Goal: Task Accomplishment & Management: Manage account settings

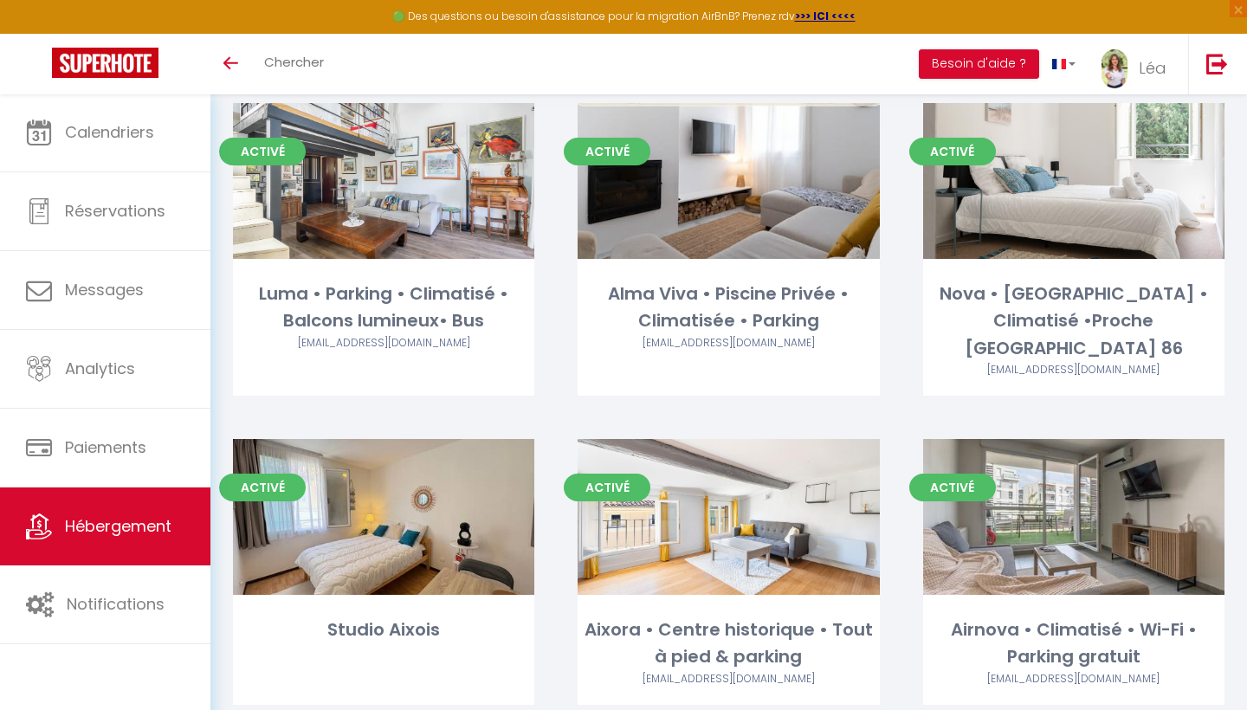
scroll to position [95, 0]
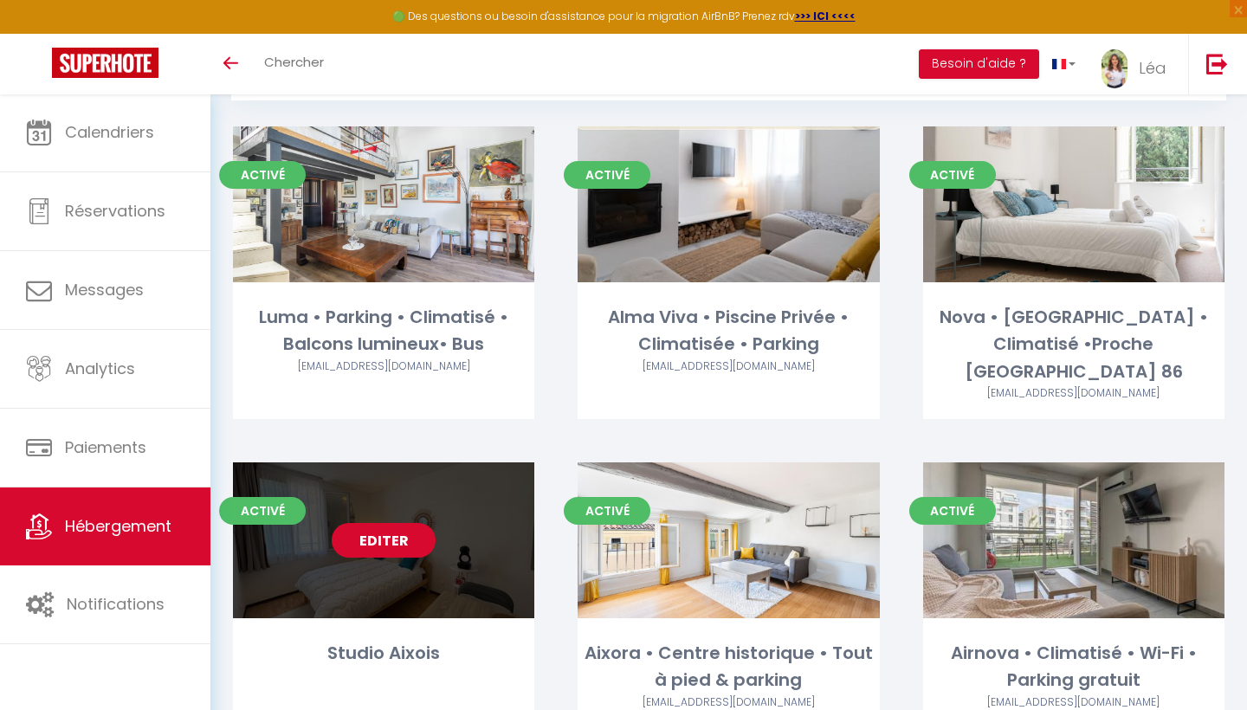
click at [403, 523] on link "Editer" at bounding box center [384, 540] width 104 height 35
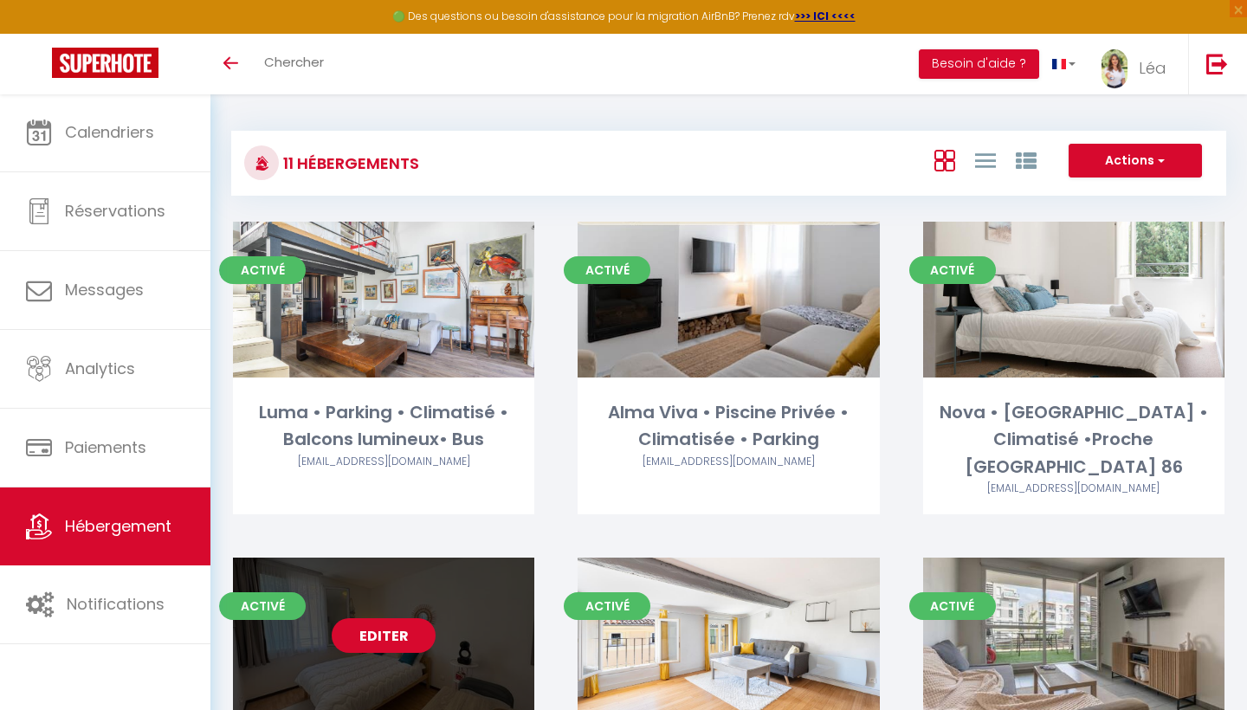
select select "3"
select select "2"
select select "1"
select select
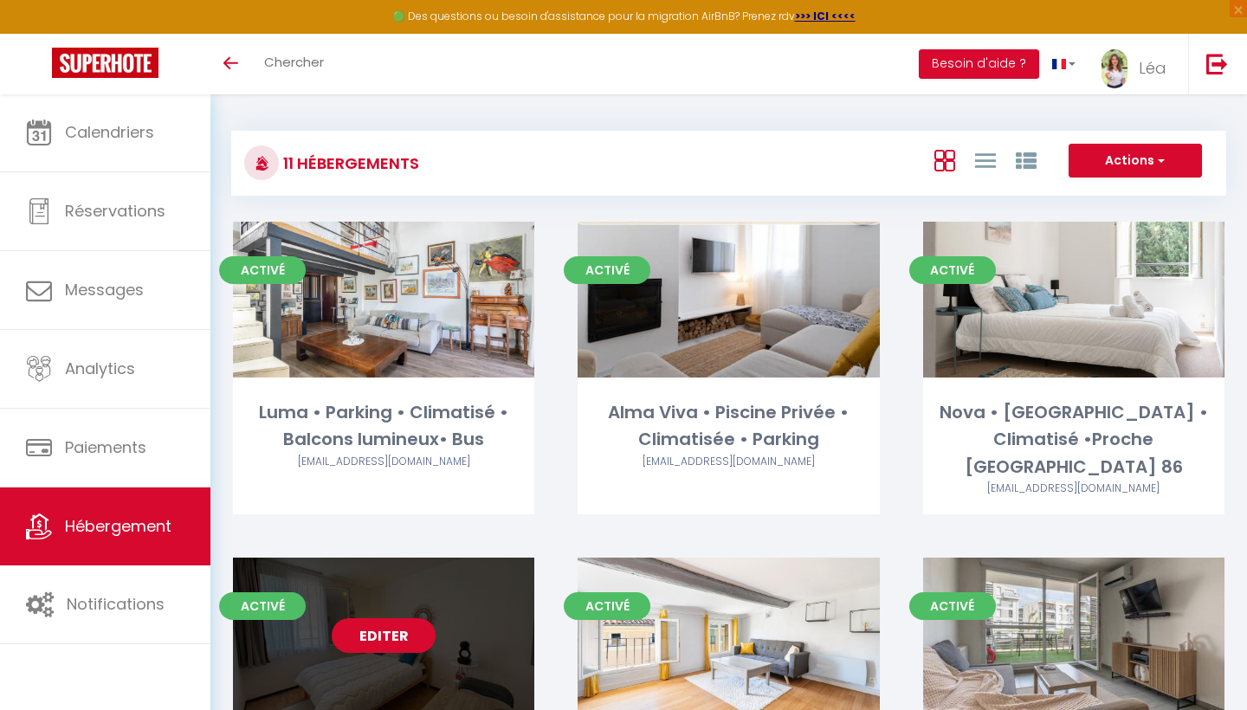
select select "28"
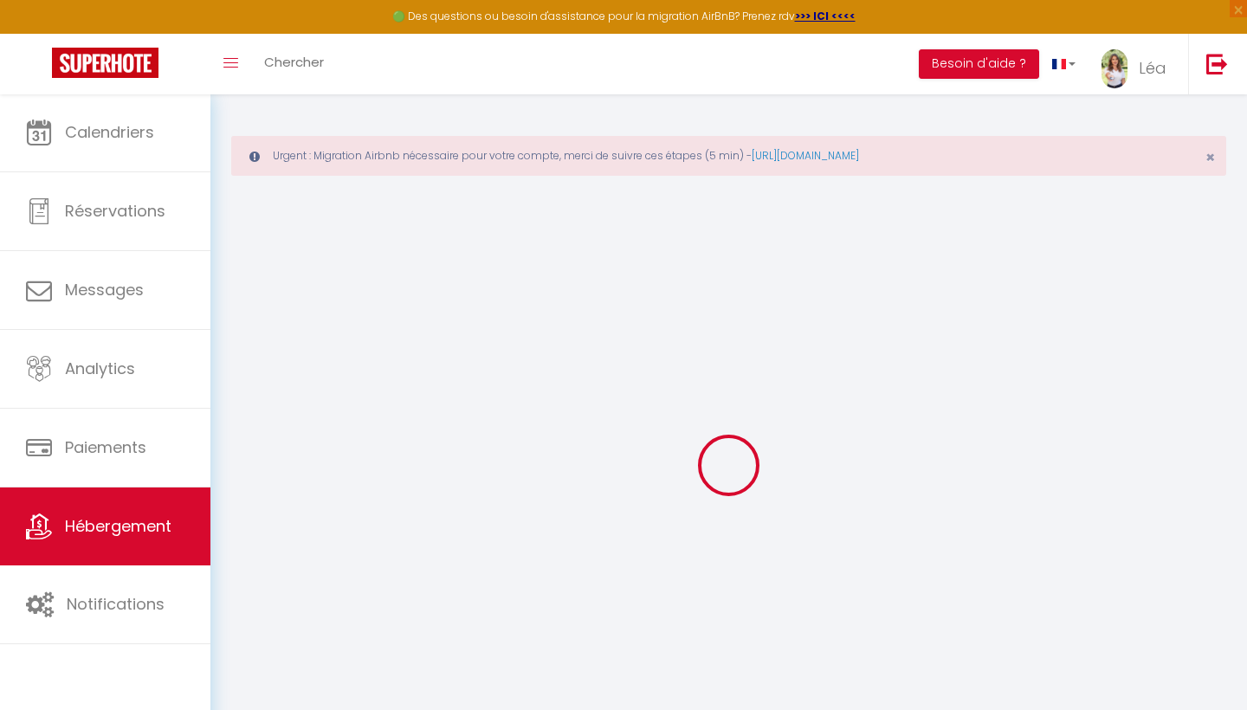
select select
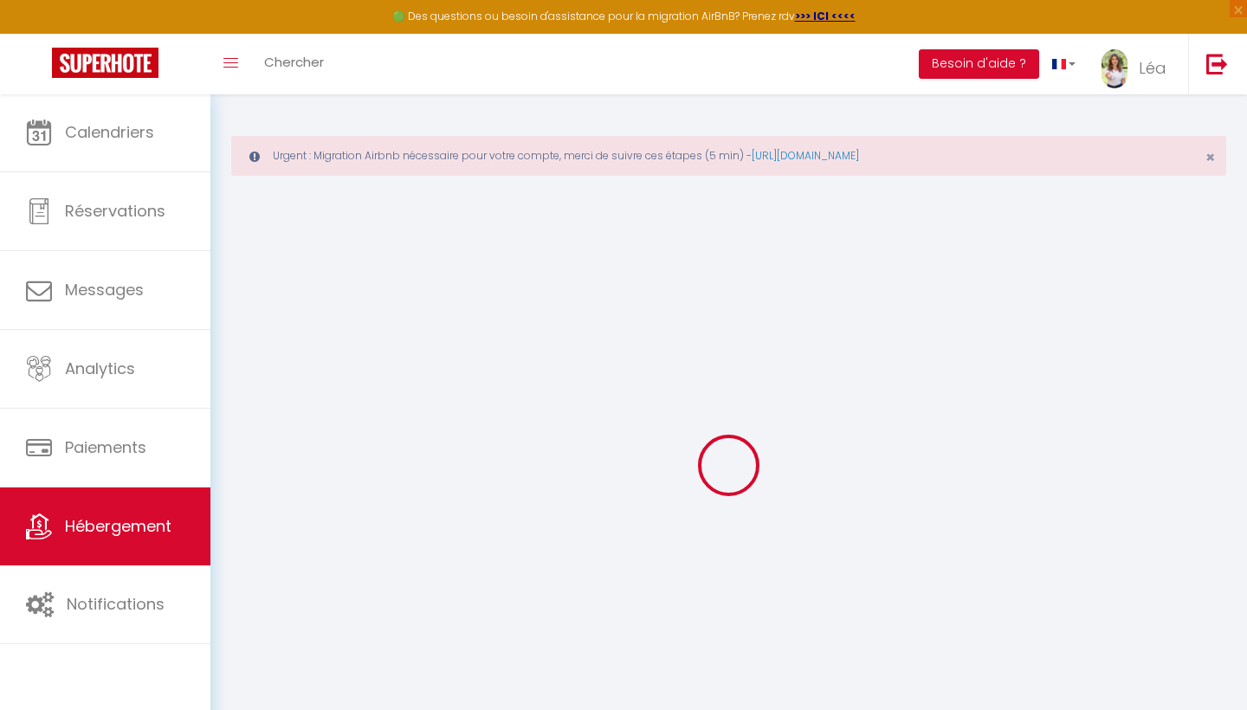
select select
checkbox input "false"
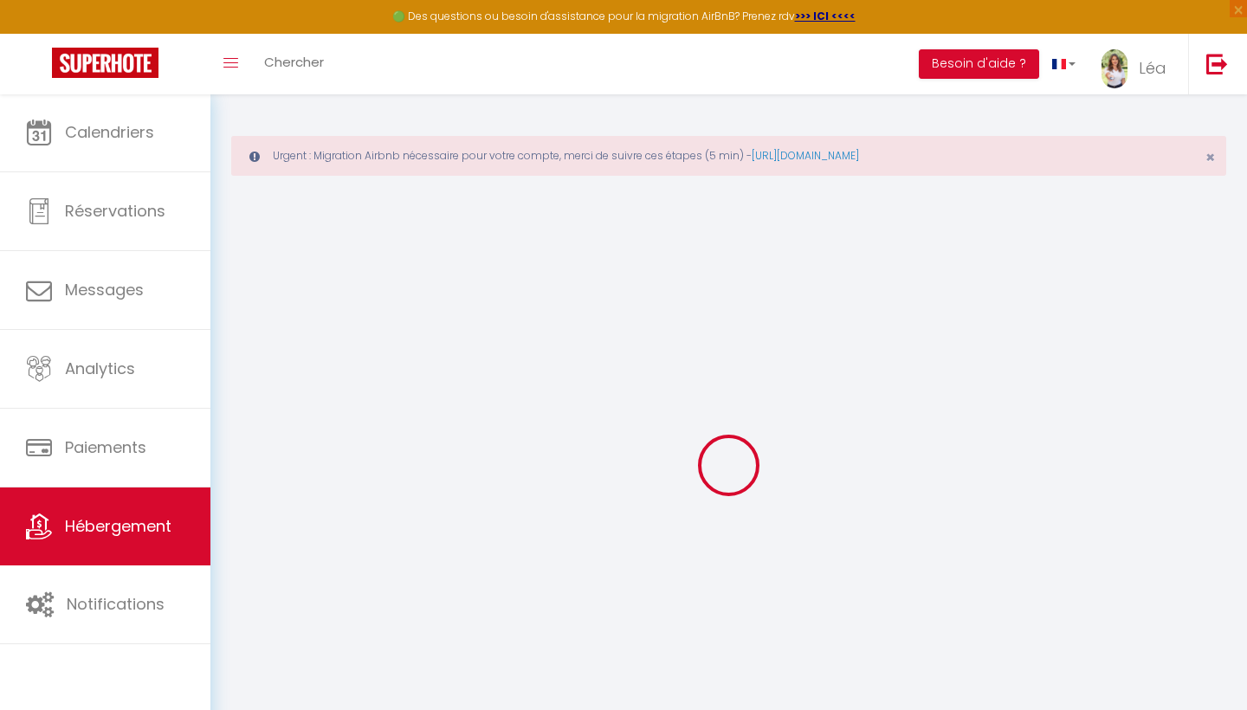
select select
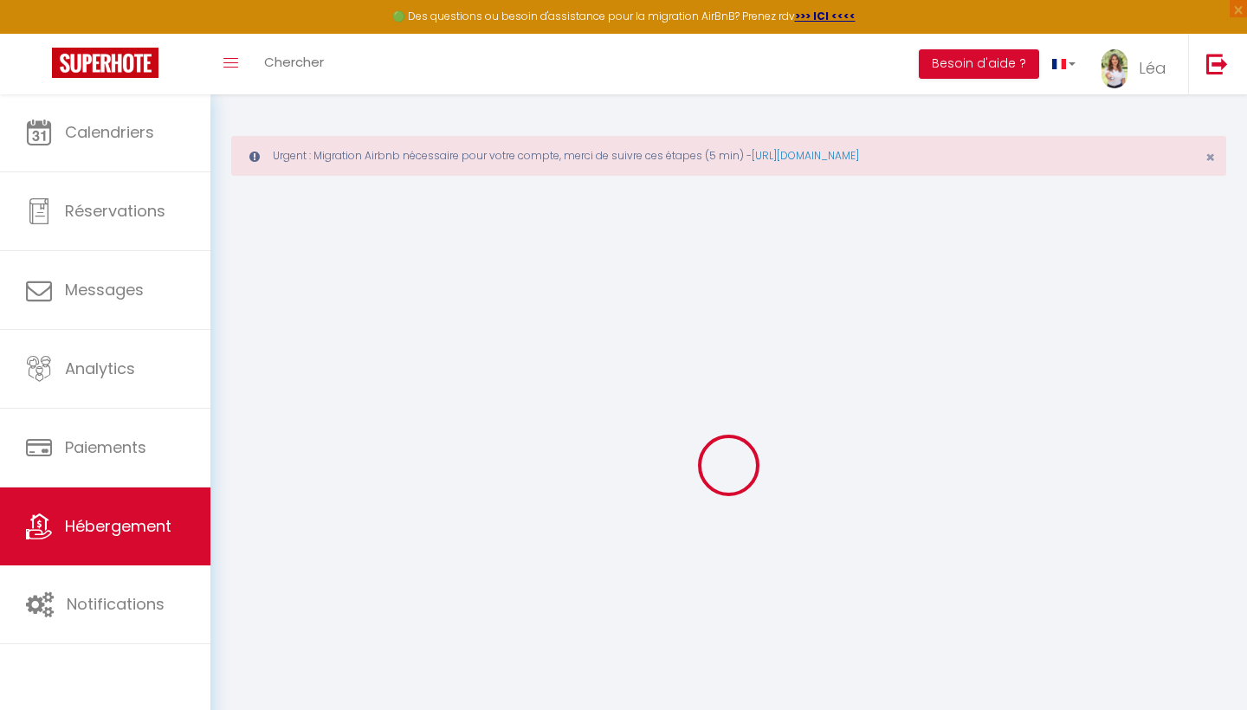
select select
checkbox input "false"
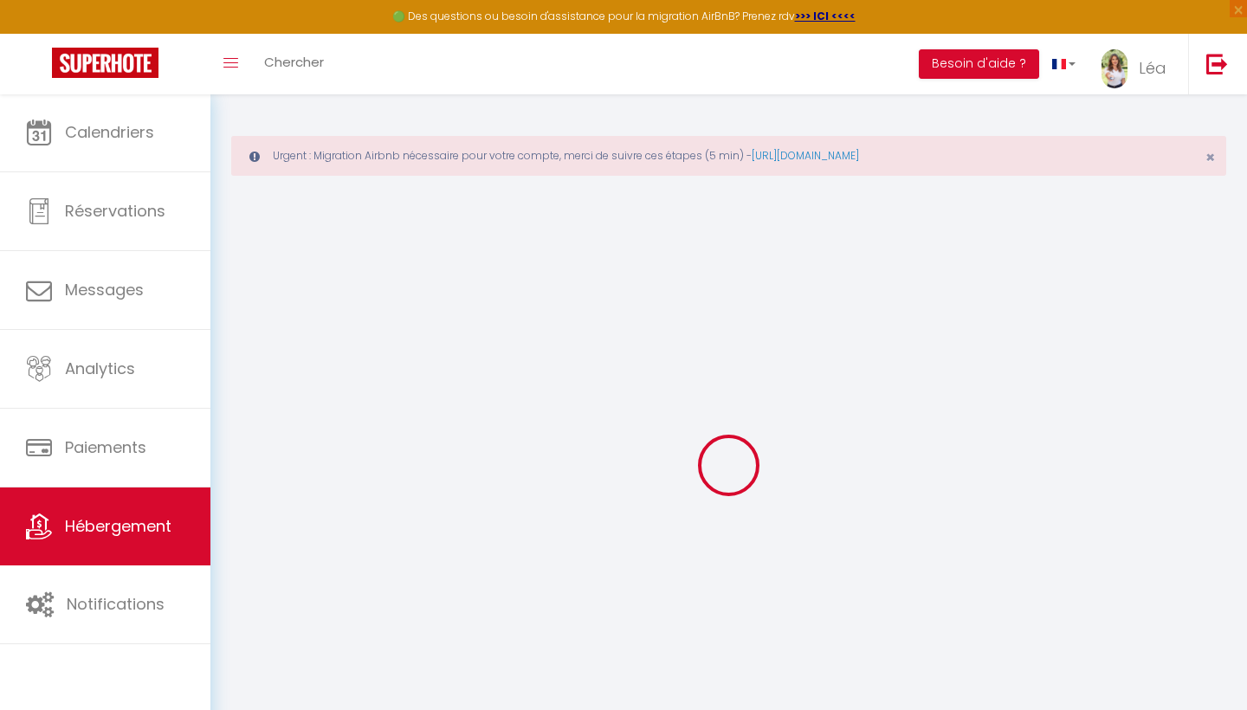
checkbox input "false"
select select
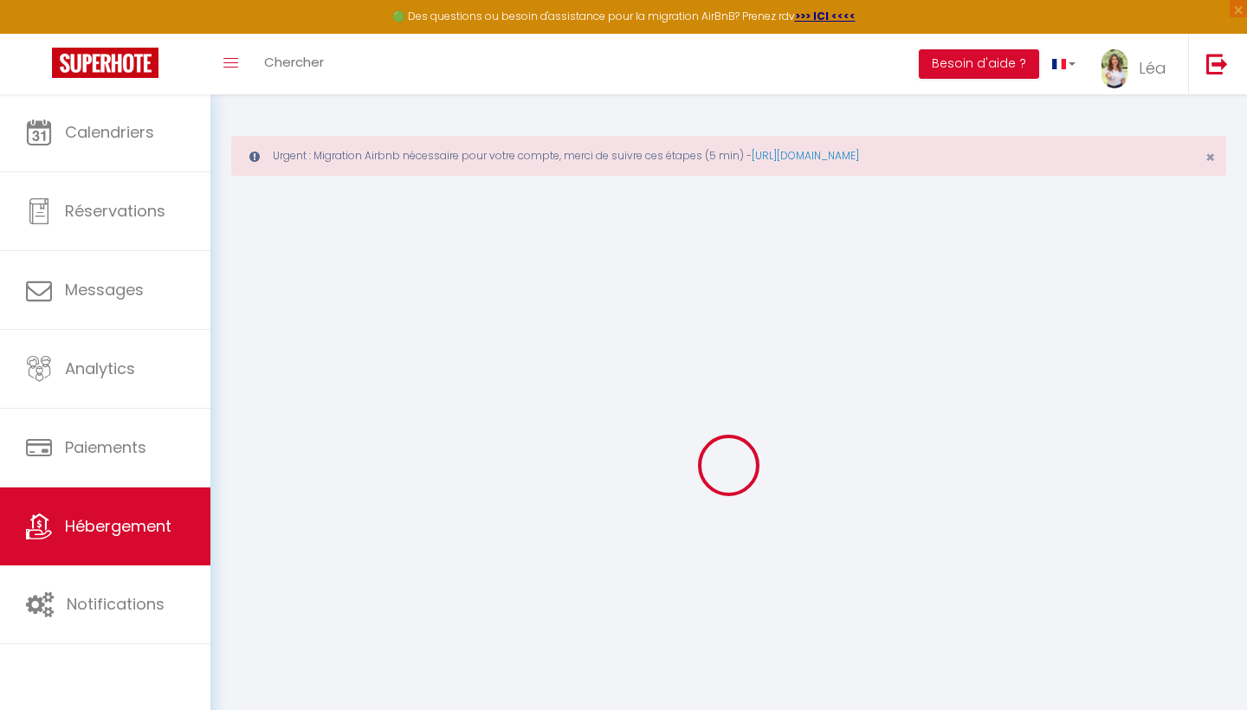
select select
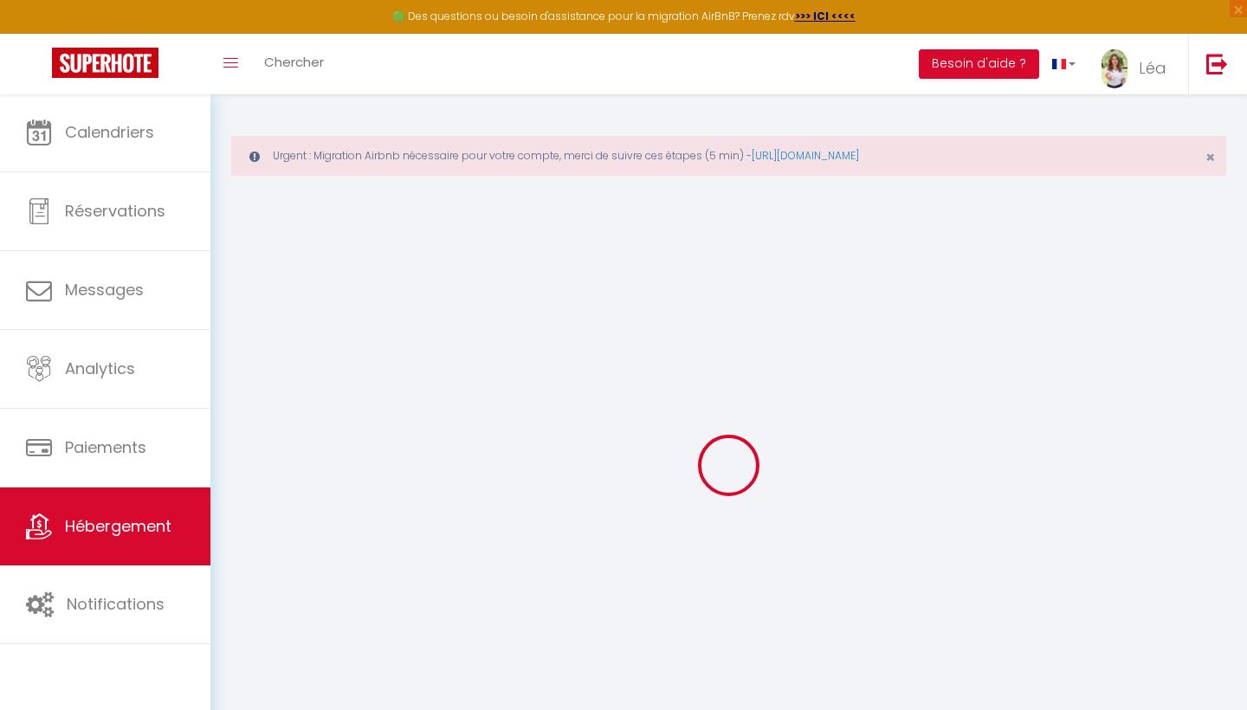
checkbox input "false"
select select
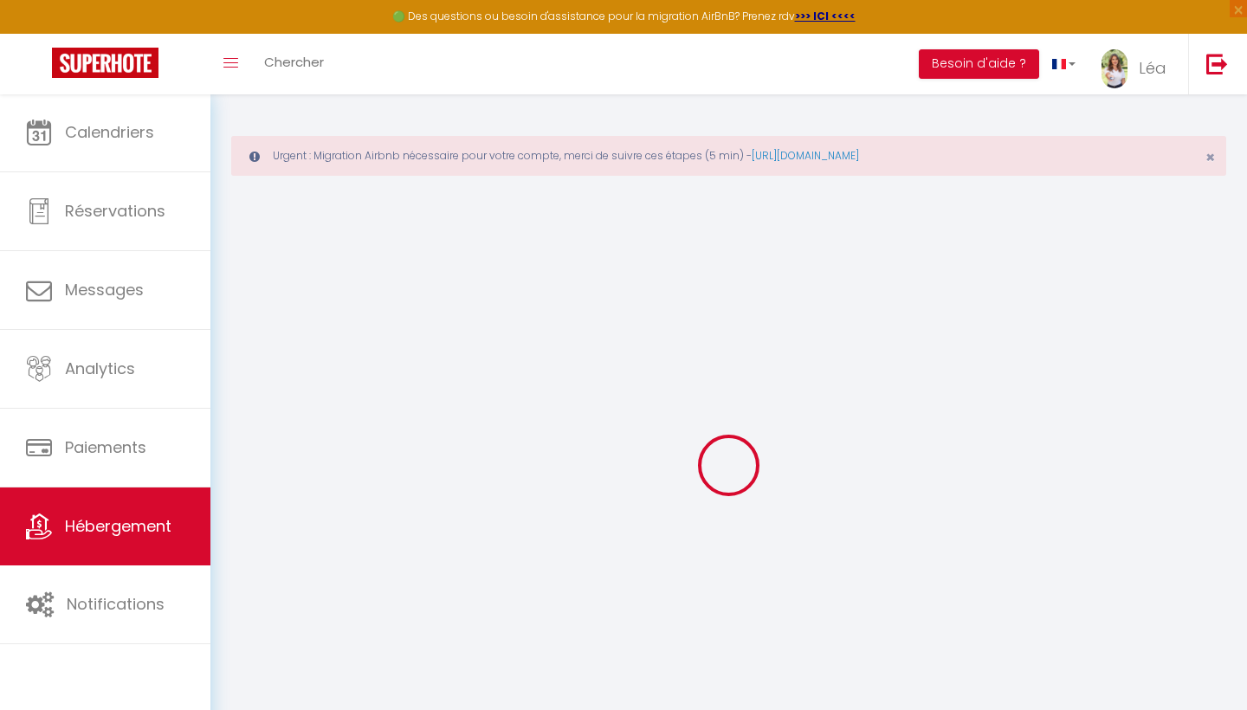
select select
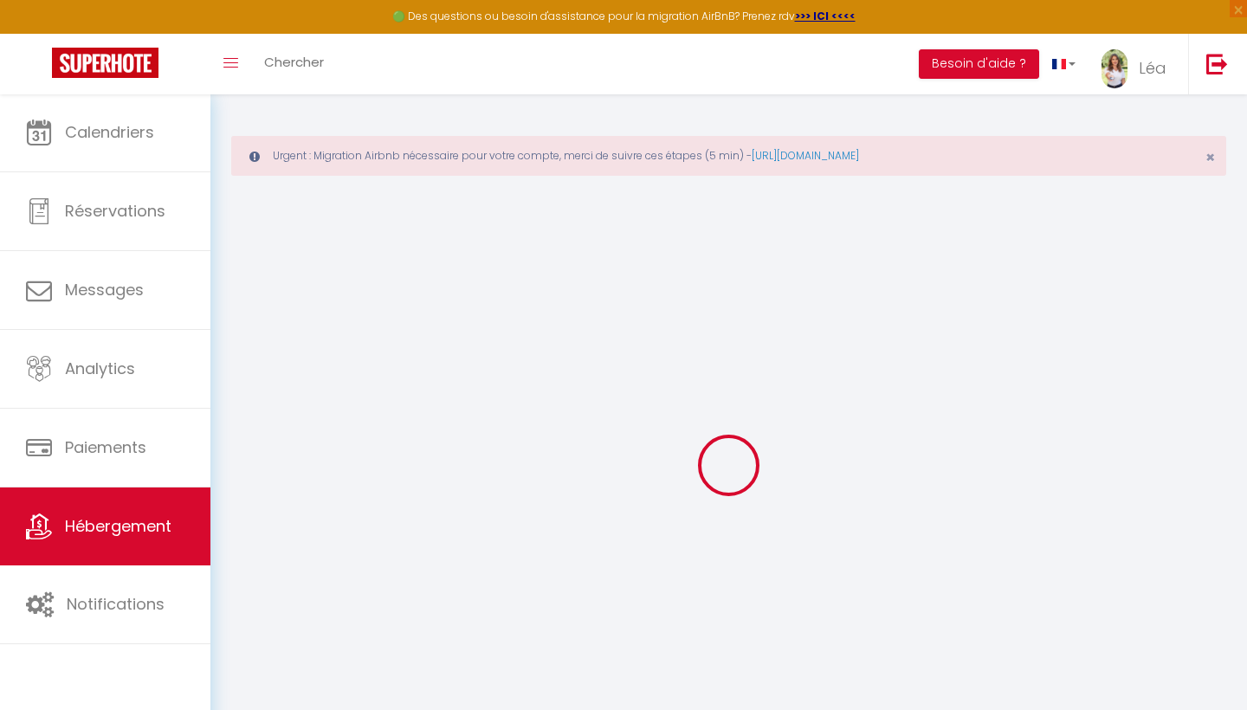
select select
checkbox input "false"
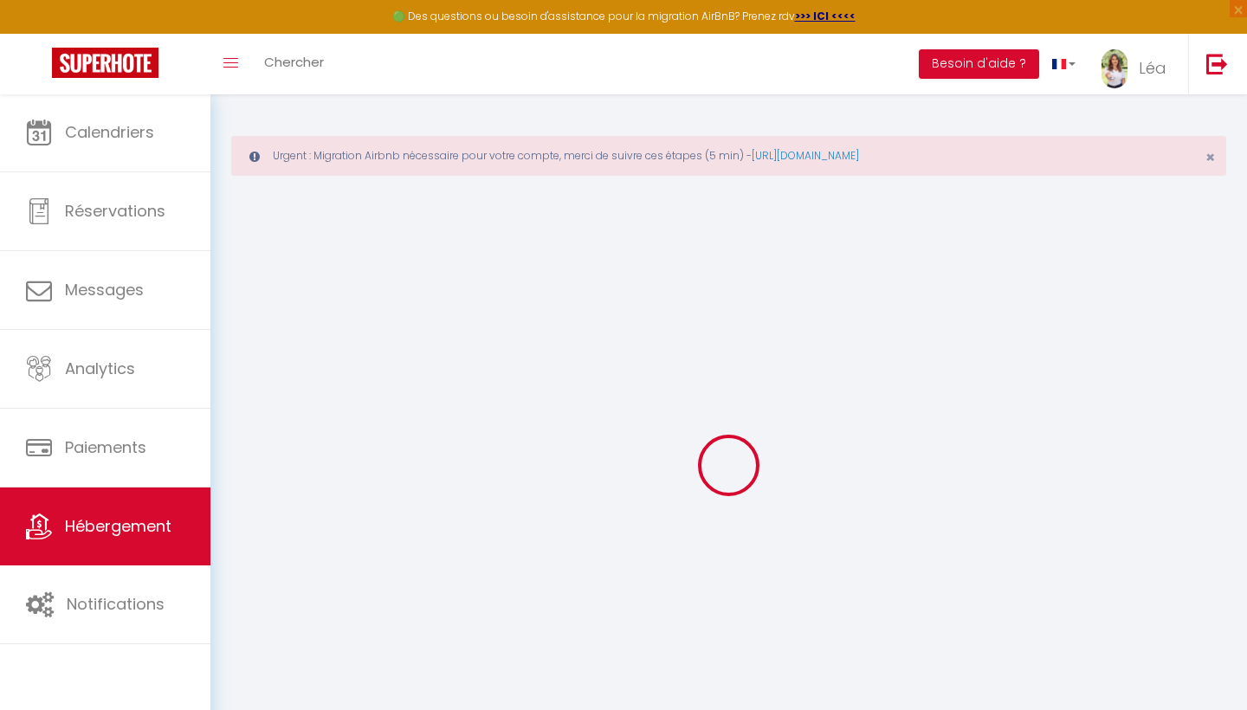
checkbox input "false"
select select
type input "Studio Aixois"
select select "2"
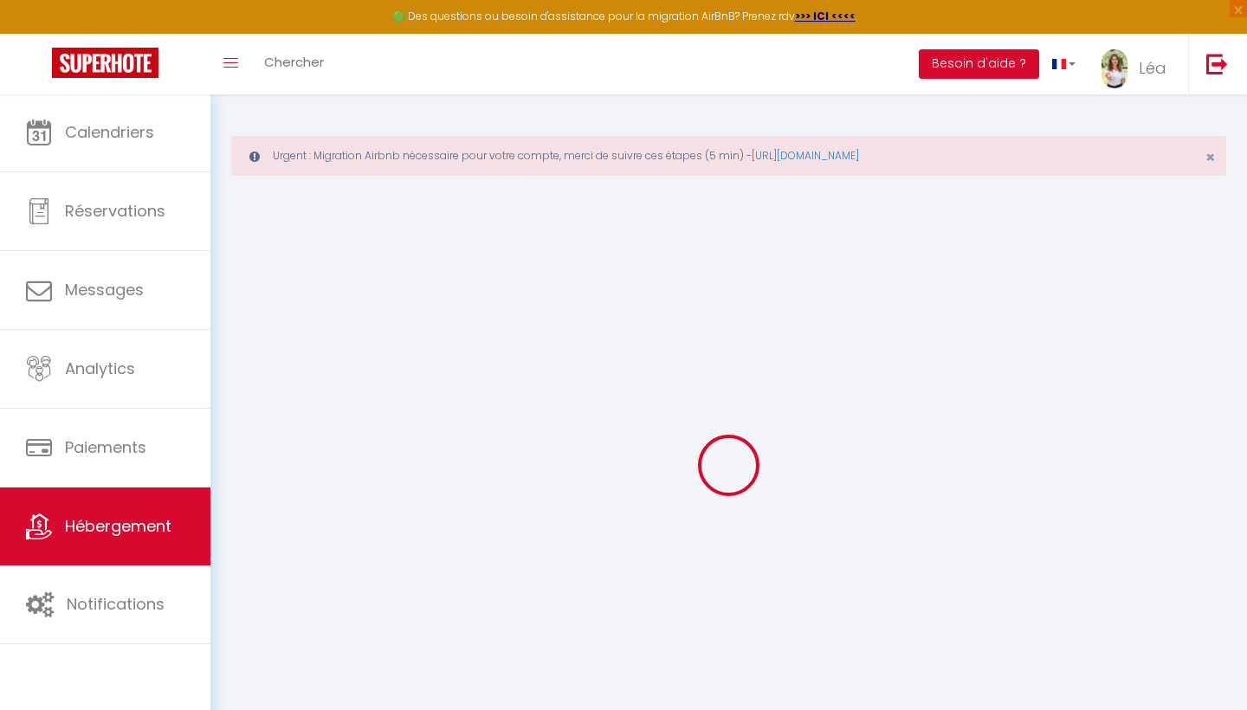
type input "57"
type input "65"
select select
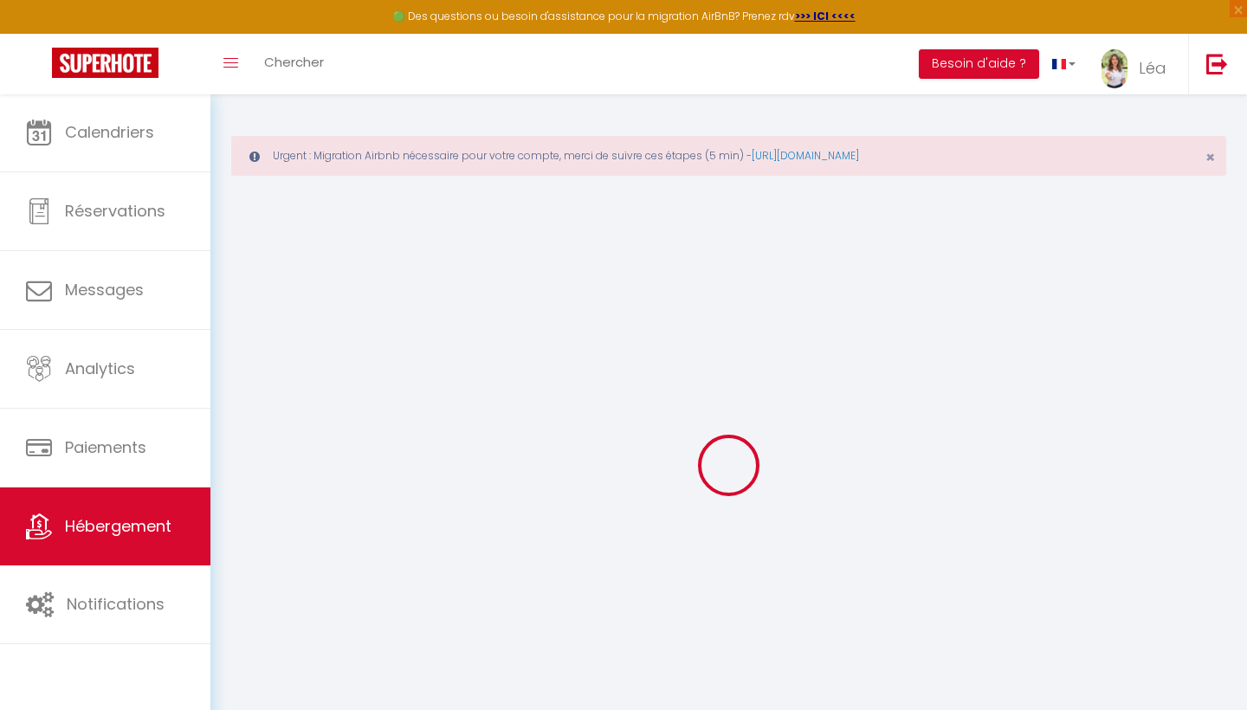
select select
type input "445 l'Allée [PERSON_NAME]"
type input "13100"
type input "Le Tholonet"
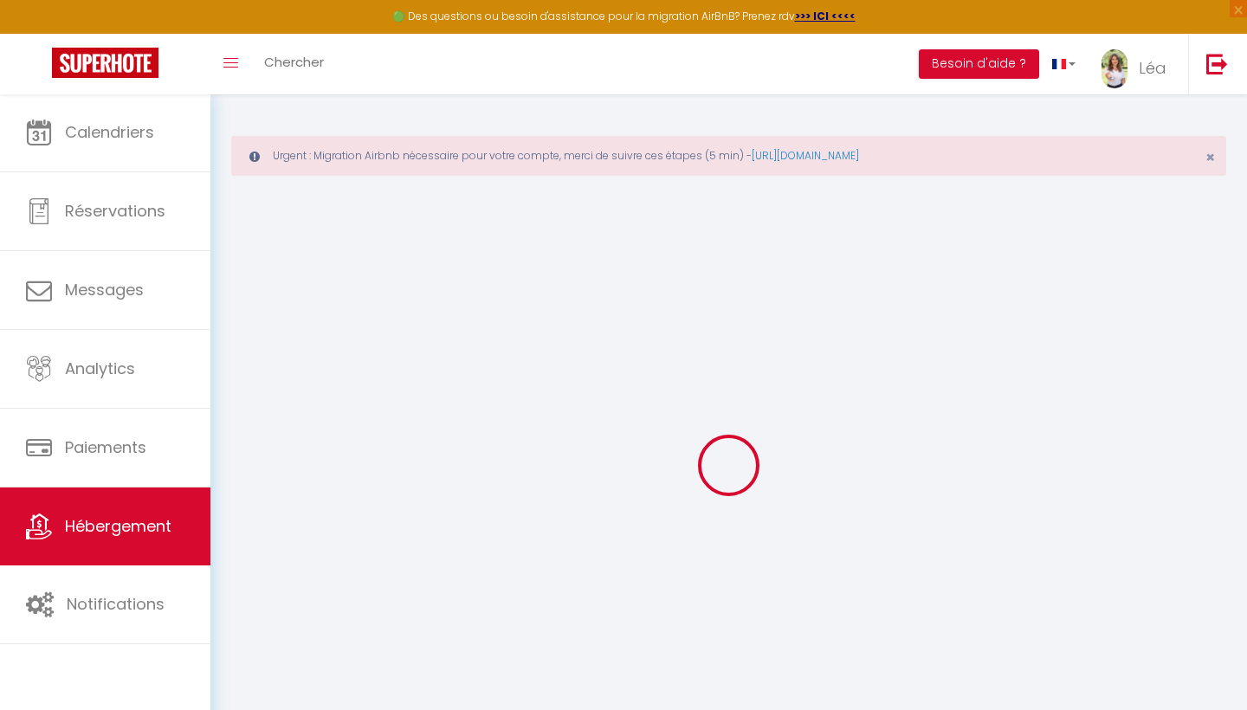
type input "[EMAIL_ADDRESS][DOMAIN_NAME]"
select select
checkbox input "false"
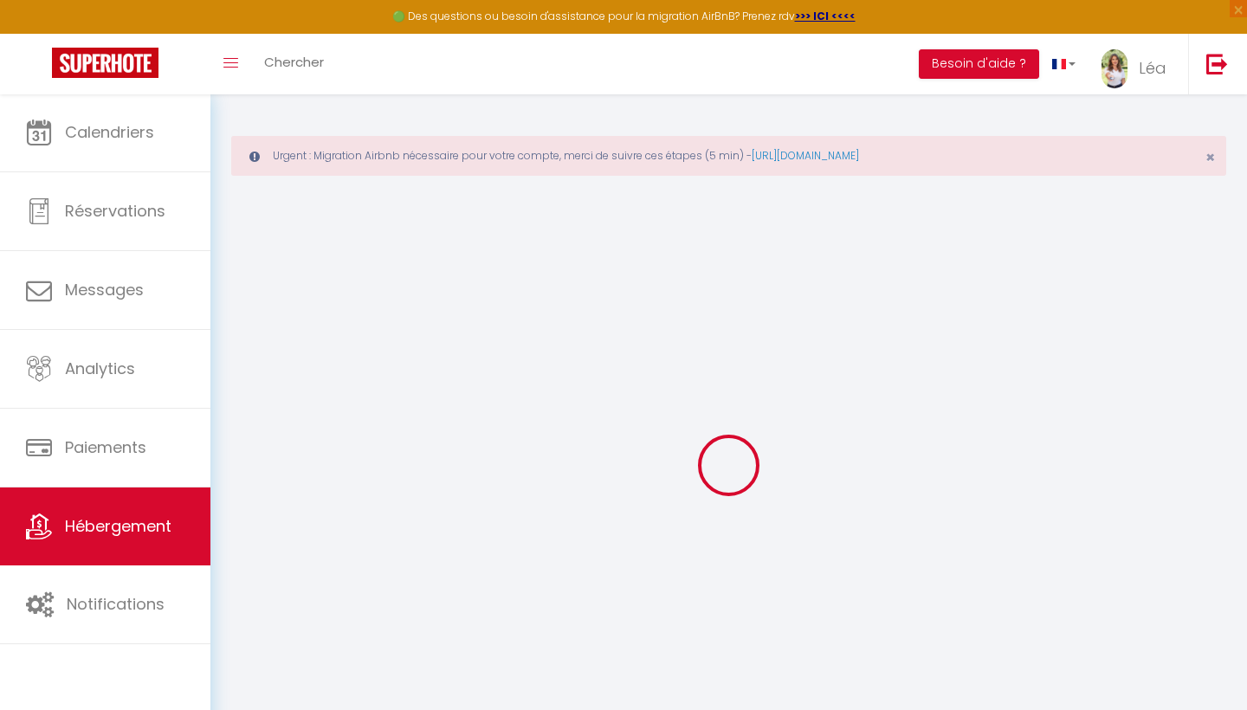
checkbox input "false"
type input "0"
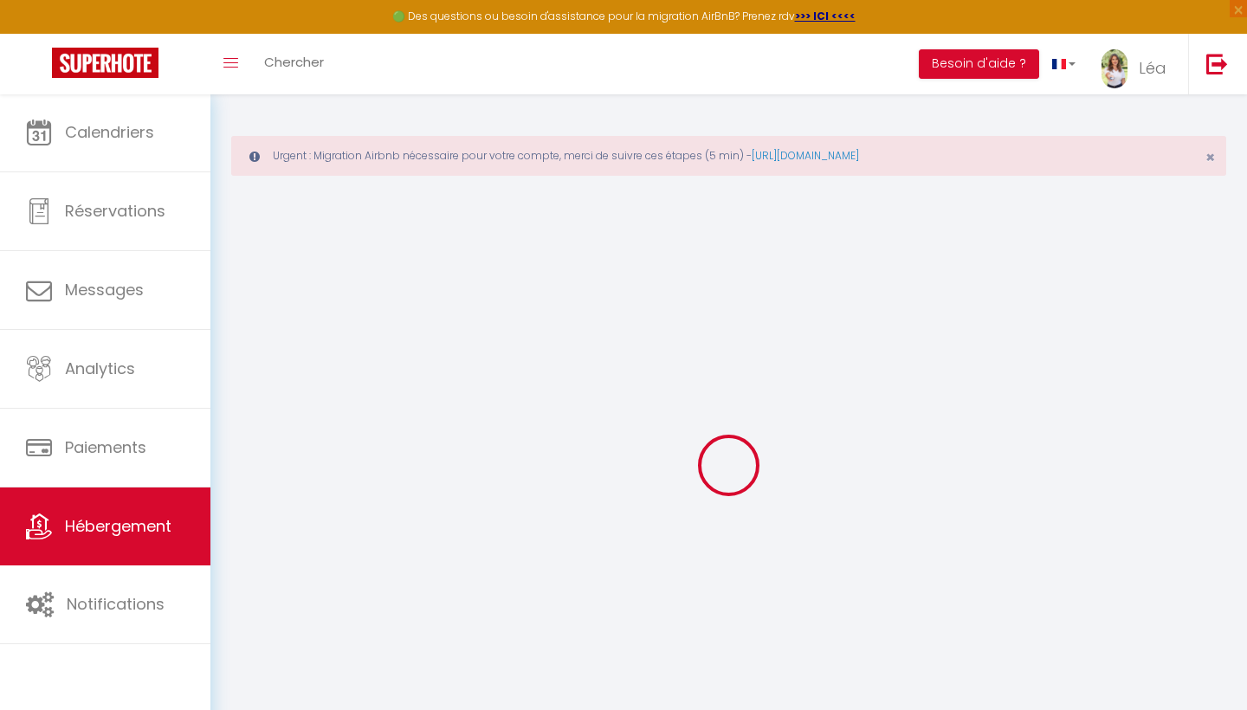
select select
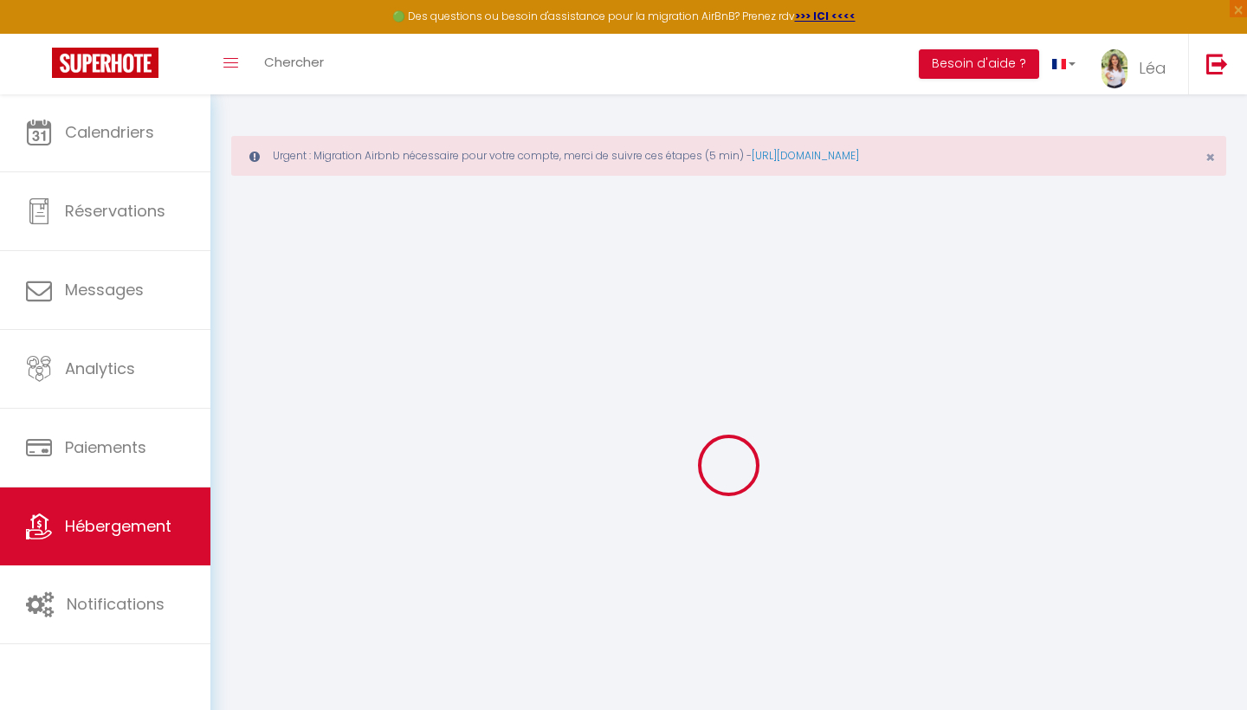
select select
checkbox input "false"
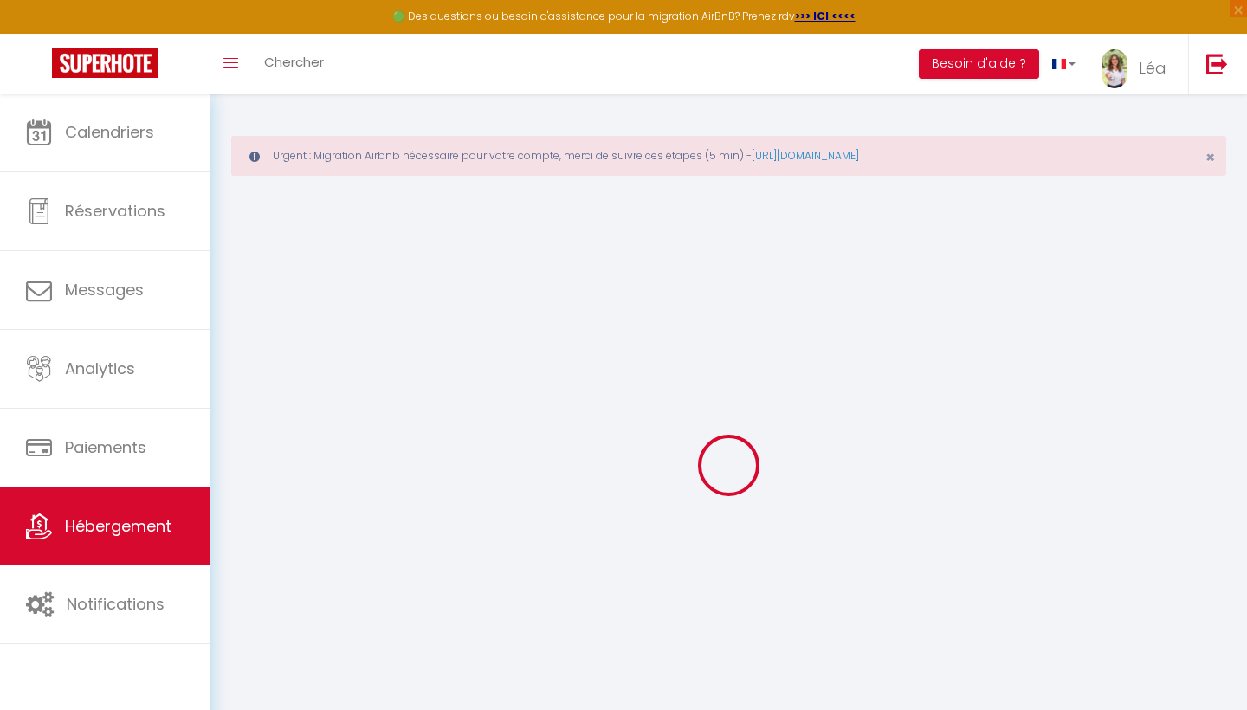
select select
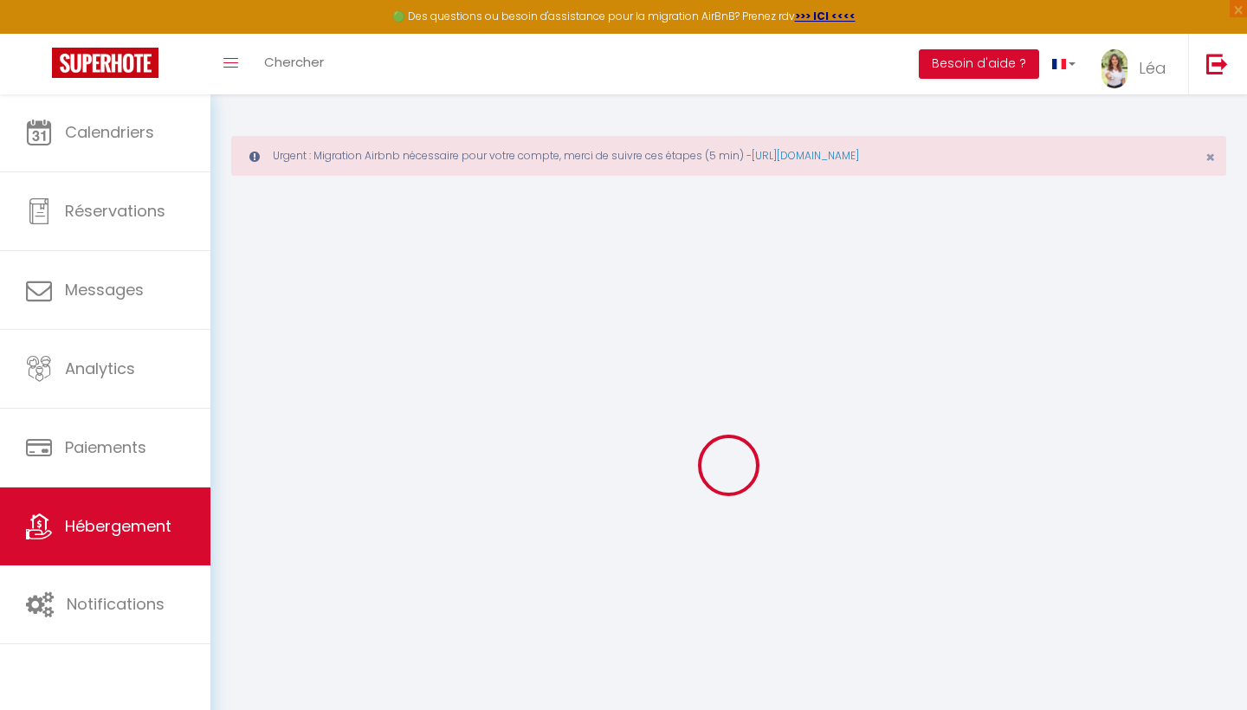
select select
checkbox input "false"
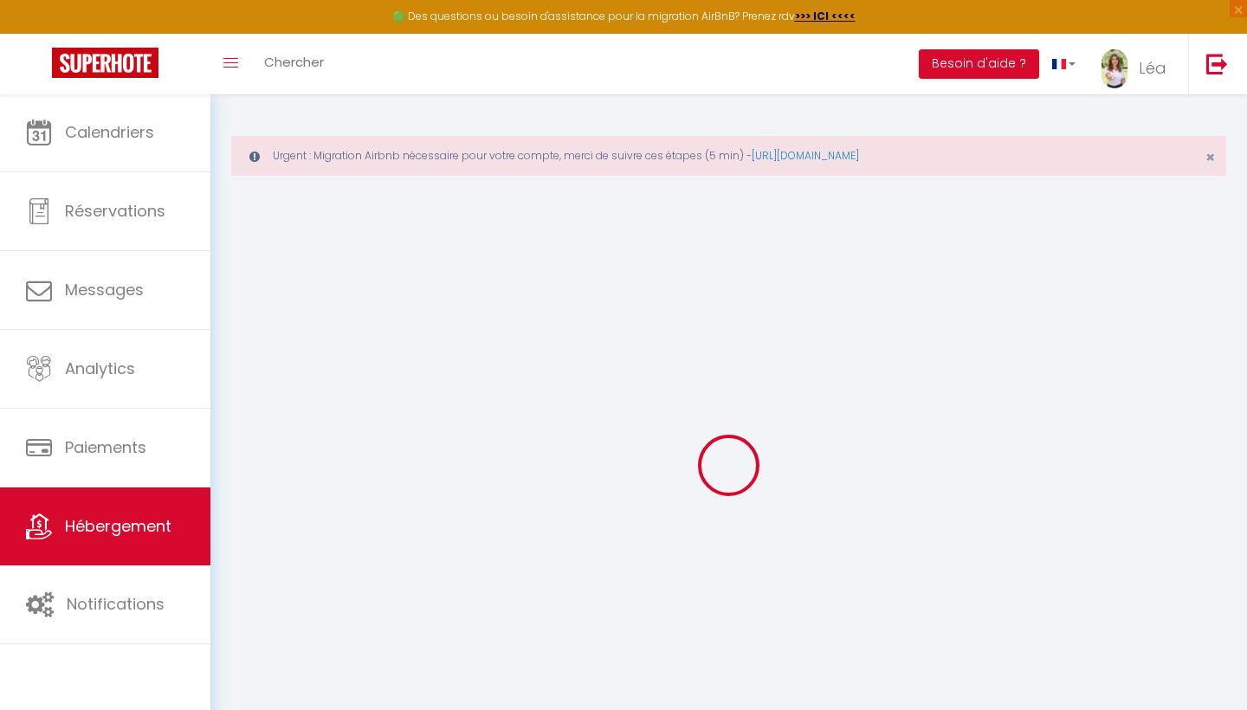
select select "52923"
select select
checkbox input "false"
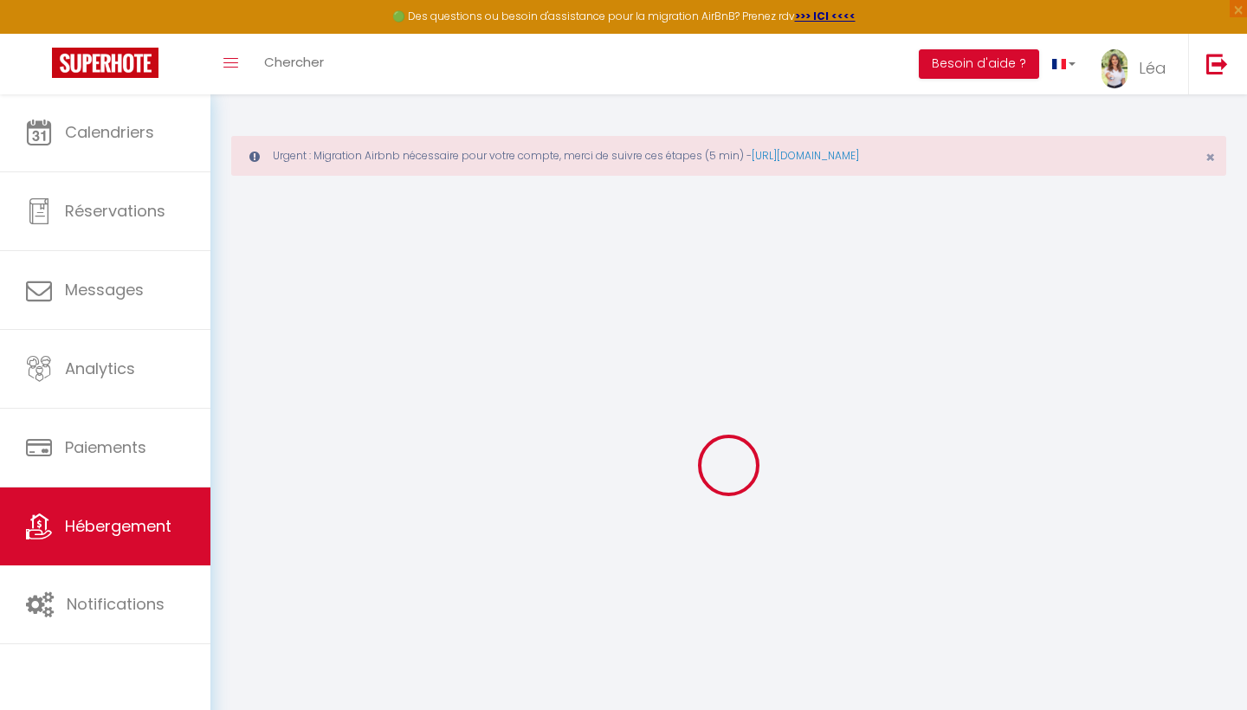
checkbox input "false"
select select
checkbox input "false"
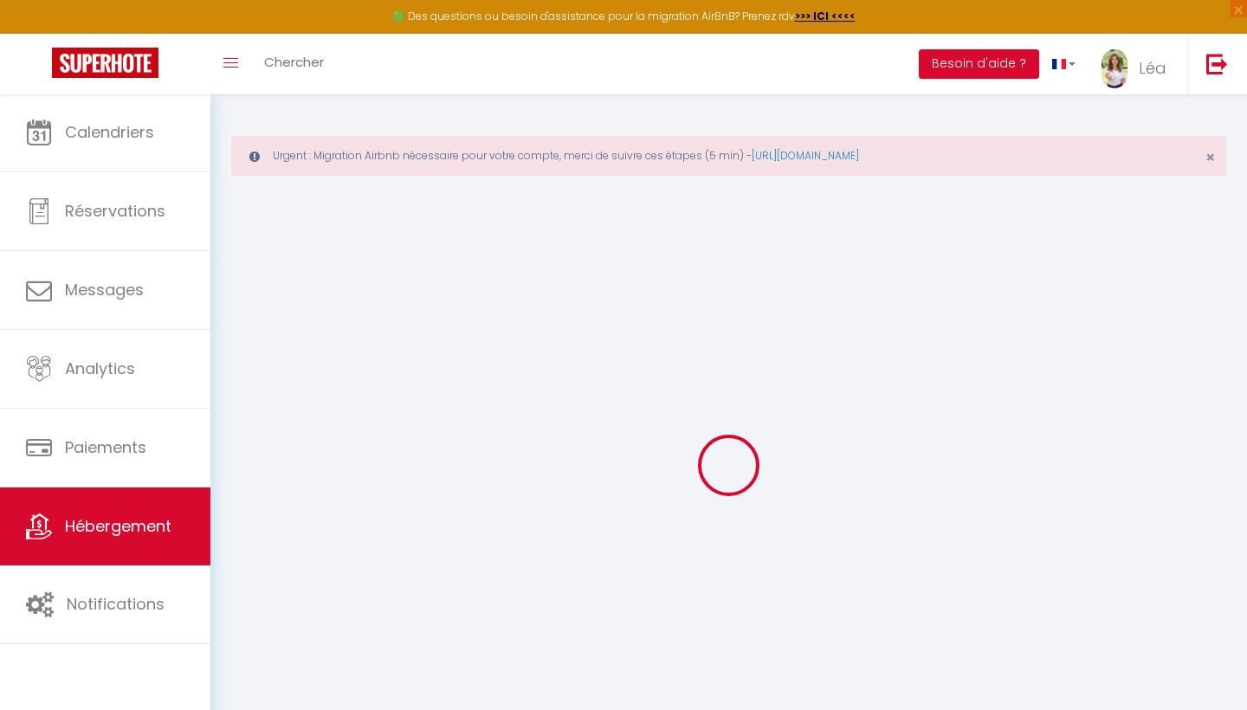
checkbox input "false"
select select "17:00"
select select "23:45"
select select "11:00"
select select "30"
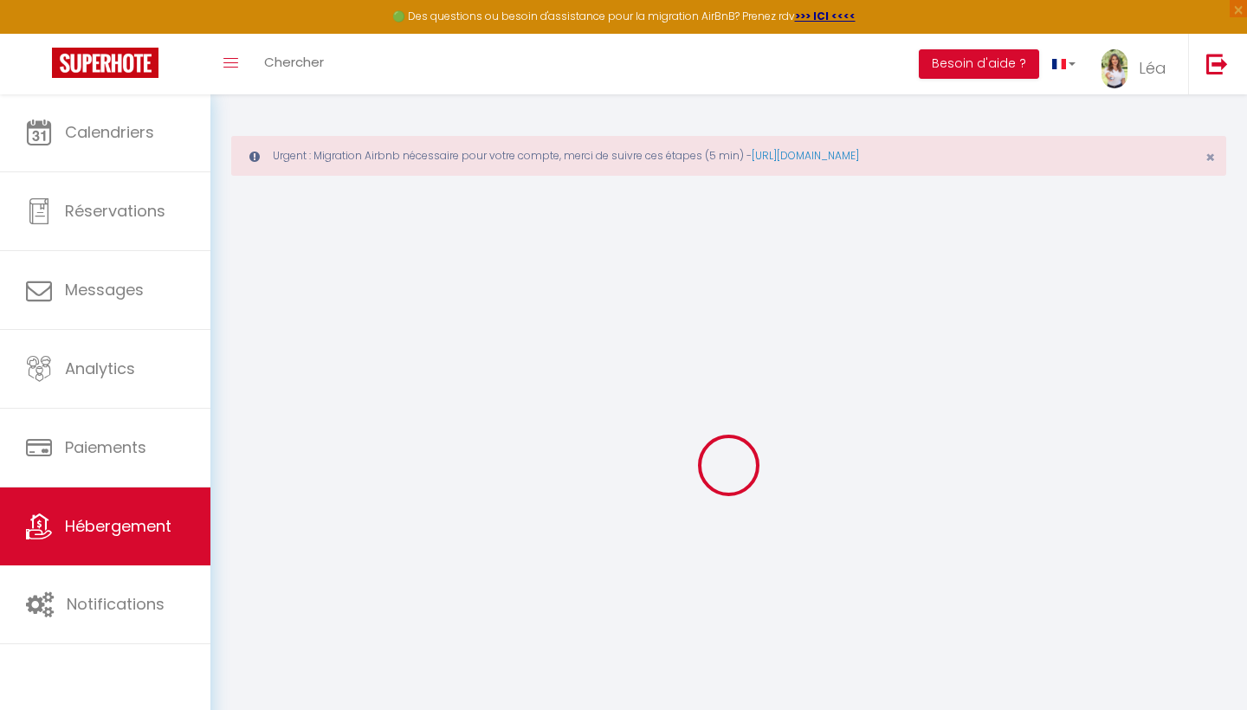
select select "120"
select select
checkbox input "false"
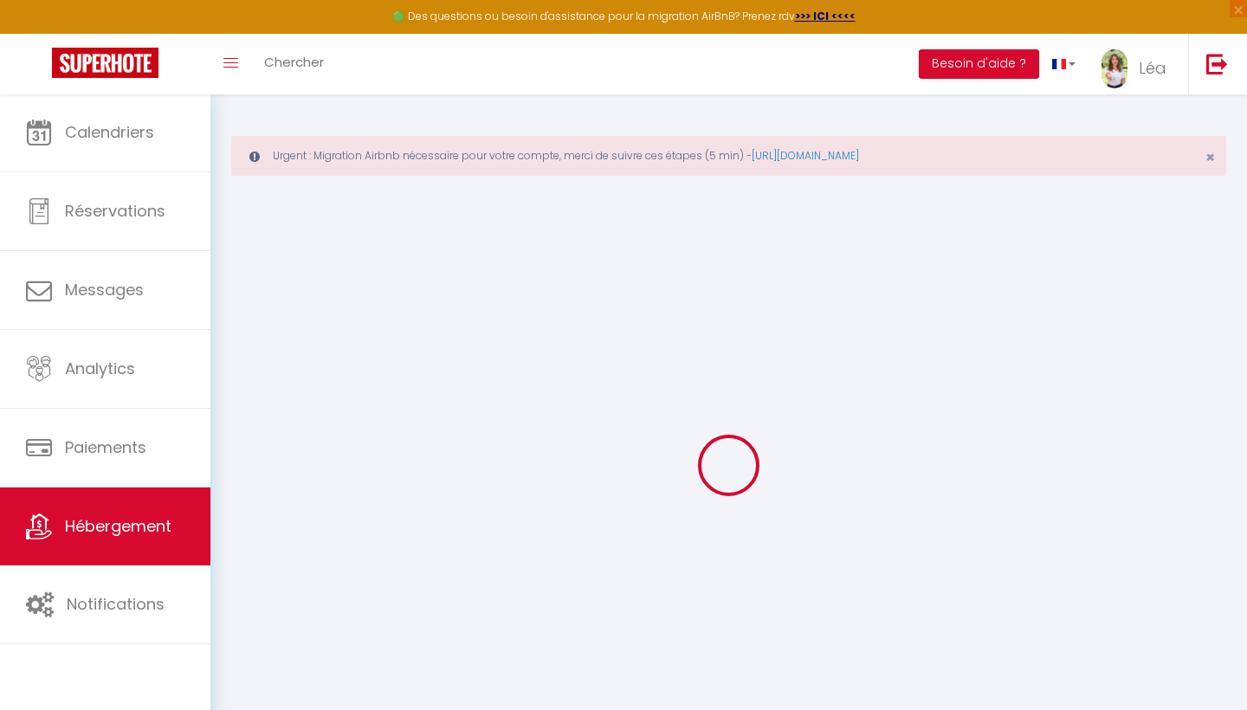
checkbox input "false"
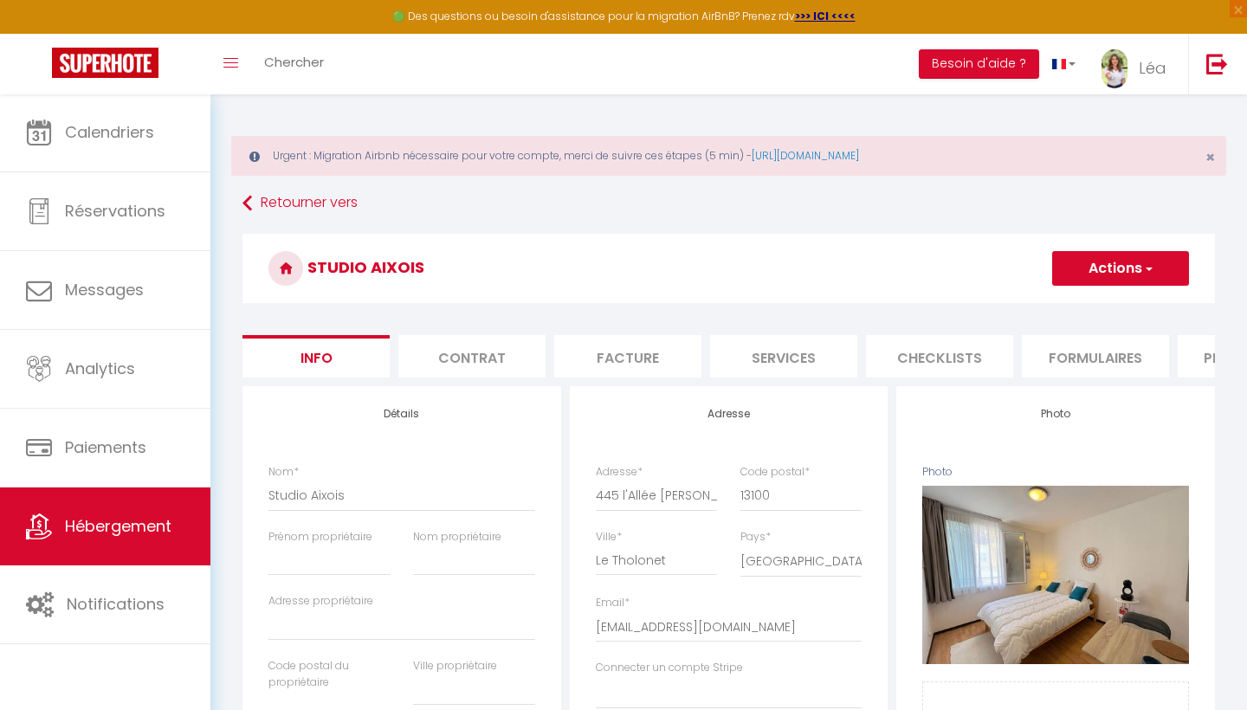
select select
checkbox input "false"
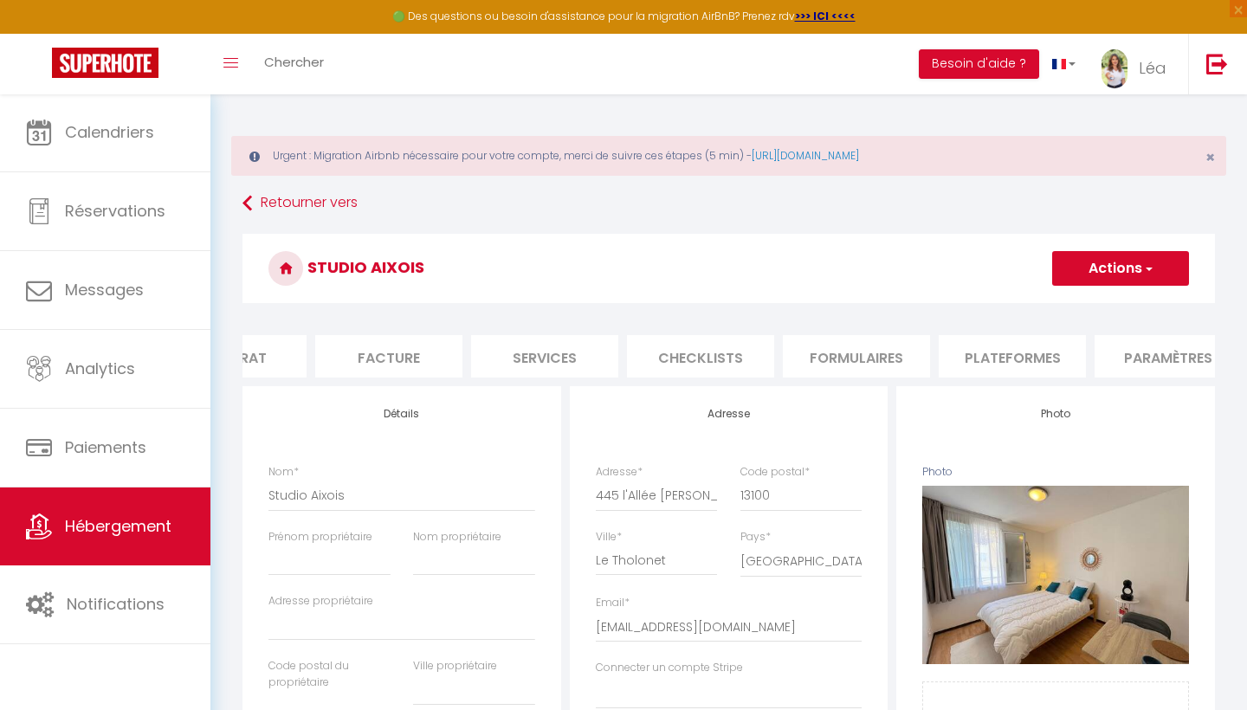
scroll to position [0, 243]
click at [1097, 41] on link "Léa" at bounding box center [1138, 64] width 100 height 61
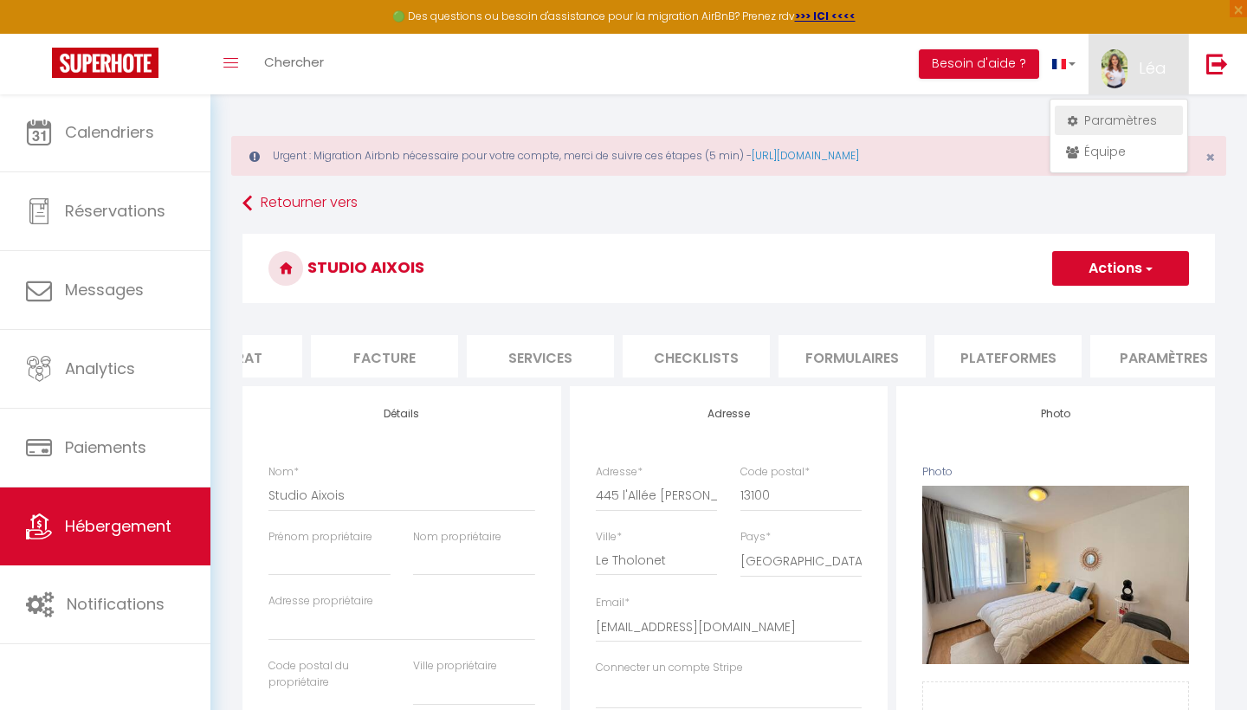
click at [1094, 119] on link "Paramètres" at bounding box center [1119, 120] width 128 height 29
select select "28"
select select "fr"
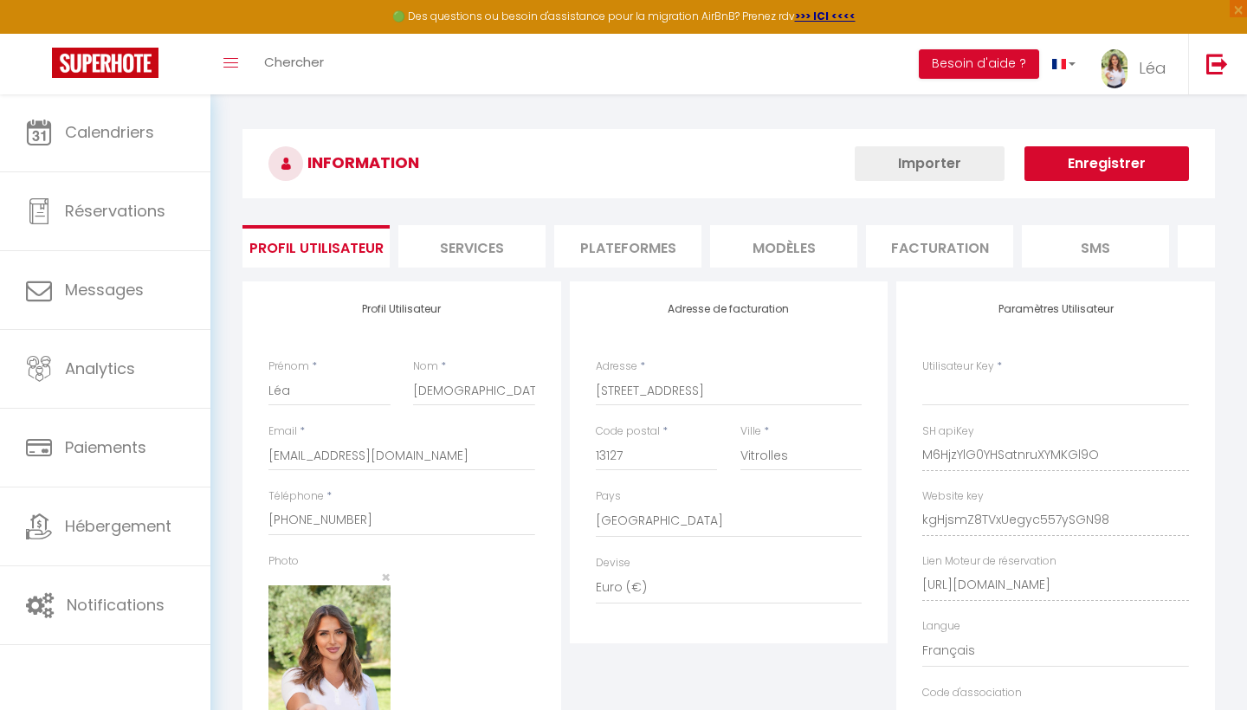
type input "M6HjzYlG0YHSatnruXYMKGl9O"
type input "kgHjsmZ8TVxUegyc557ySGN98"
type input "[URL][DOMAIN_NAME]"
select select "fr"
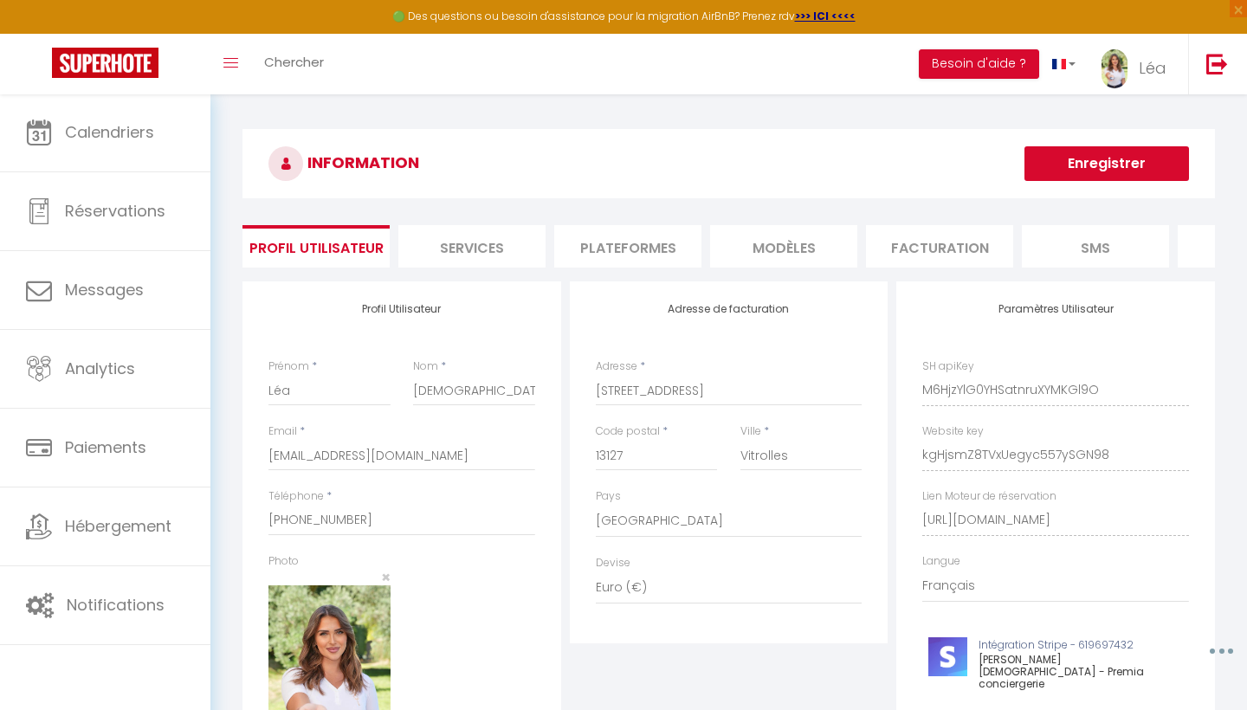
click at [639, 260] on li "Plateformes" at bounding box center [627, 246] width 147 height 42
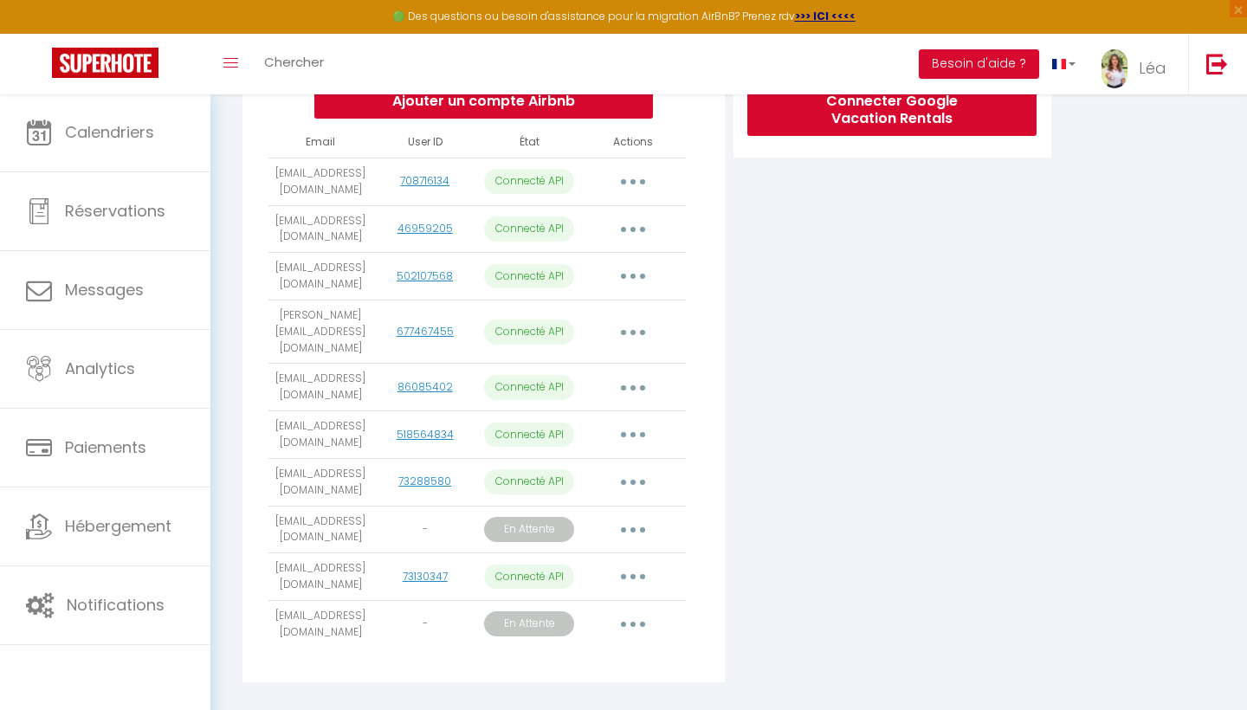
scroll to position [393, 0]
click at [640, 181] on button "button" at bounding box center [633, 183] width 48 height 28
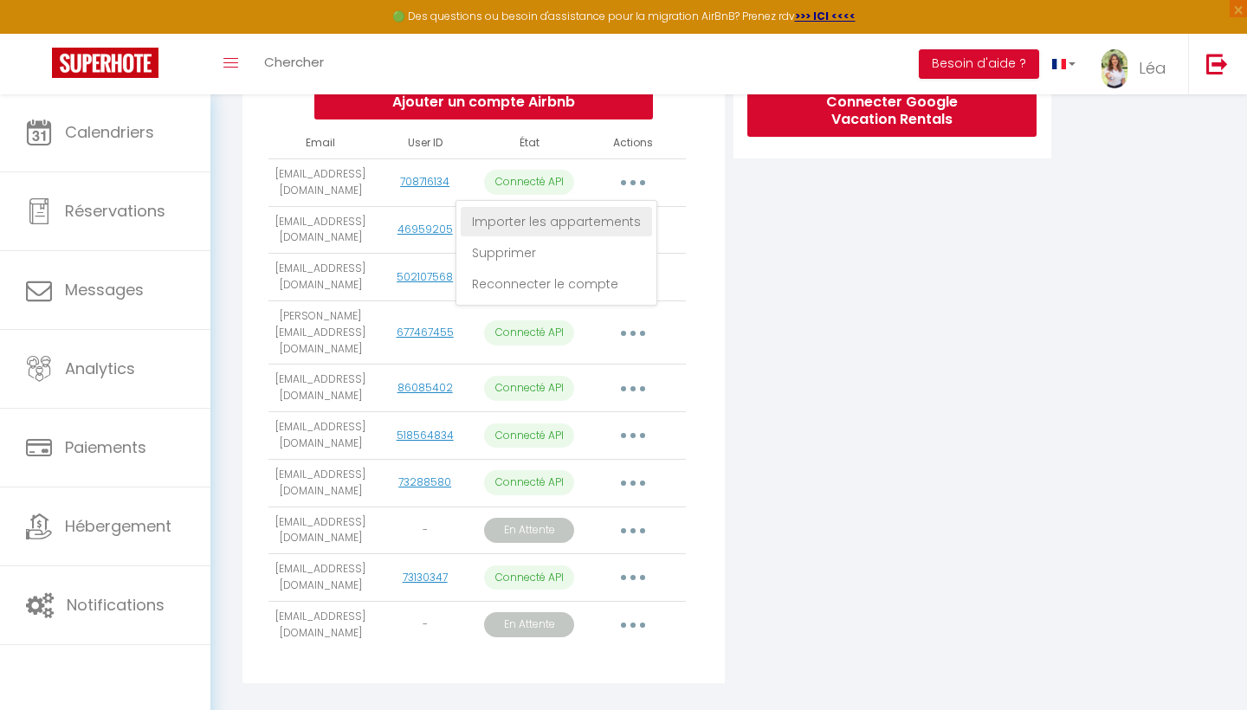
click at [614, 226] on link "Importer les appartements" at bounding box center [556, 221] width 191 height 29
select select "78569"
select select "78571"
select select "76929"
select select "78021"
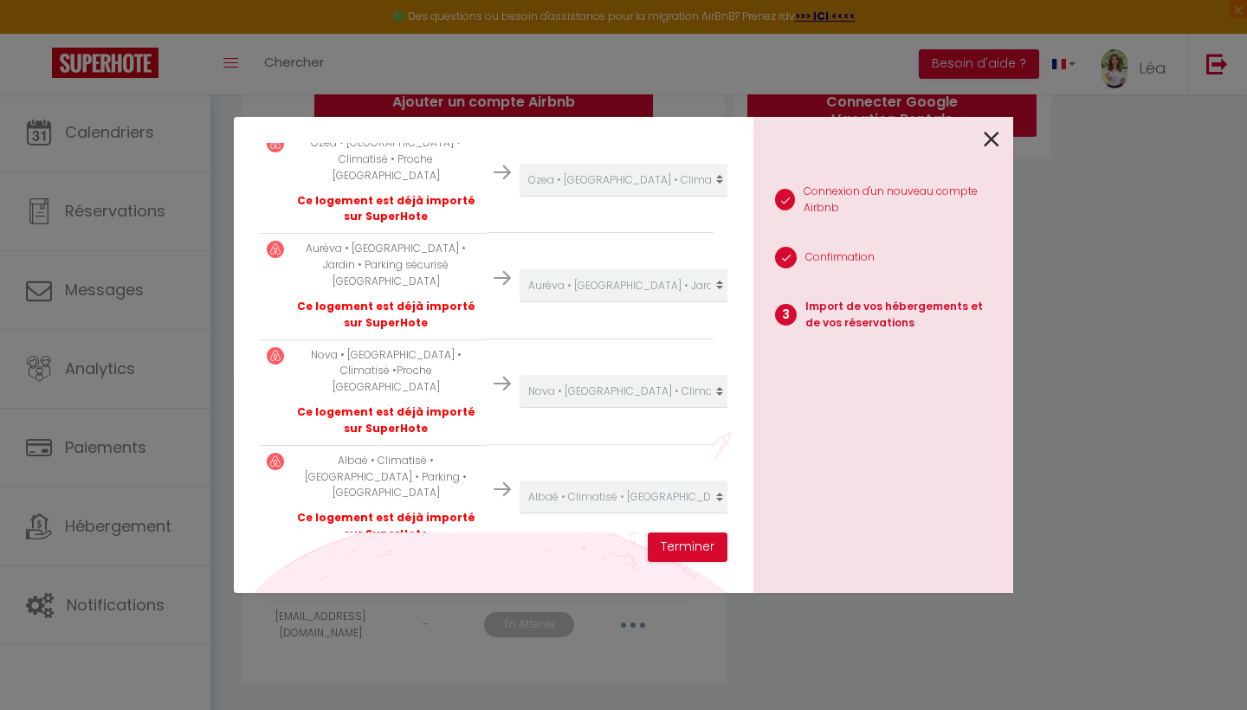
scroll to position [368, 0]
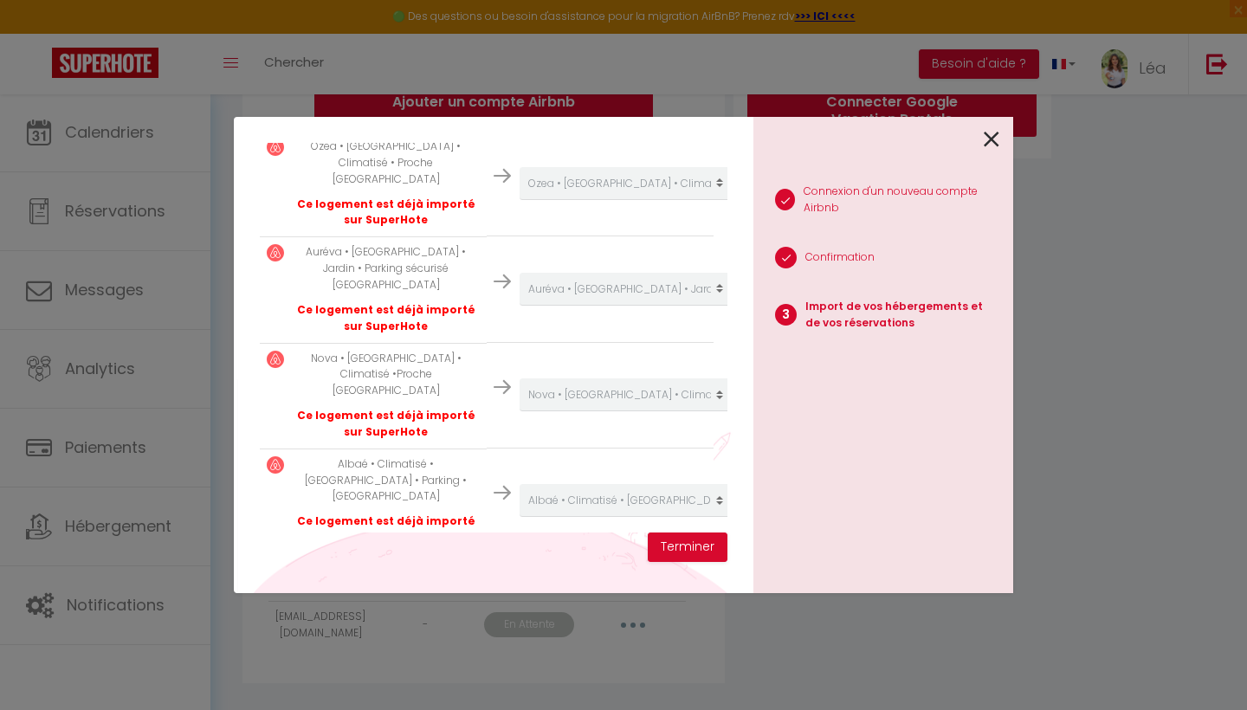
select select "76930"
click at [446, 530] on div "Importer de vos hébergements et de vos réservations [PERSON_NAME] sélectionner …" at bounding box center [494, 338] width 468 height 390
drag, startPoint x: 416, startPoint y: 504, endPoint x: 298, endPoint y: 484, distance: 119.4
click at [298, 562] on p "Néolia • Climatisé • Parking • [GEOGRAPHIC_DATA]" at bounding box center [386, 578] width 187 height 33
copy p "Néolia • Climatisé • Parking • [GEOGRAPHIC_DATA]"
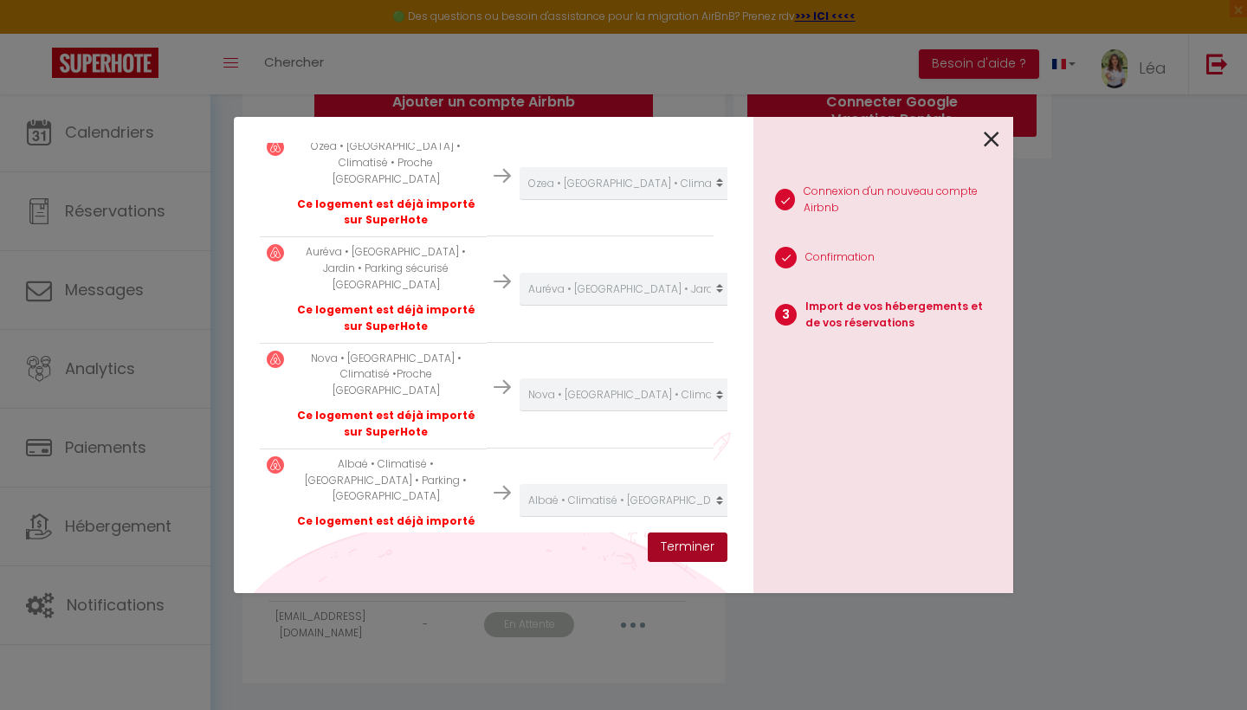
click at [716, 533] on button "Terminer" at bounding box center [688, 547] width 80 height 29
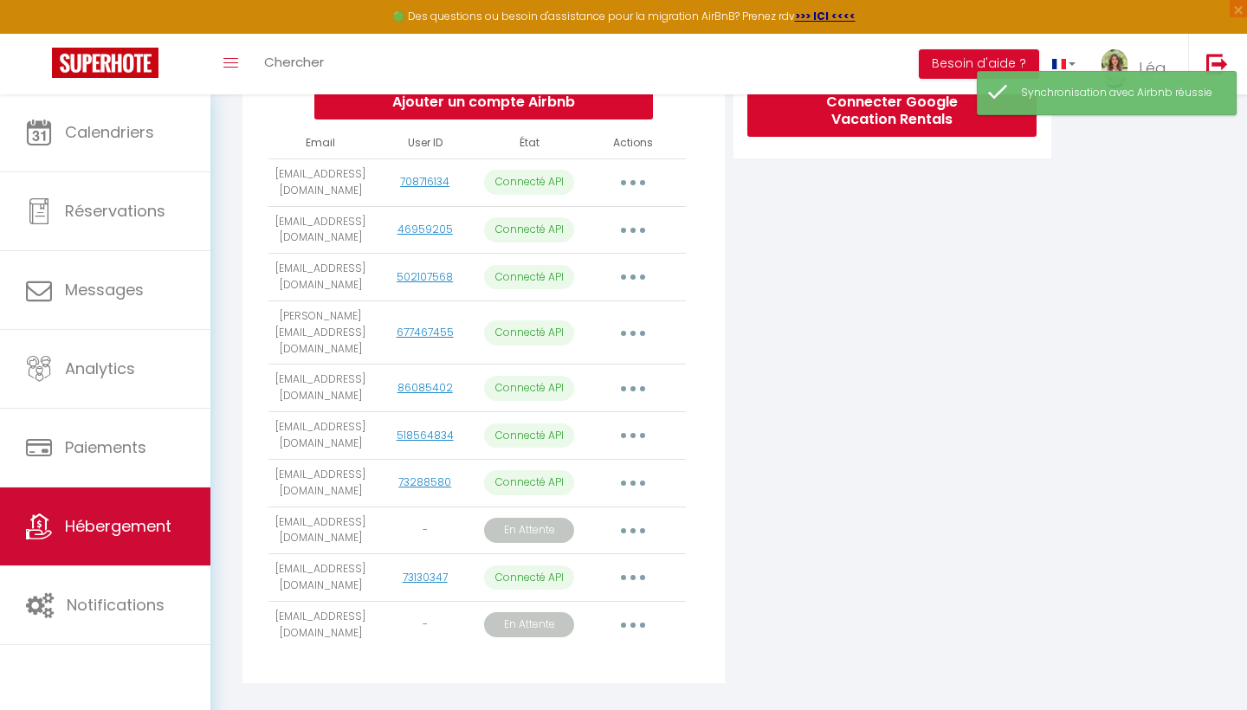
click at [132, 528] on span "Hébergement" at bounding box center [118, 526] width 107 height 22
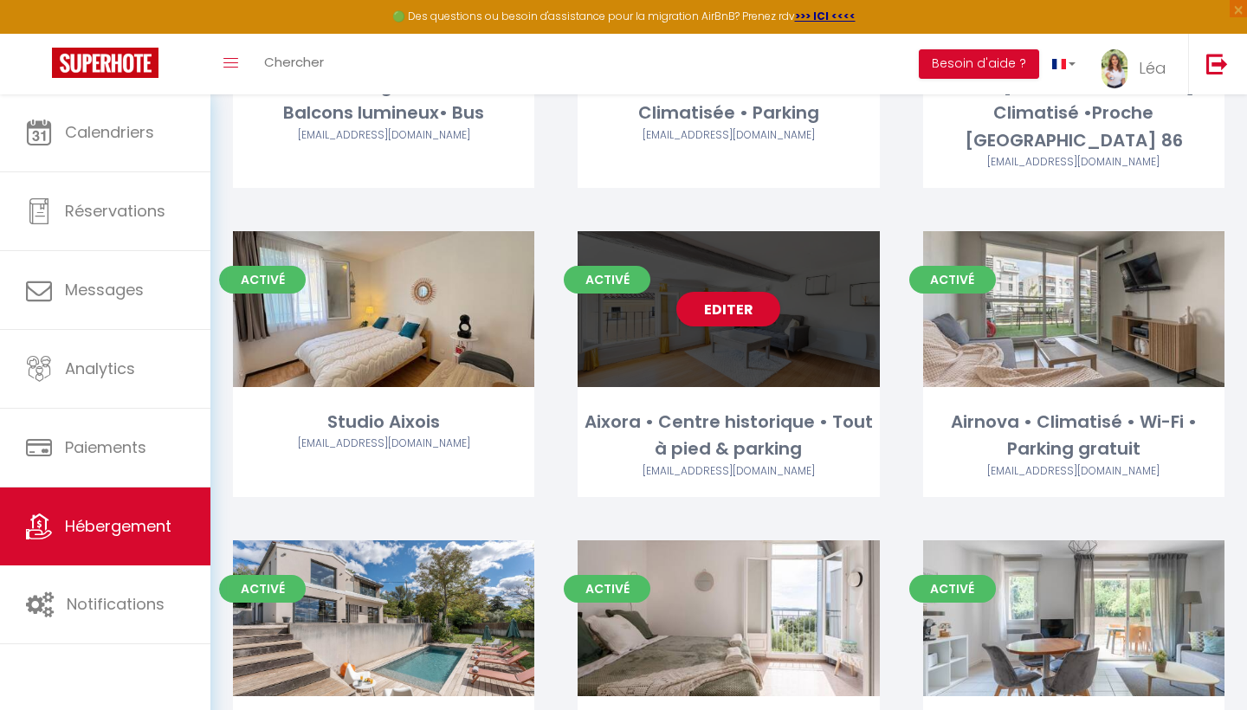
scroll to position [421, 0]
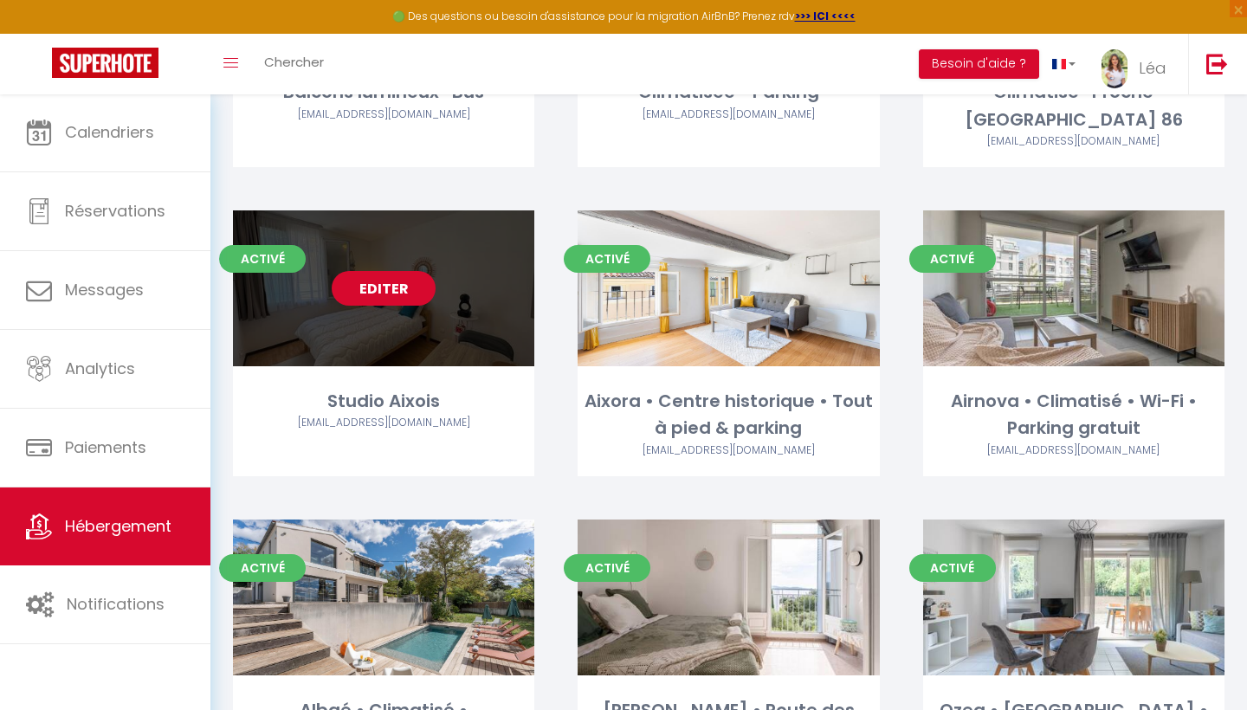
click at [390, 271] on link "Editer" at bounding box center [384, 288] width 104 height 35
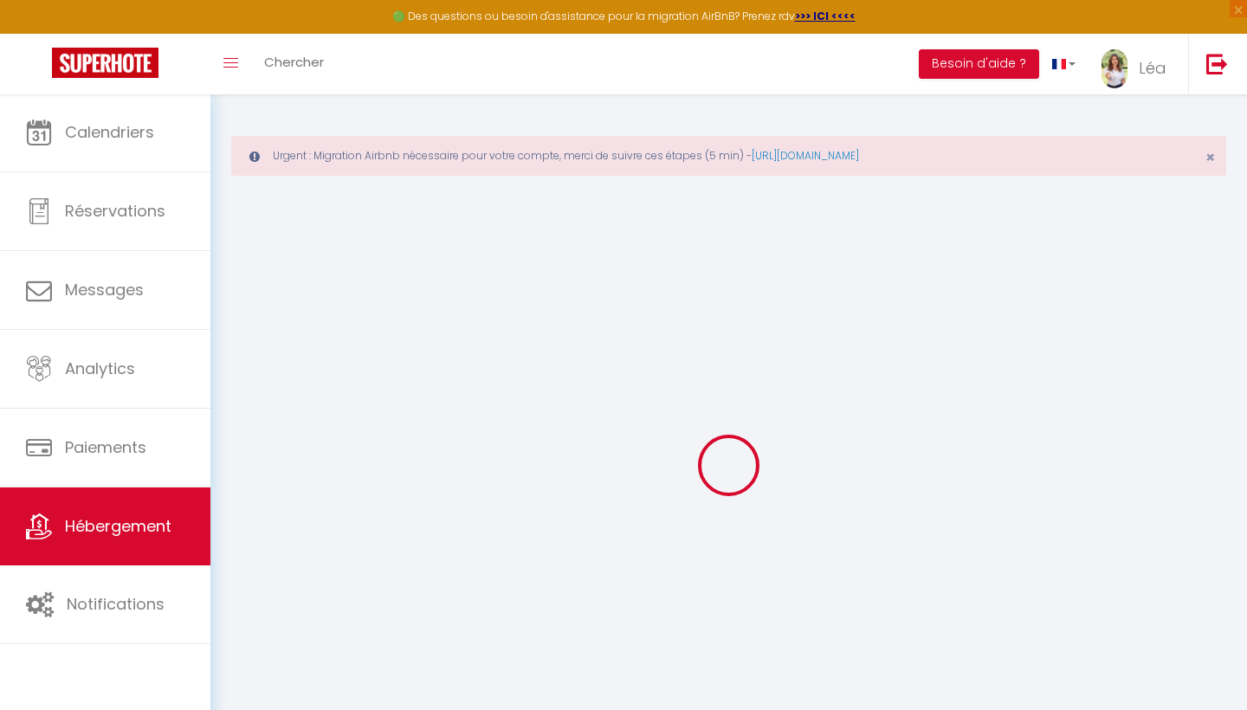
select select "+ 18 %"
select select
checkbox input "false"
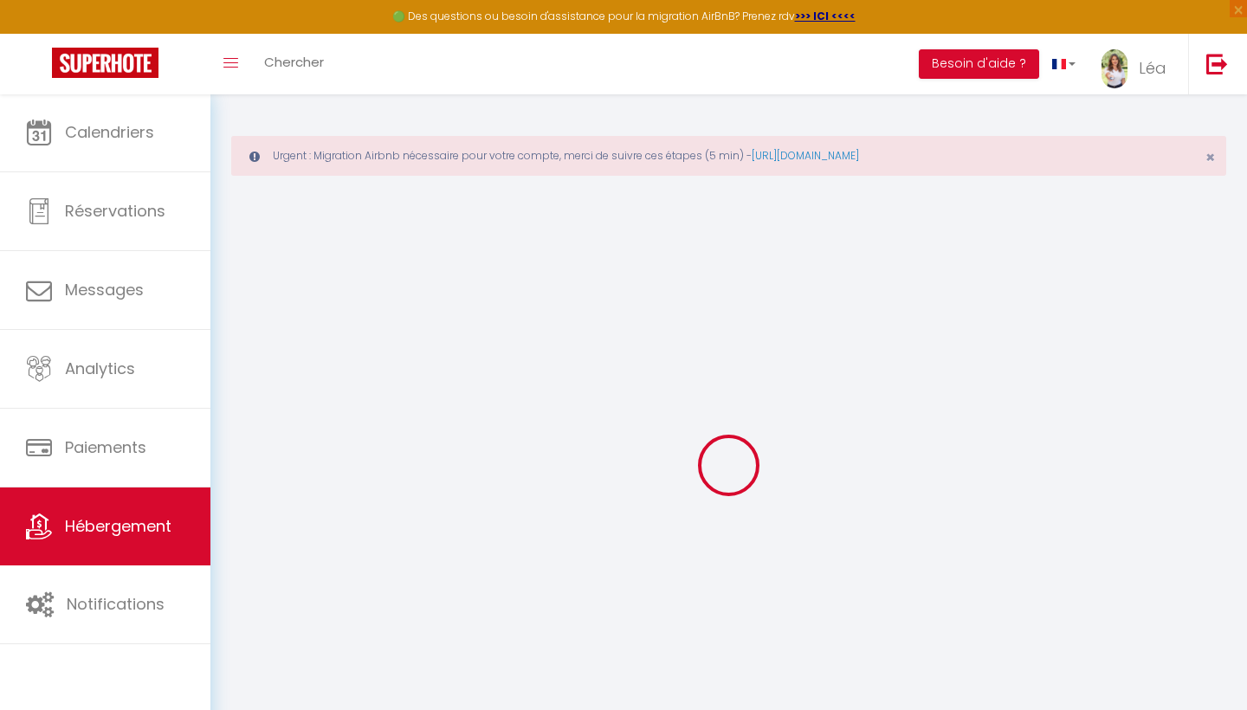
checkbox input "false"
select select
checkbox input "false"
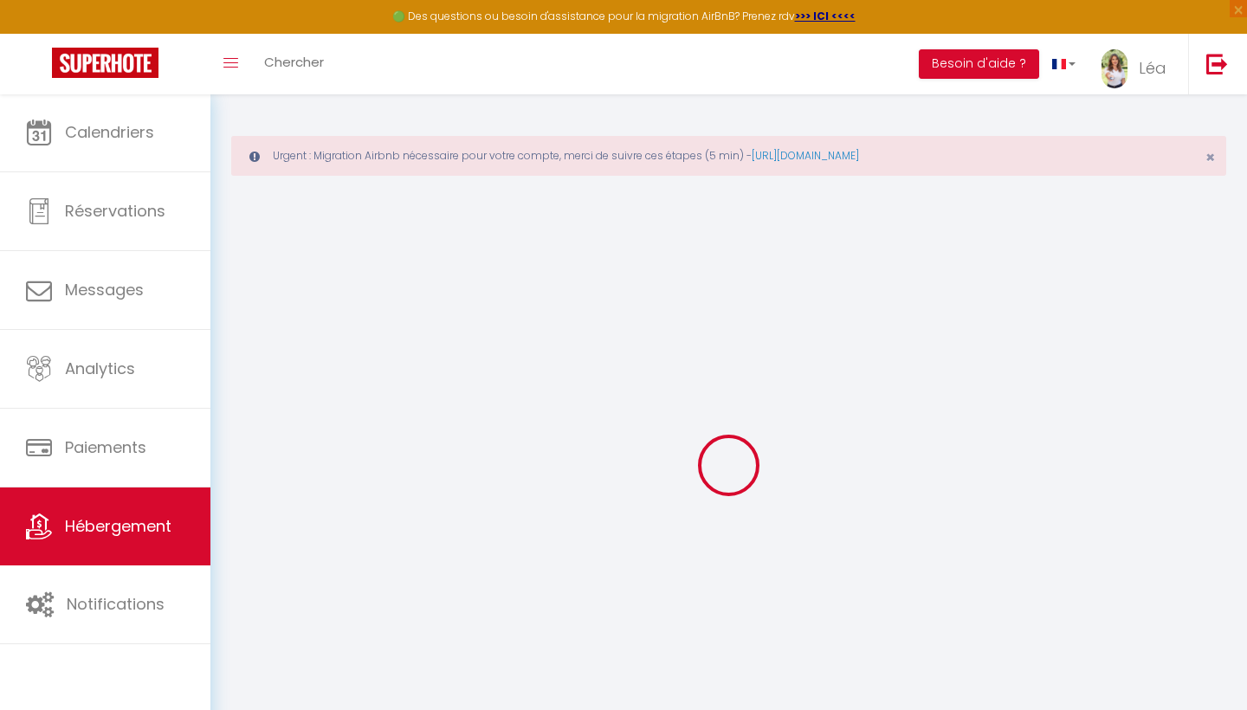
checkbox input "false"
select select "EUR"
select select
select select "19266-1529800214698622407"
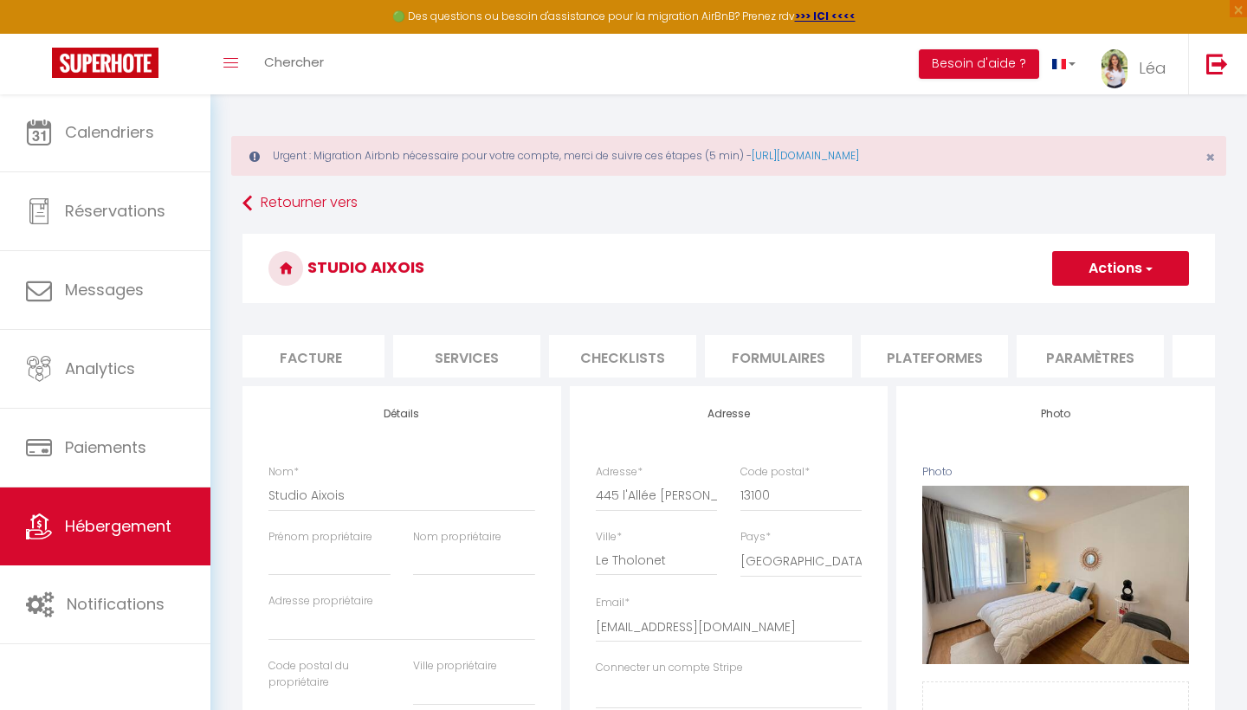
scroll to position [0, 337]
click at [878, 359] on li "Plateformes" at bounding box center [914, 356] width 147 height 42
select select
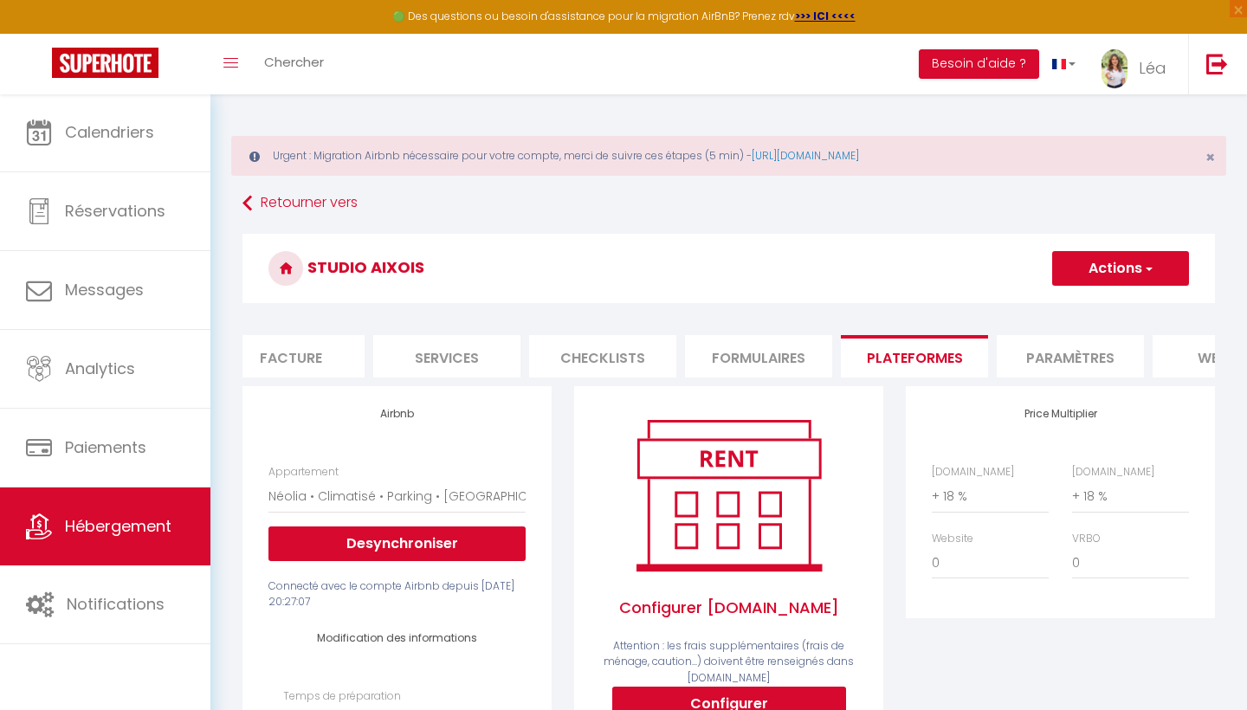
click at [337, 366] on ul "Info Contrat Facture Services Checklists Formulaires Plateformes Paramètres web…" at bounding box center [728, 356] width 972 height 42
click at [287, 351] on li "Facture" at bounding box center [290, 356] width 147 height 42
select select
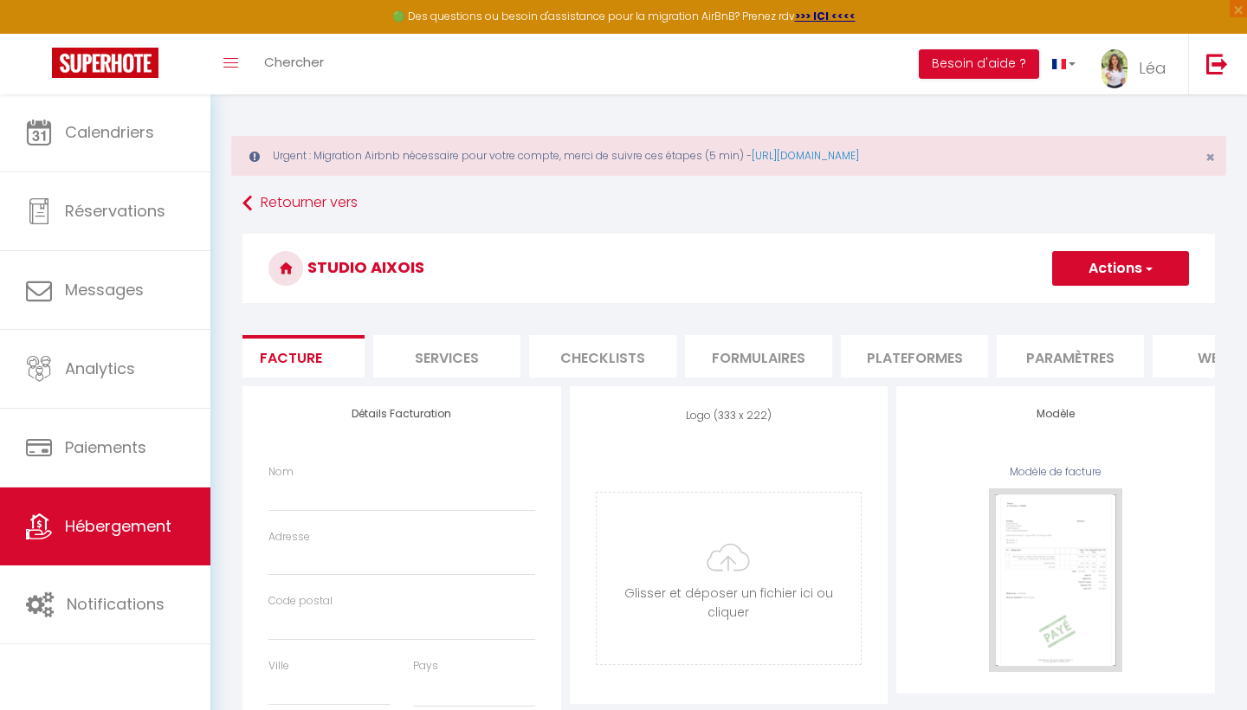
select select
checkbox input "false"
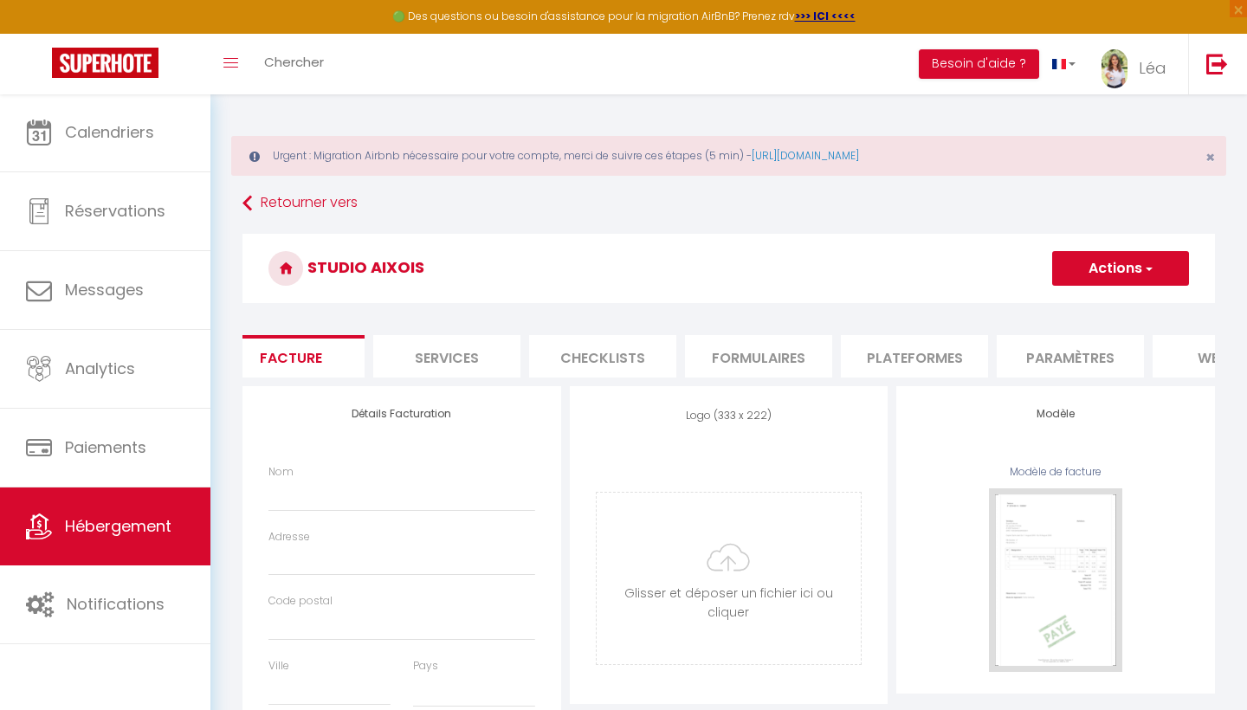
select select
checkbox input "false"
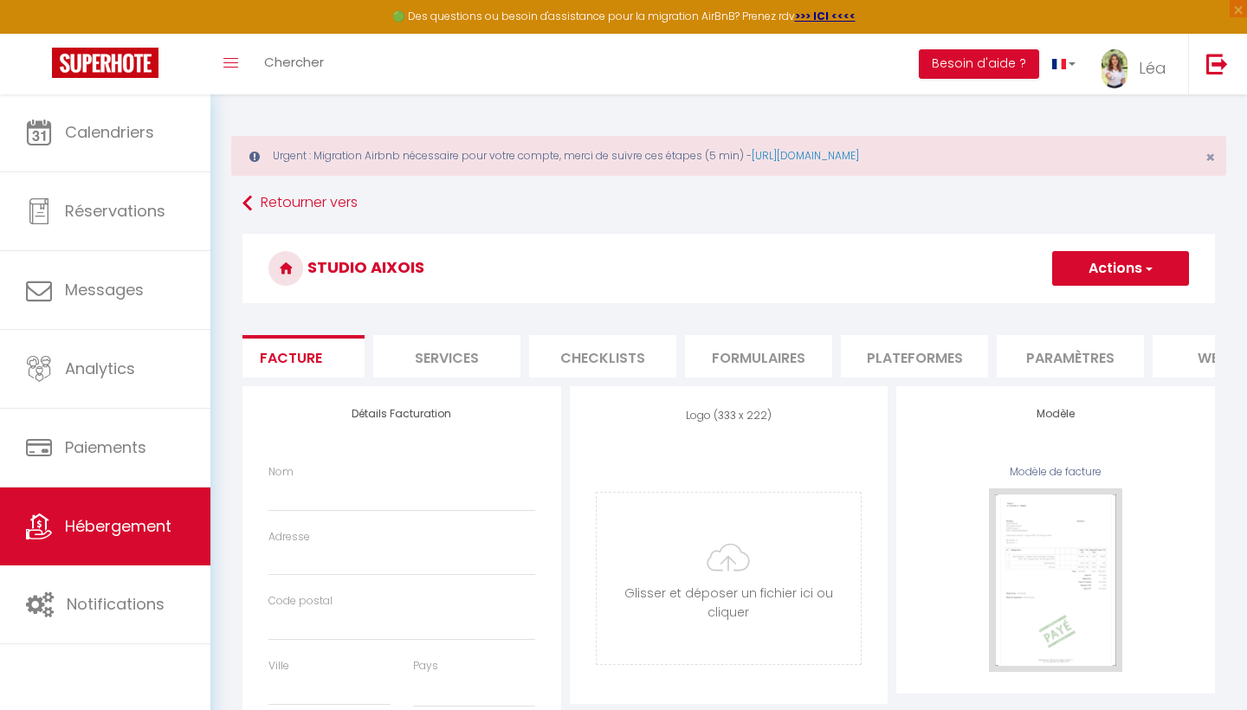
checkbox input "false"
select select
checkbox input "false"
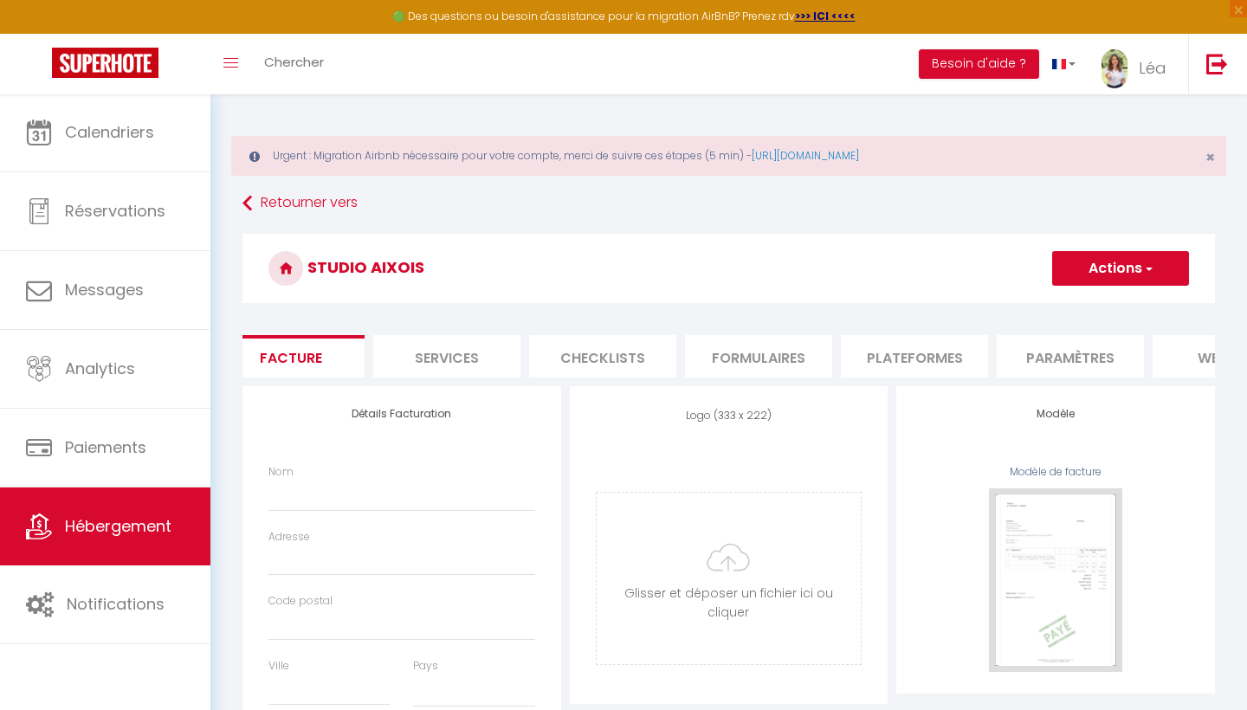
checkbox input "false"
select select
checkbox input "false"
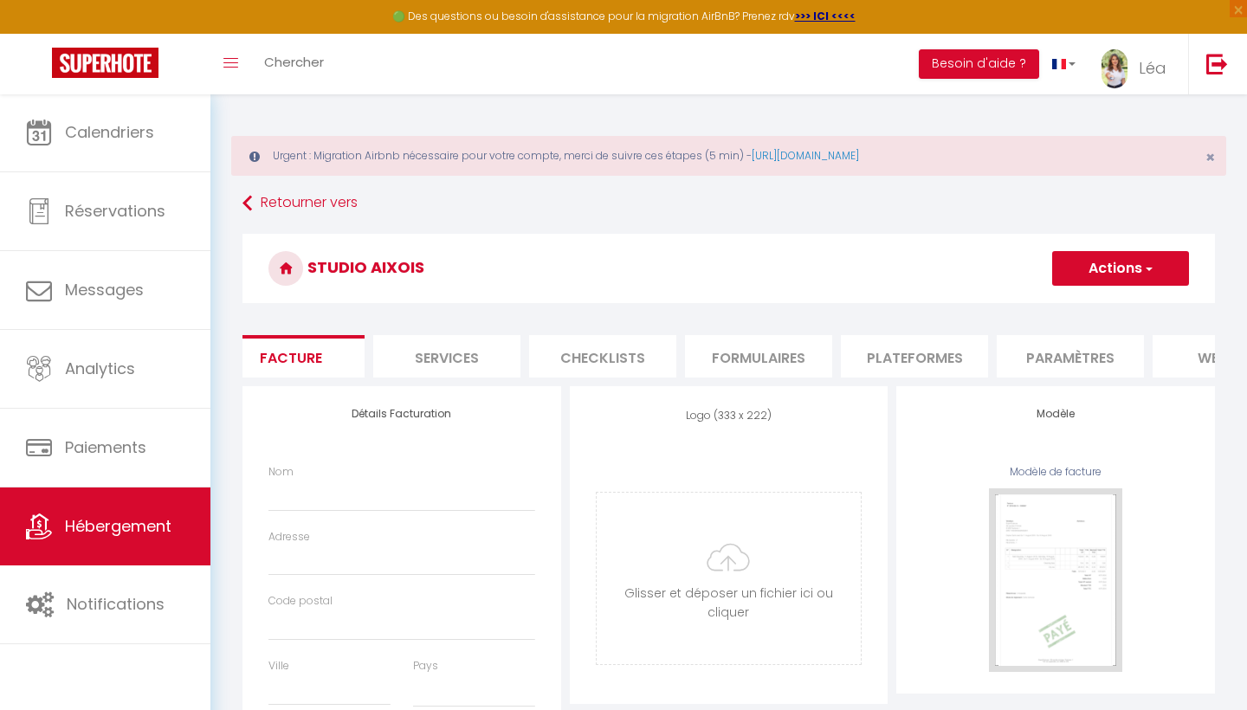
checkbox input "false"
select select
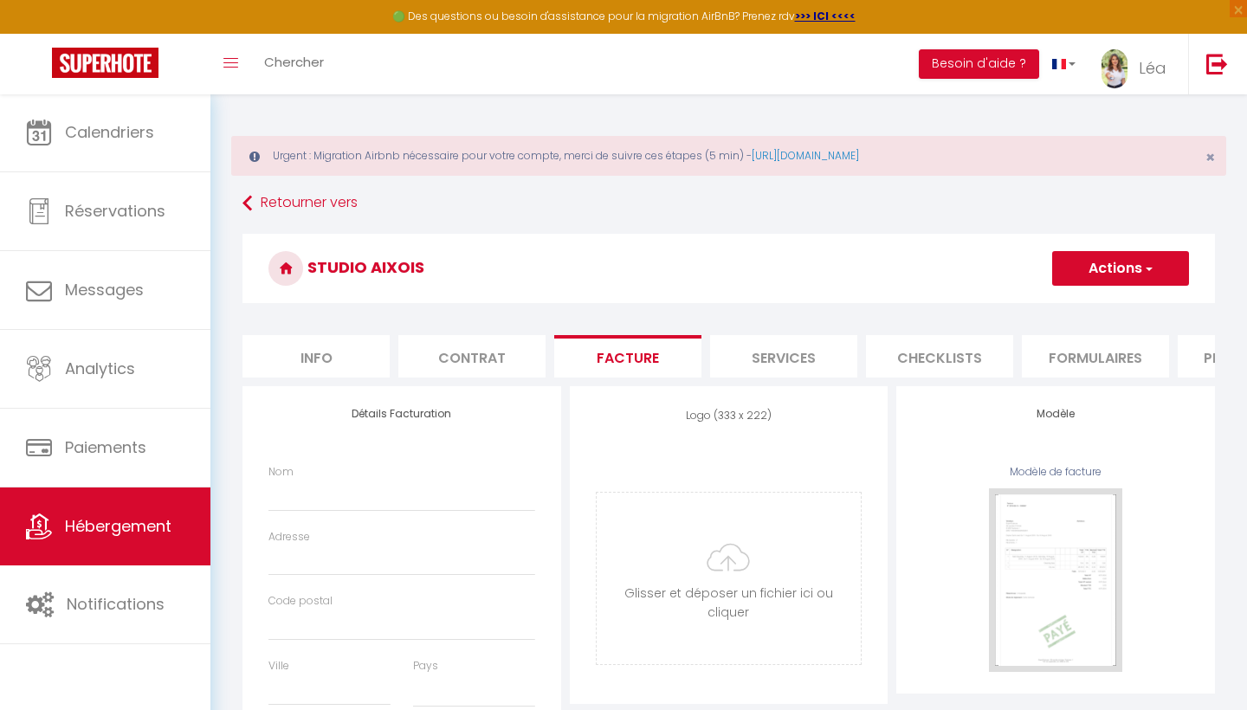
click at [332, 357] on li "Info" at bounding box center [315, 356] width 147 height 42
select select
checkbox input "false"
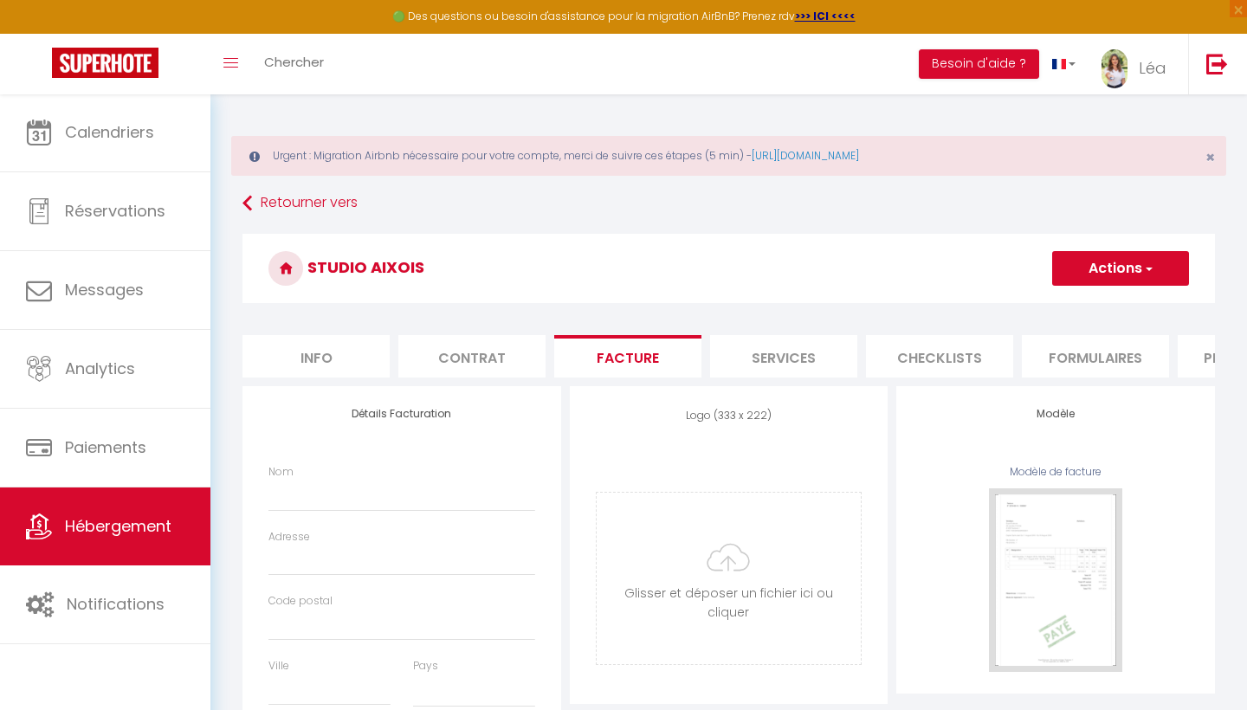
checkbox input "false"
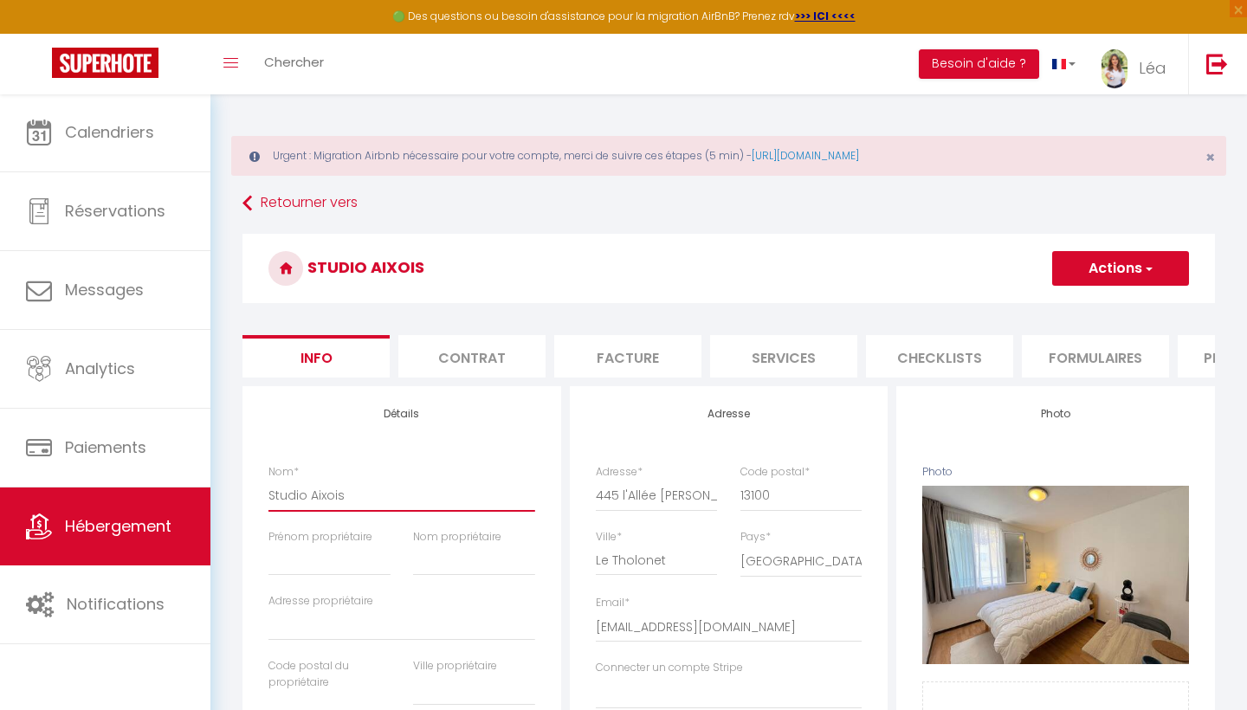
drag, startPoint x: 422, startPoint y: 490, endPoint x: 263, endPoint y: 489, distance: 158.5
select select
checkbox input "false"
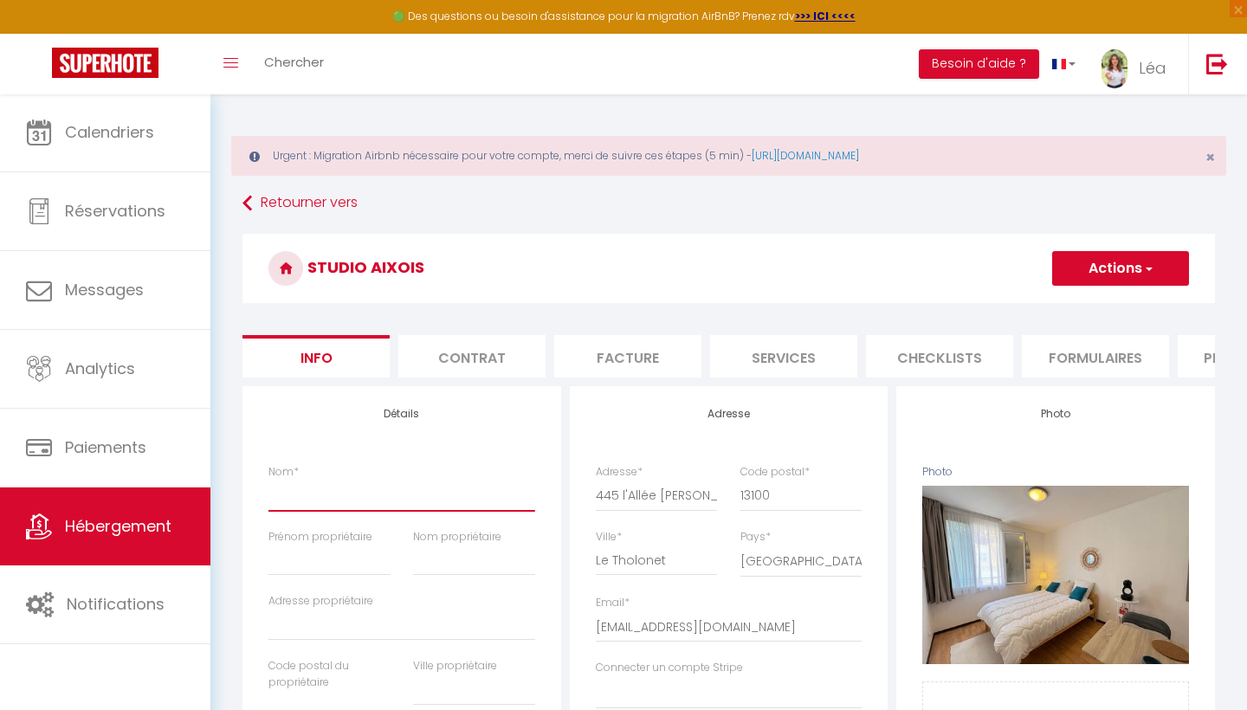
checkbox input "false"
paste input "Néolia • Climatisé • Parking • [GEOGRAPHIC_DATA]"
type input "Néolia • Climatisé • Parking • [GEOGRAPHIC_DATA]"
select select
checkbox input "false"
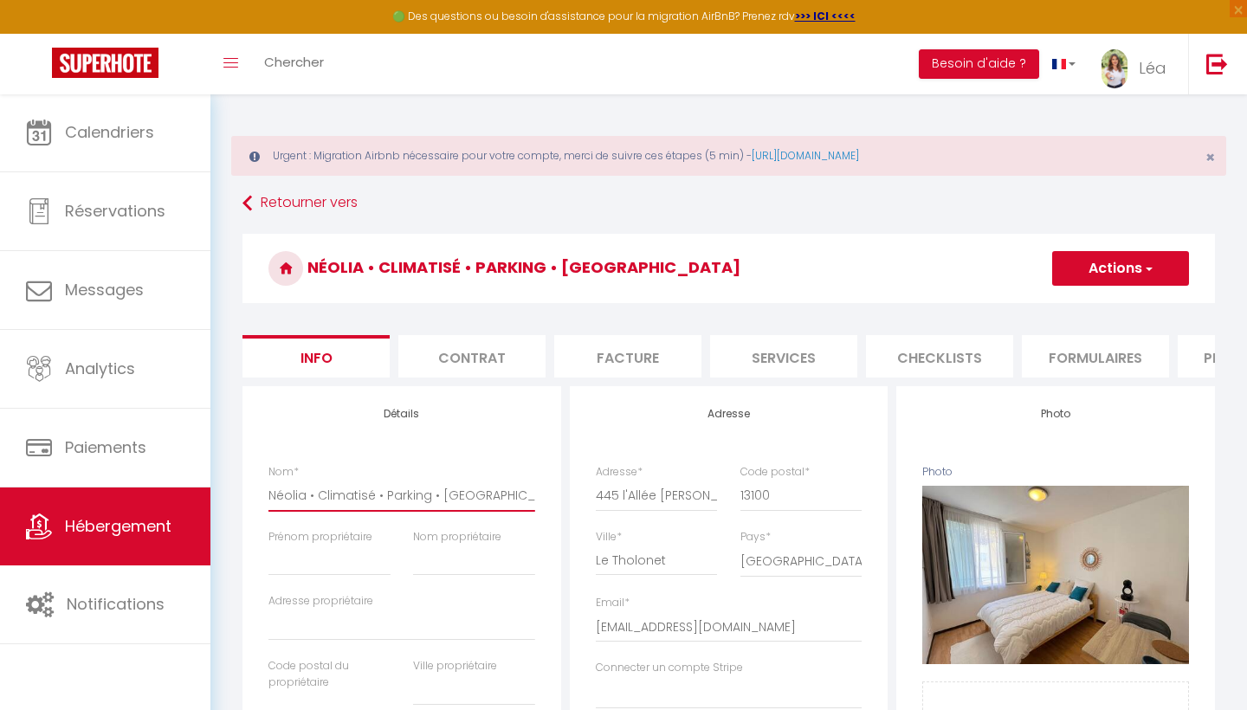
checkbox input "false"
type input "Néolia • Climatisé • Parking • [GEOGRAPHIC_DATA]"
click at [1165, 273] on button "Actions" at bounding box center [1120, 268] width 137 height 35
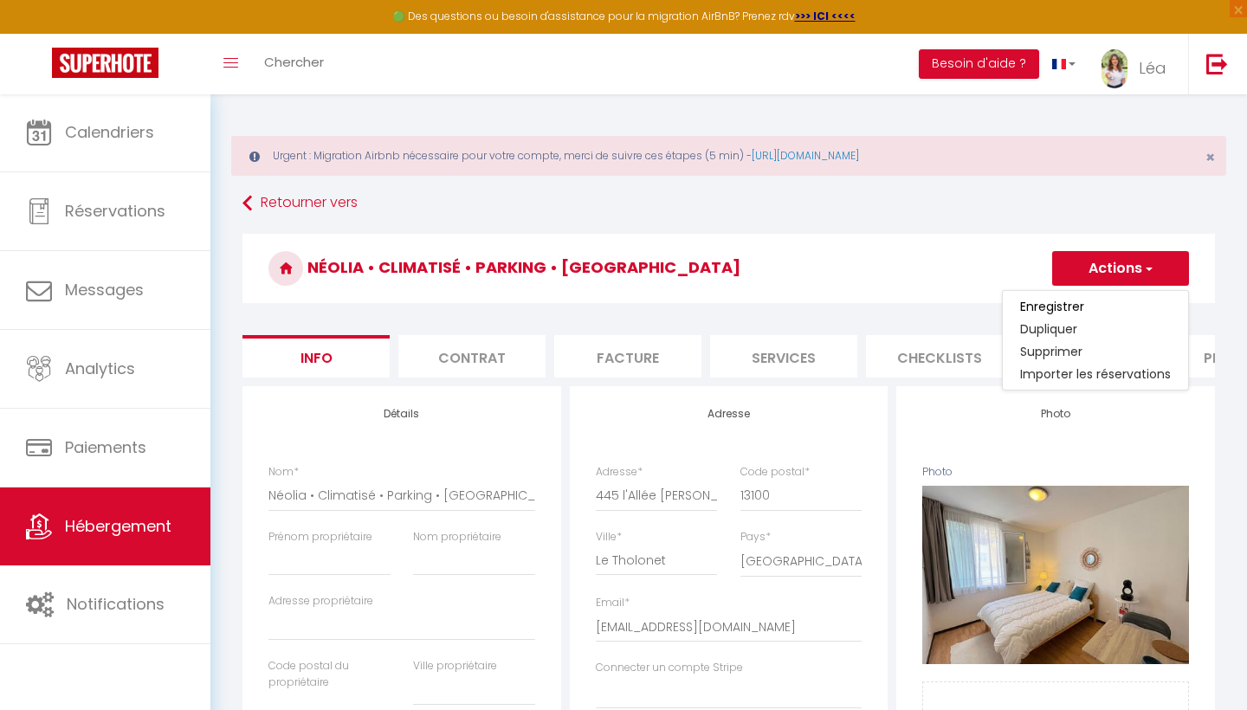
click at [1094, 306] on link "Enregistrer" at bounding box center [1095, 306] width 185 height 23
click at [1085, 248] on h3 "Néolia • Climatisé • Parking • [GEOGRAPHIC_DATA]" at bounding box center [728, 268] width 972 height 69
click at [1078, 269] on button "Actions" at bounding box center [1120, 268] width 137 height 35
click at [1048, 307] on input "Enregistrer" at bounding box center [1052, 306] width 64 height 17
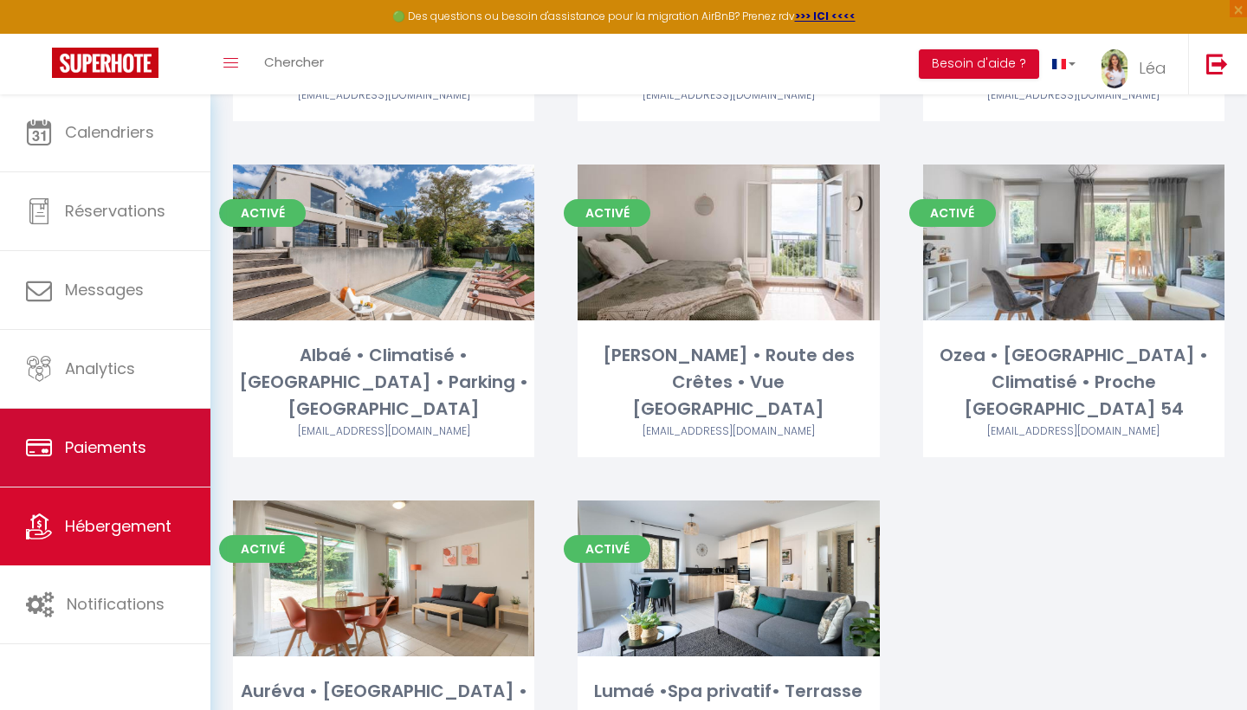
scroll to position [779, 0]
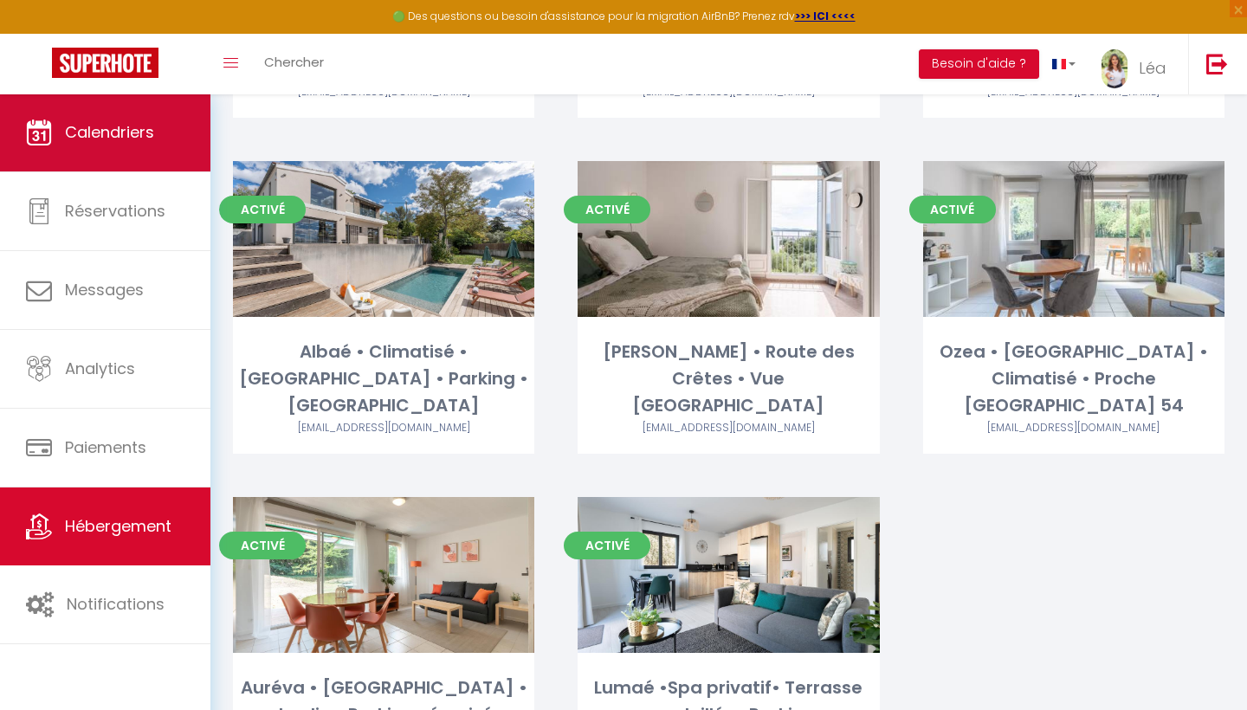
click at [132, 150] on link "Calendriers" at bounding box center [105, 133] width 210 height 78
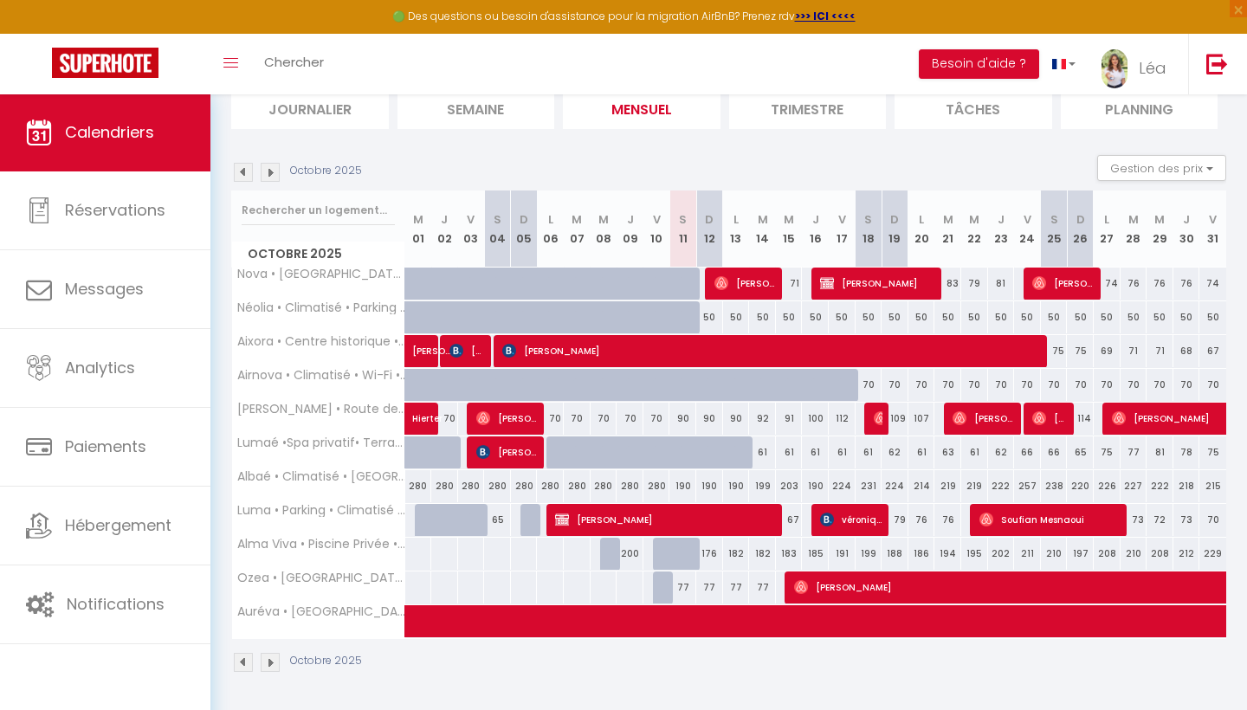
scroll to position [199, 0]
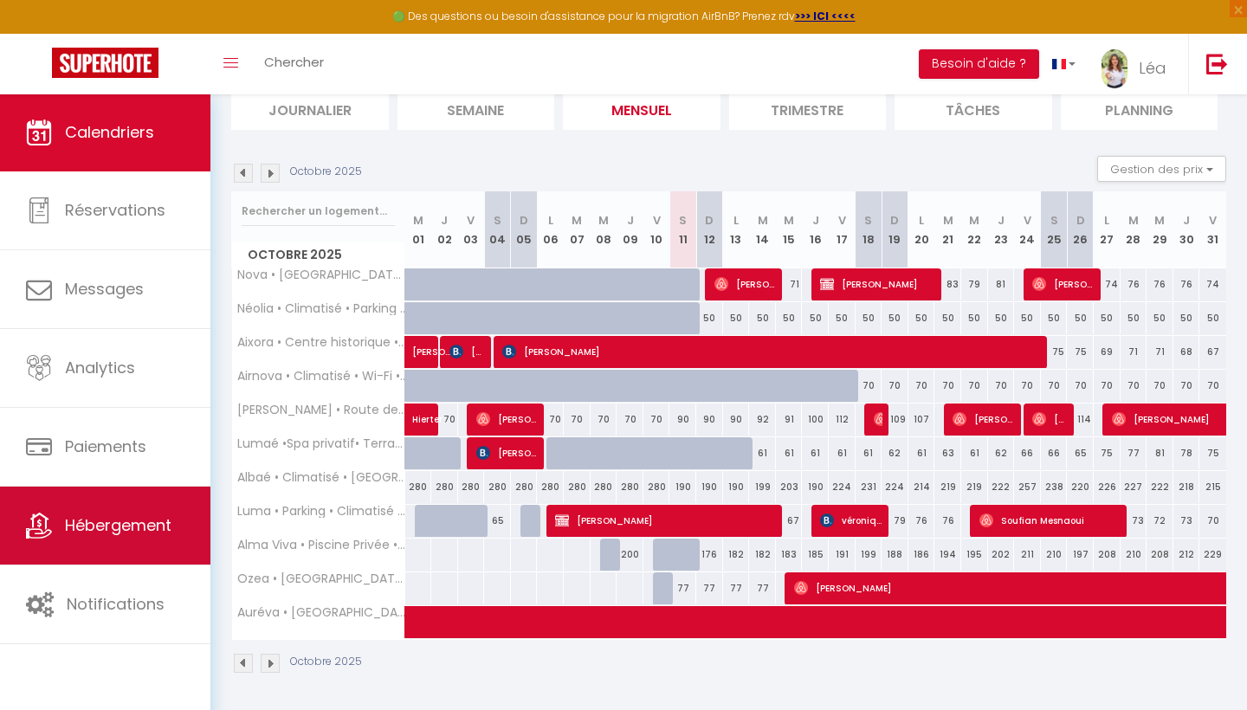
click at [119, 522] on span "Hébergement" at bounding box center [118, 525] width 107 height 22
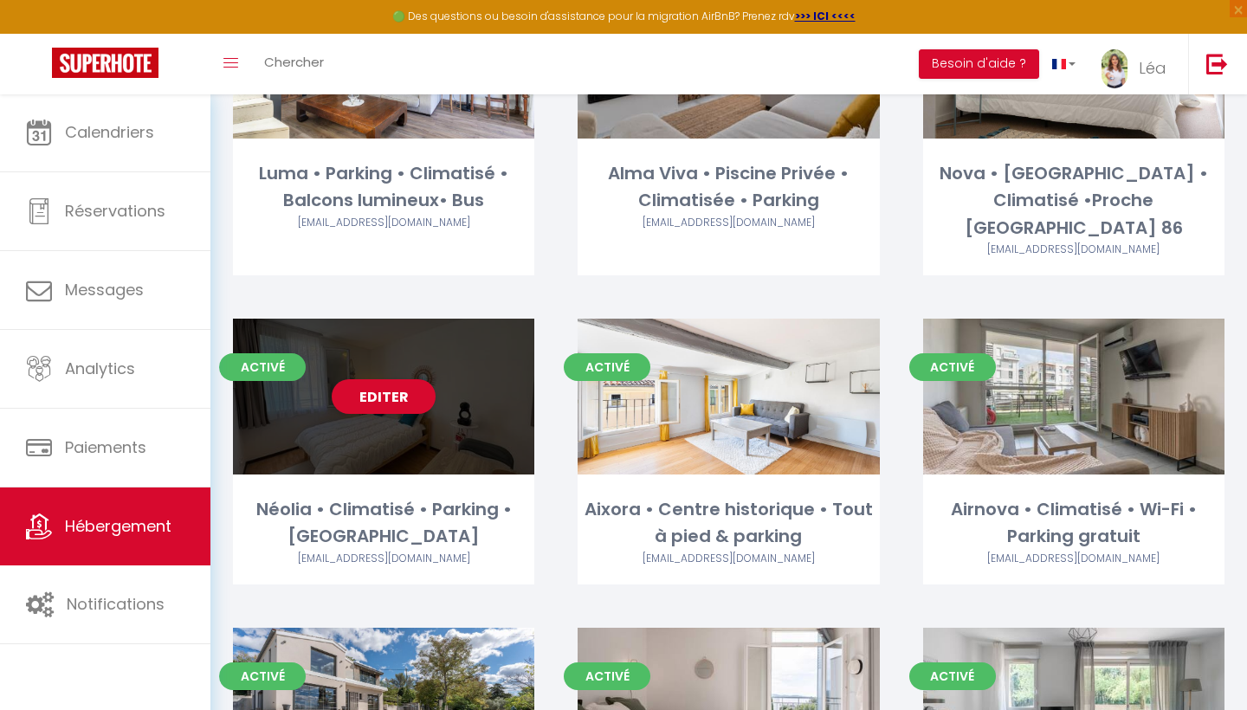
scroll to position [313, 0]
click at [391, 379] on link "Editer" at bounding box center [384, 396] width 104 height 35
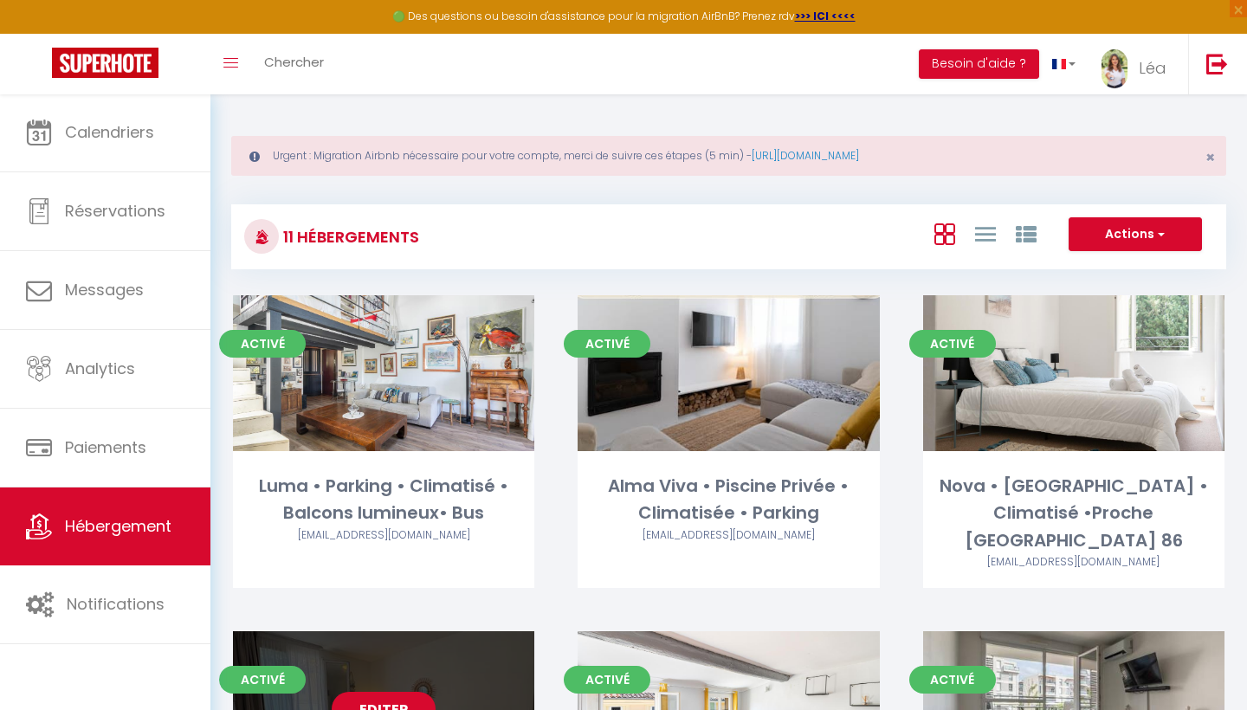
select select "3"
select select "2"
select select "1"
select select
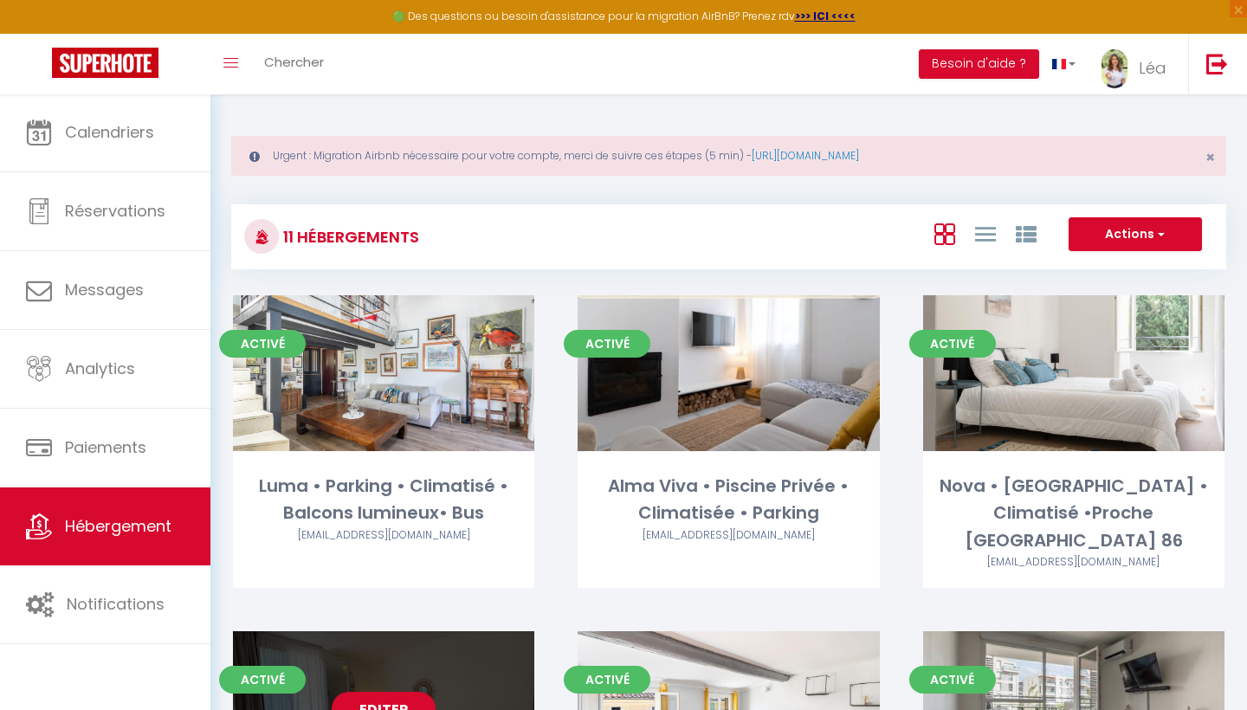
select select "28"
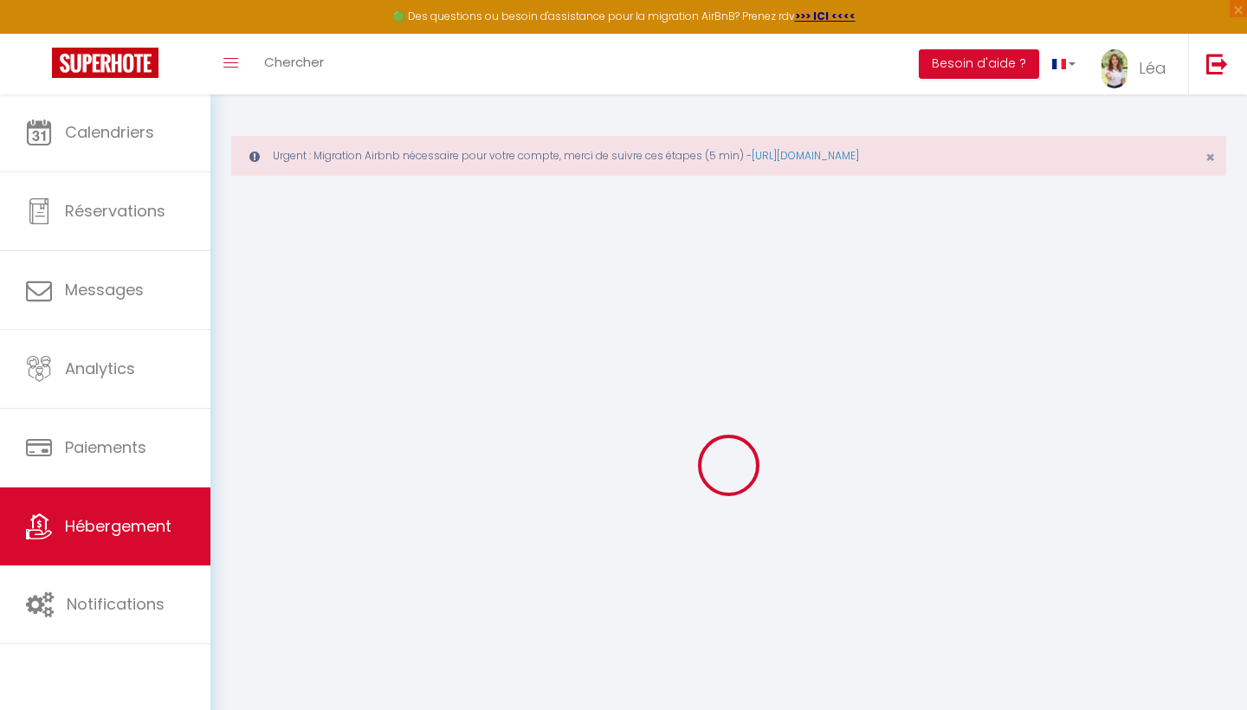
select select
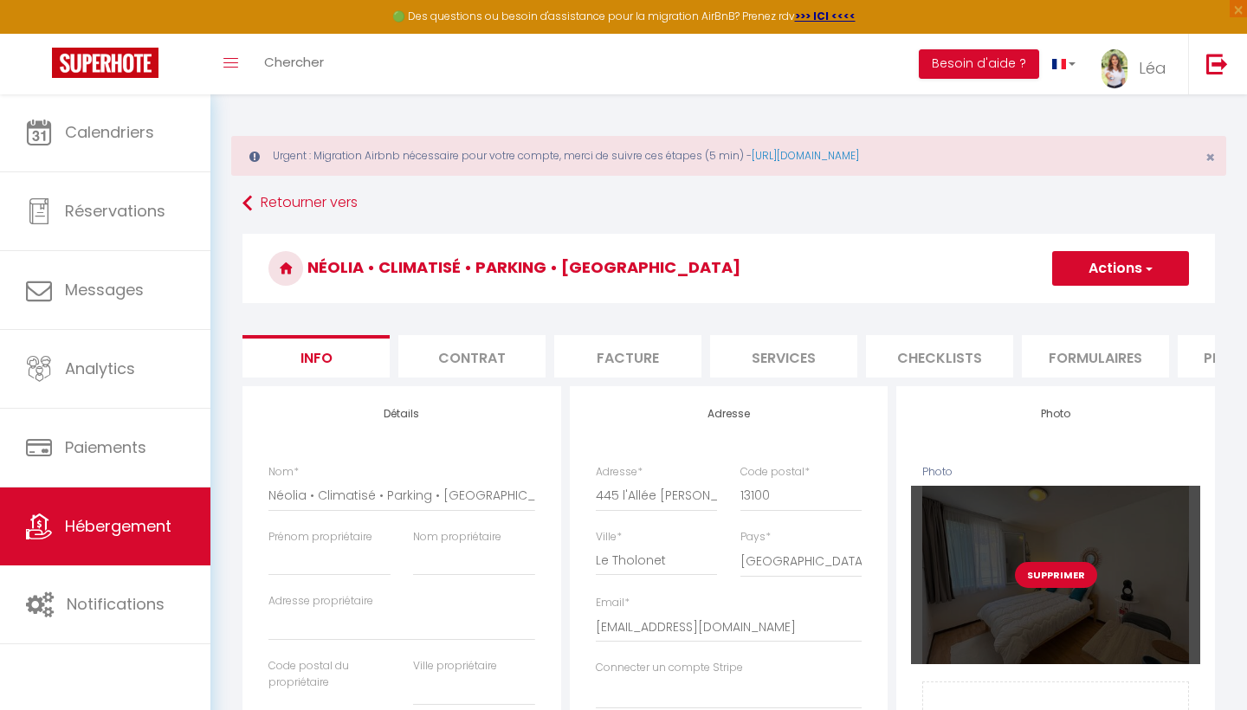
click at [1041, 583] on button "Supprimer" at bounding box center [1056, 575] width 82 height 26
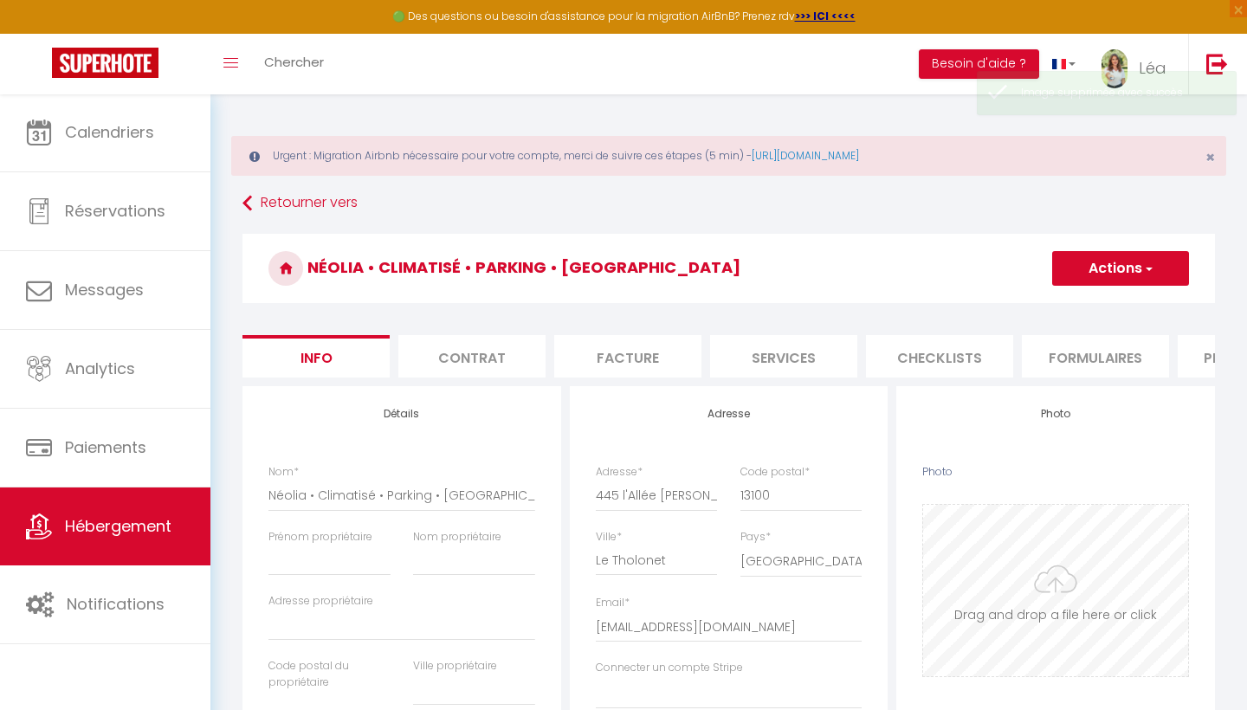
click at [1048, 624] on input "Photo" at bounding box center [1055, 590] width 265 height 171
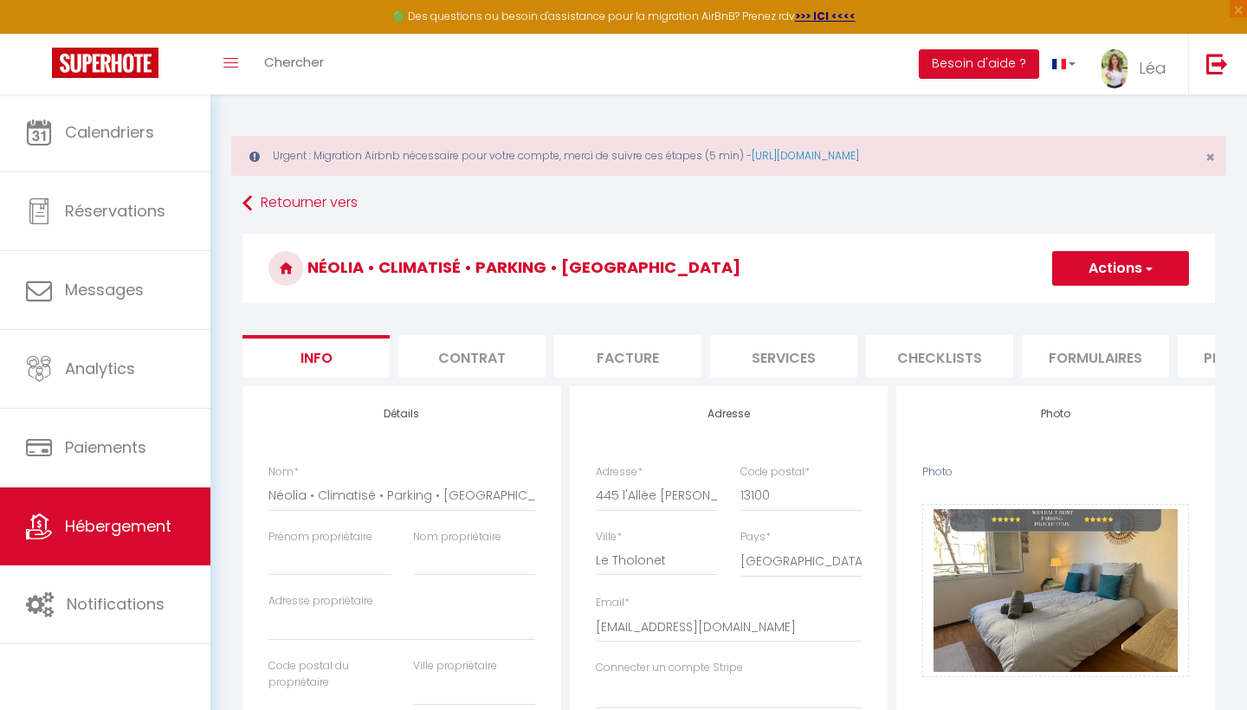
click at [1103, 278] on button "Actions" at bounding box center [1120, 268] width 137 height 35
click at [1075, 304] on input "Enregistrer" at bounding box center [1052, 306] width 64 height 17
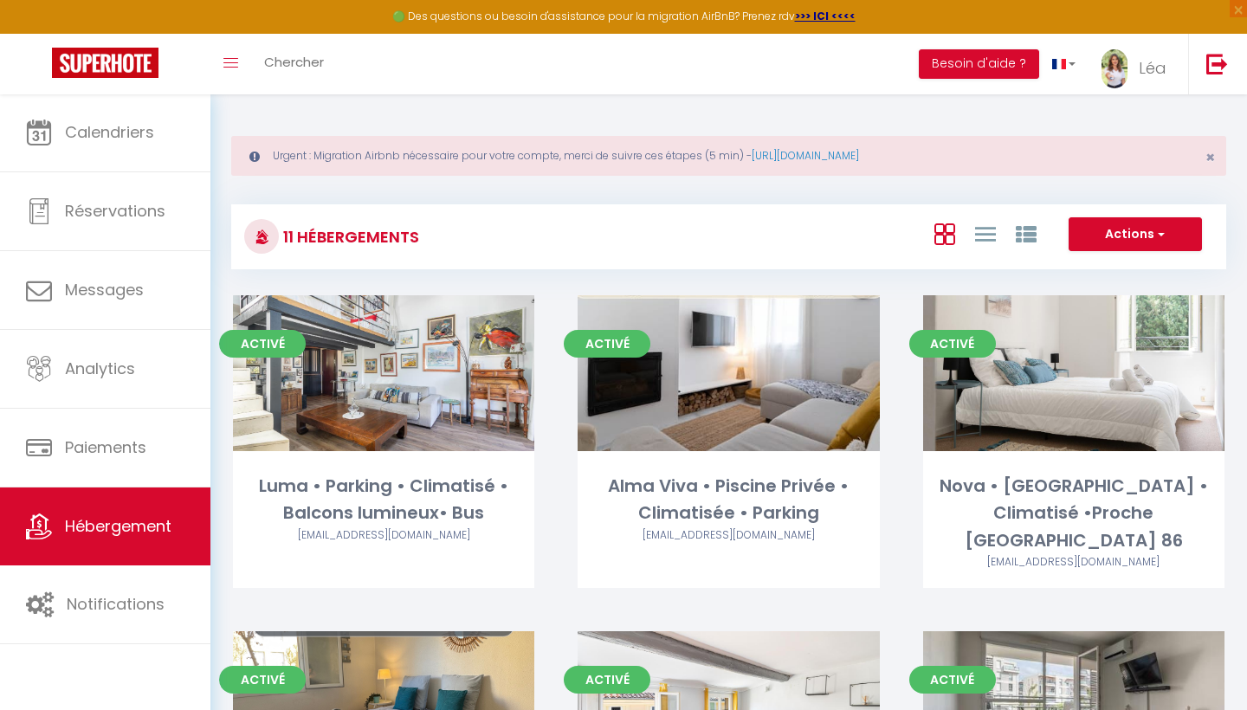
scroll to position [387, 0]
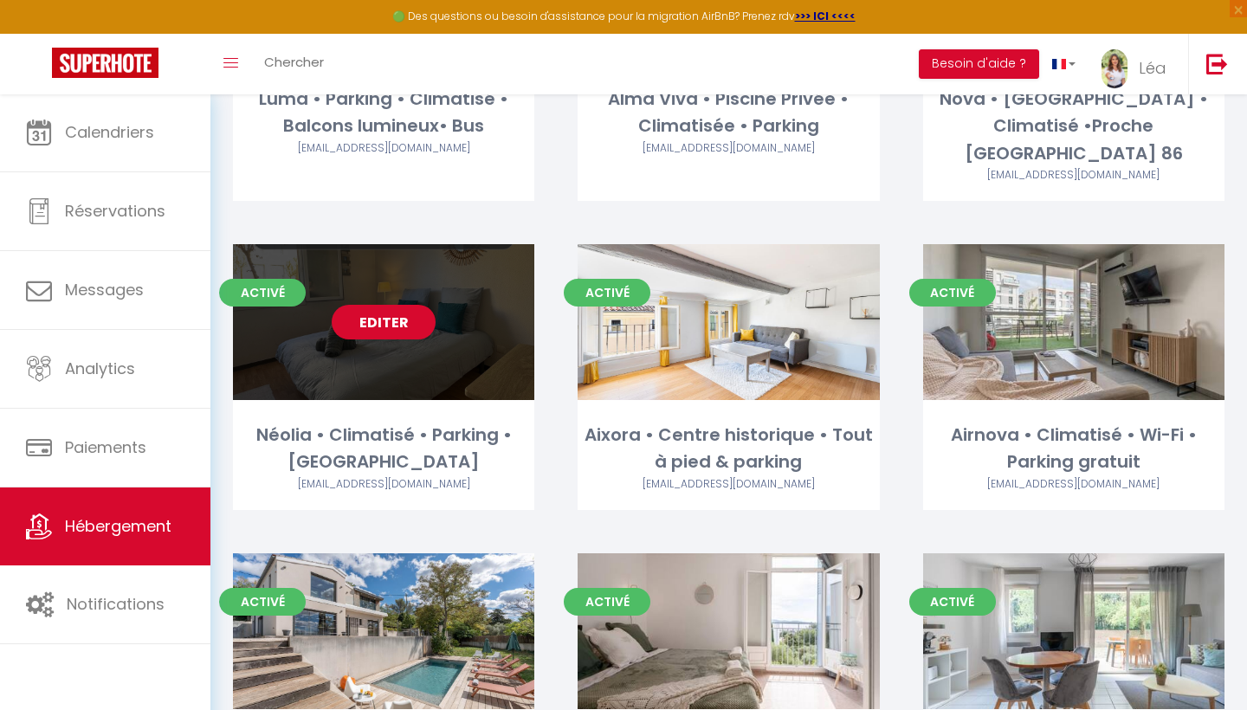
click at [398, 309] on link "Editer" at bounding box center [384, 322] width 104 height 35
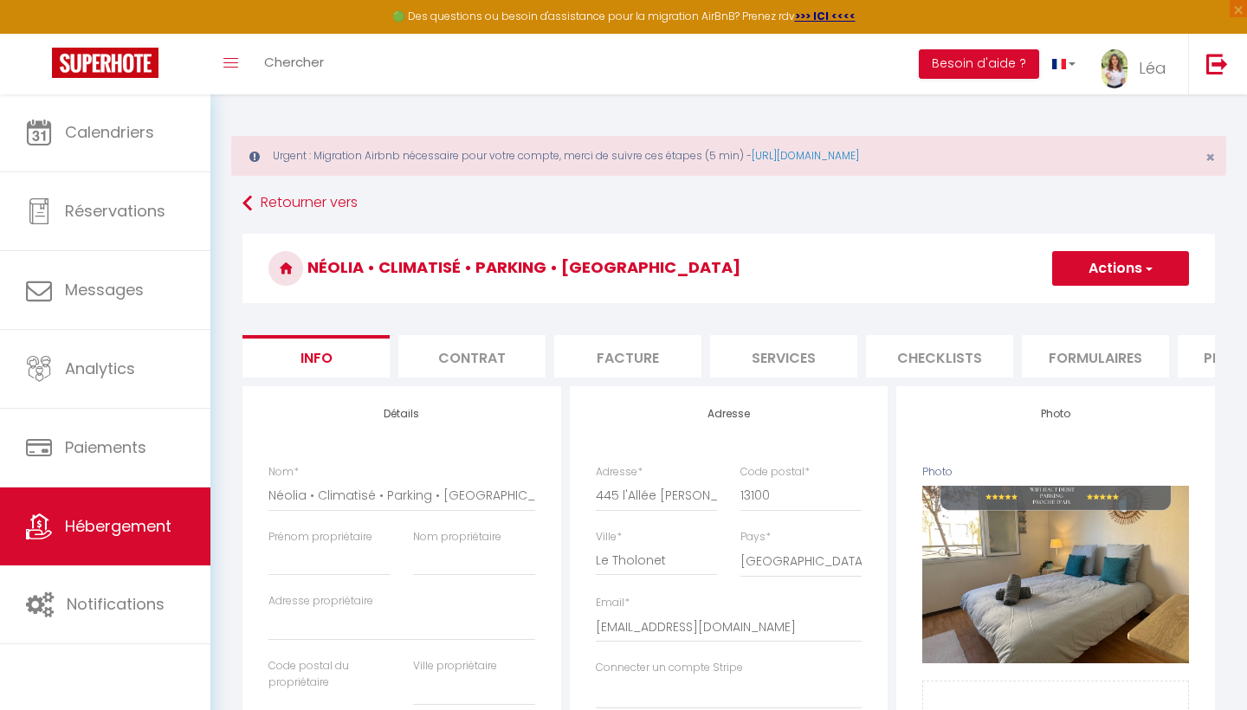
click at [1167, 350] on li "Formulaires" at bounding box center [1095, 356] width 147 height 42
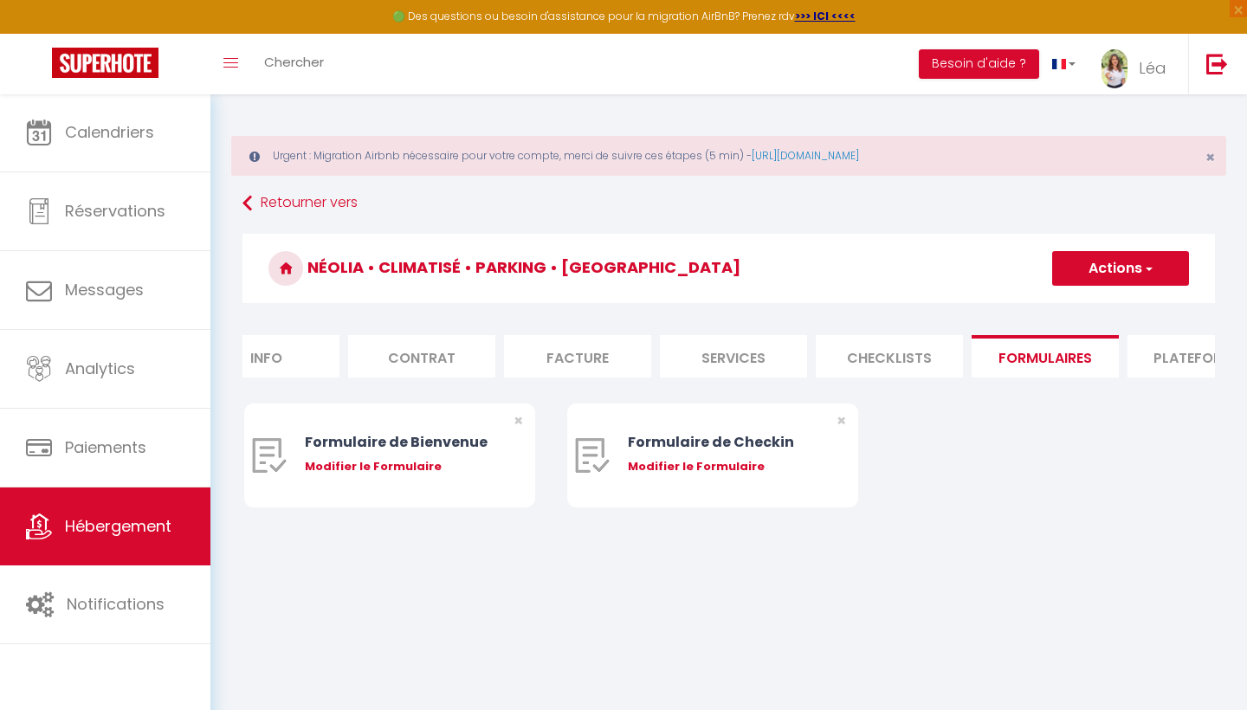
scroll to position [0, 47]
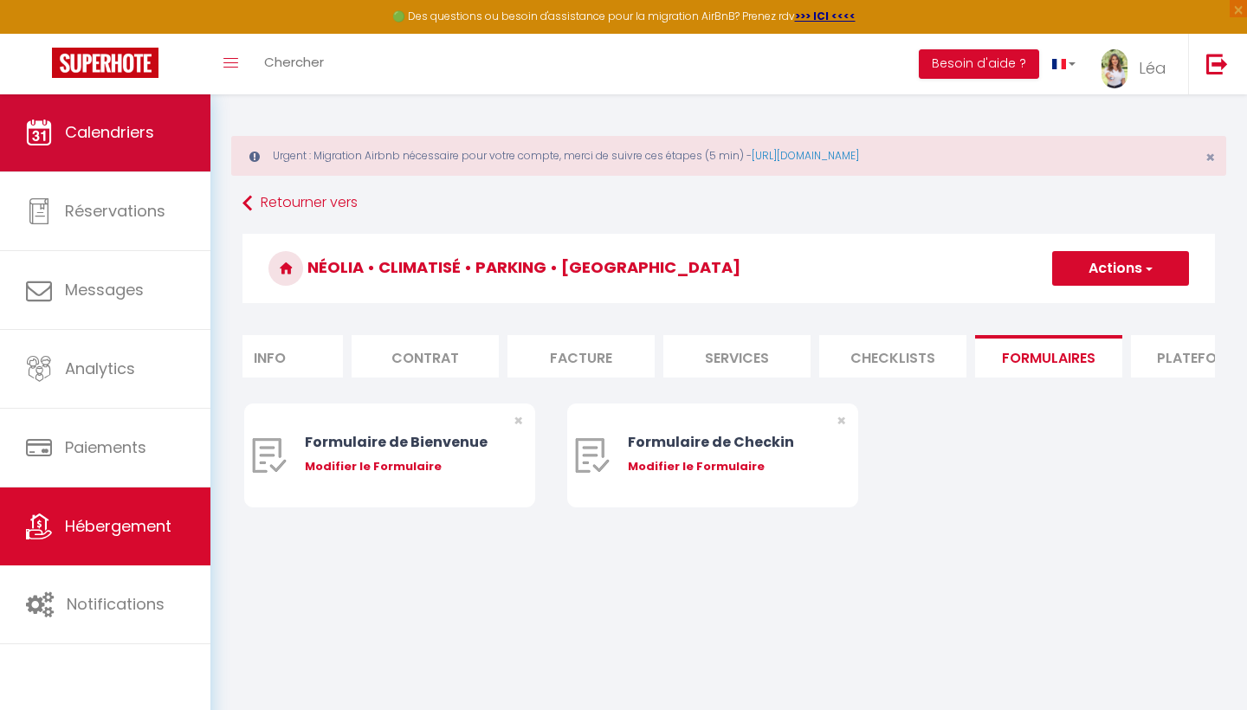
click at [145, 155] on link "Calendriers" at bounding box center [105, 133] width 210 height 78
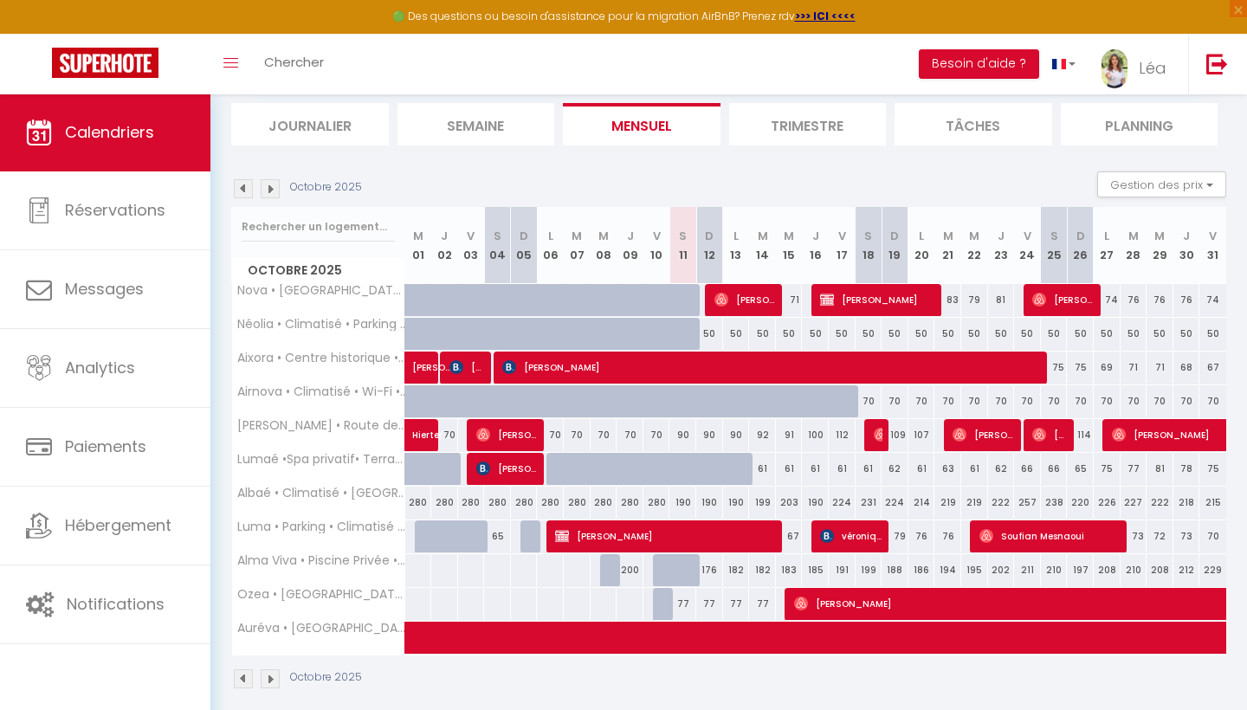
scroll to position [184, 0]
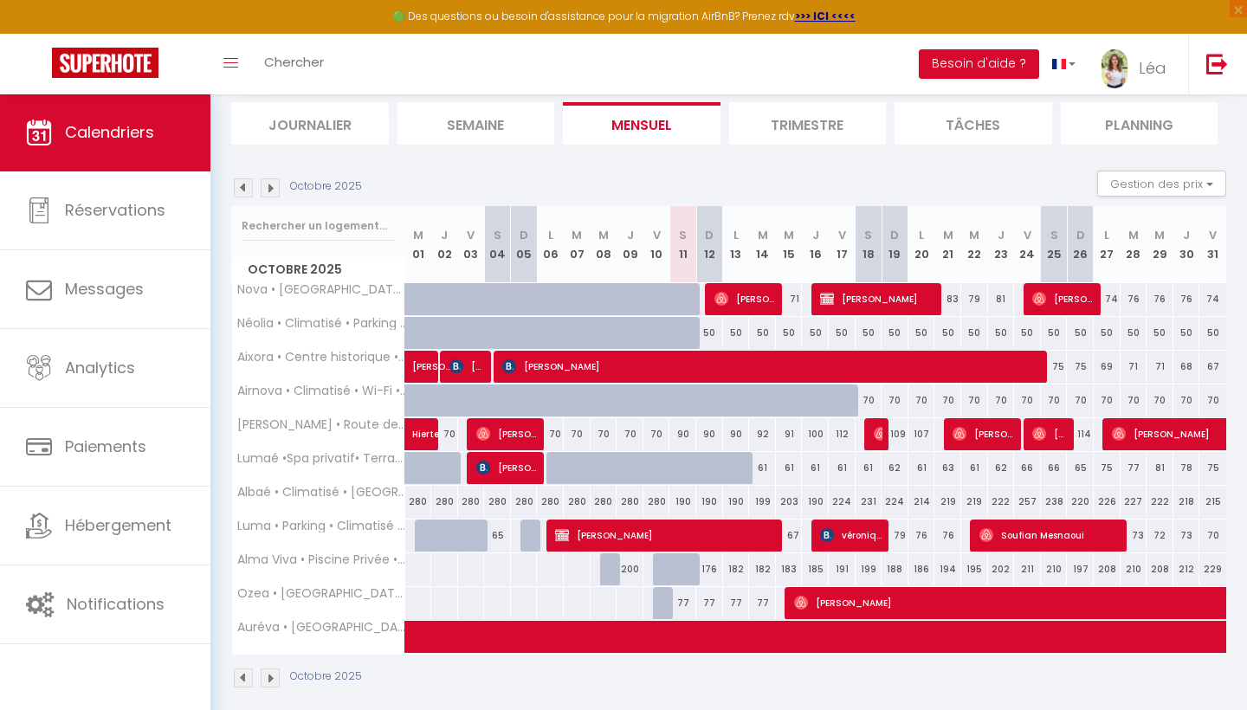
click at [713, 331] on div "50" at bounding box center [709, 333] width 27 height 32
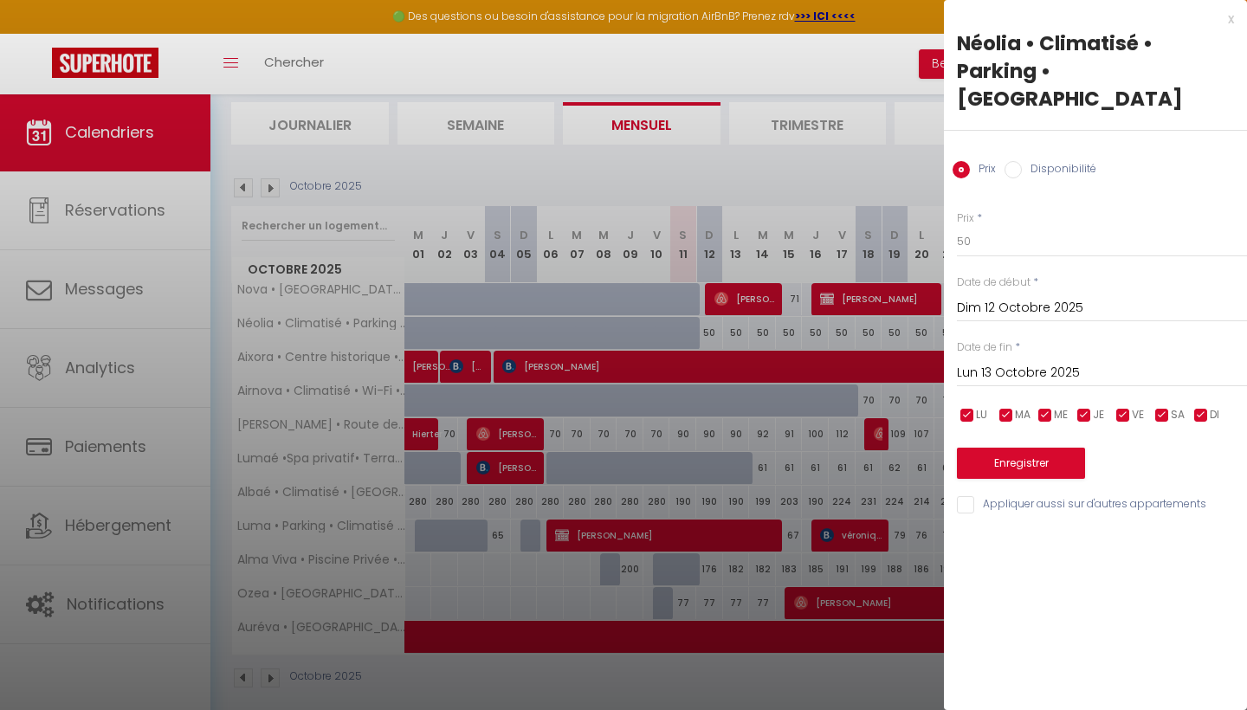
click at [1012, 161] on input "Disponibilité" at bounding box center [1012, 169] width 17 height 17
click at [1000, 293] on div "[DATE] < [DATE] > Dim Lun Mar Mer Jeu Ven Sam 1 2 3 4 5 6 7 8 9 10 11 12 13 14 …" at bounding box center [1102, 308] width 290 height 31
click at [1000, 299] on input "Dim 12 Octobre 2025" at bounding box center [1102, 310] width 290 height 23
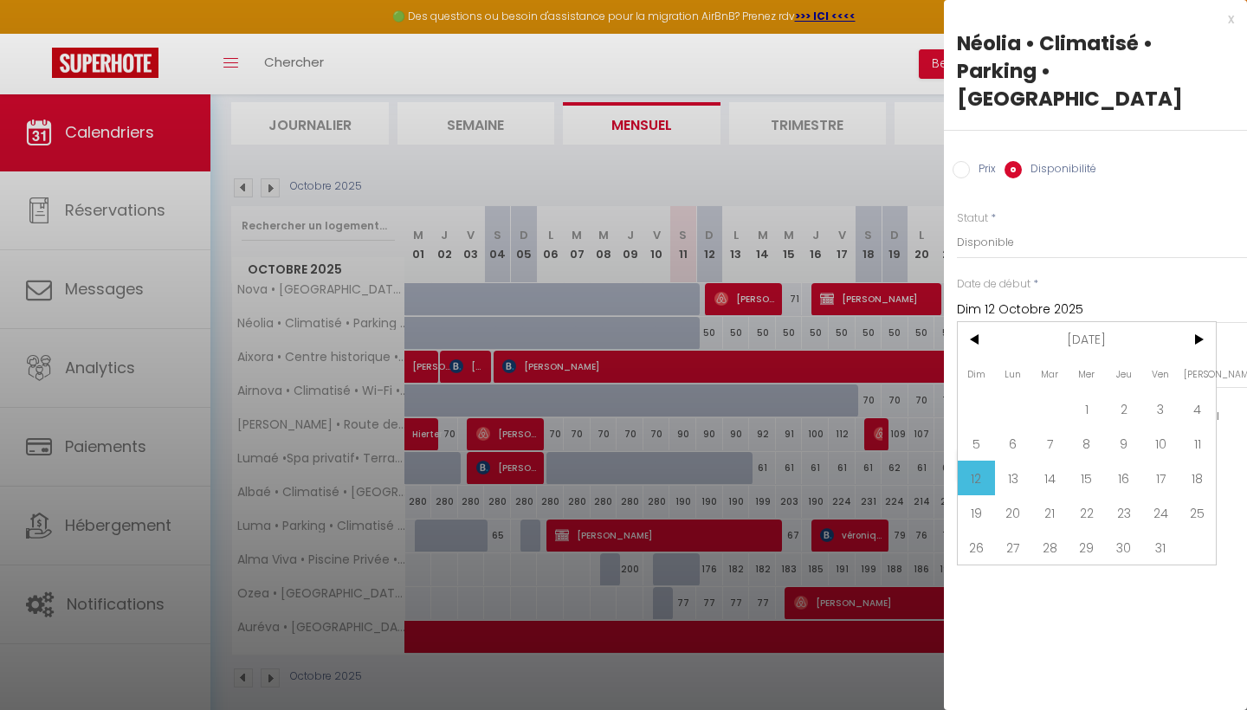
click at [980, 461] on span "12" at bounding box center [976, 478] width 37 height 35
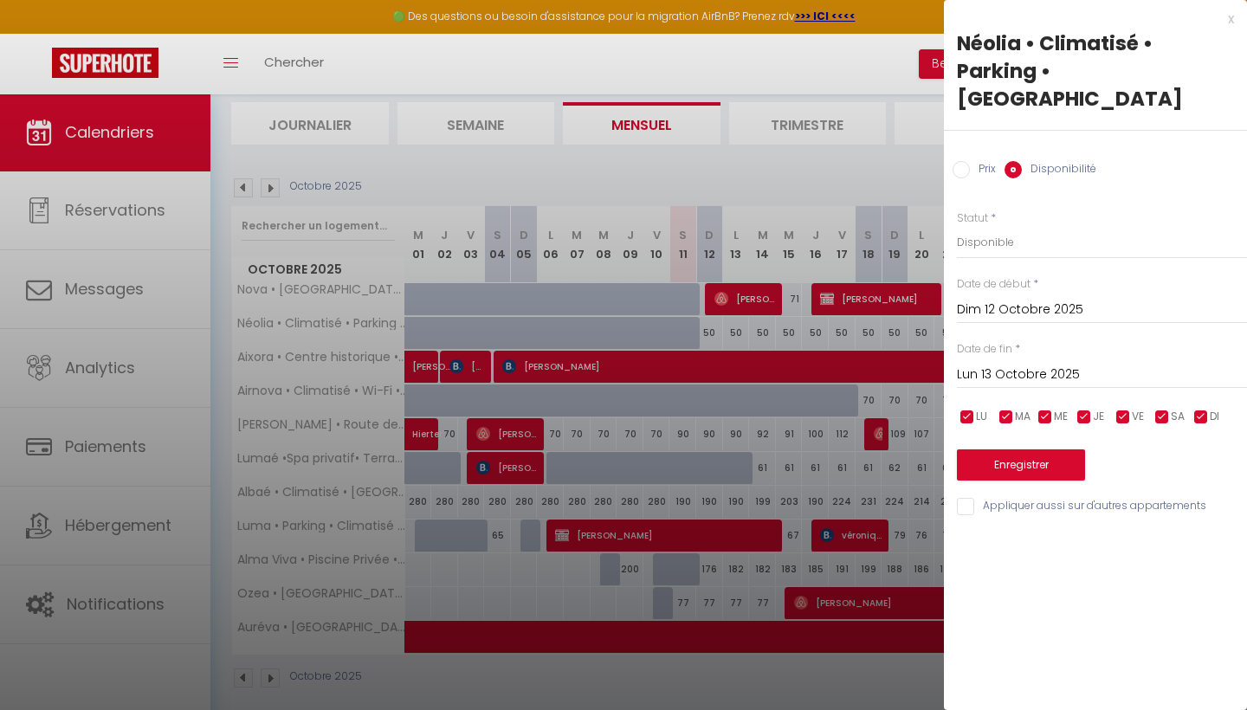
click at [1058, 341] on div "Date de fin * [DATE] < [DATE] > Dim Lun Mar Mer Jeu Ven Sam 1 2 3 4 5 6 7 8 9 1…" at bounding box center [1102, 365] width 290 height 48
click at [1058, 364] on input "Lun 13 Octobre 2025" at bounding box center [1102, 375] width 290 height 23
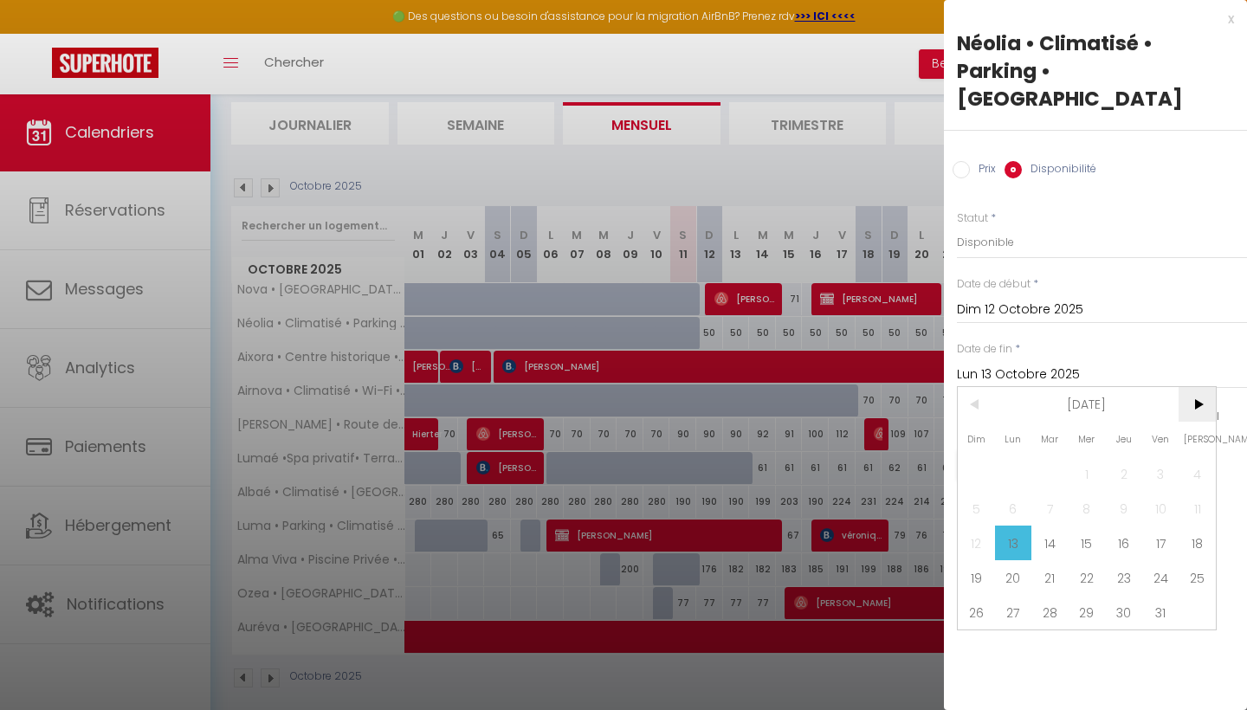
click at [1188, 387] on span ">" at bounding box center [1196, 404] width 37 height 35
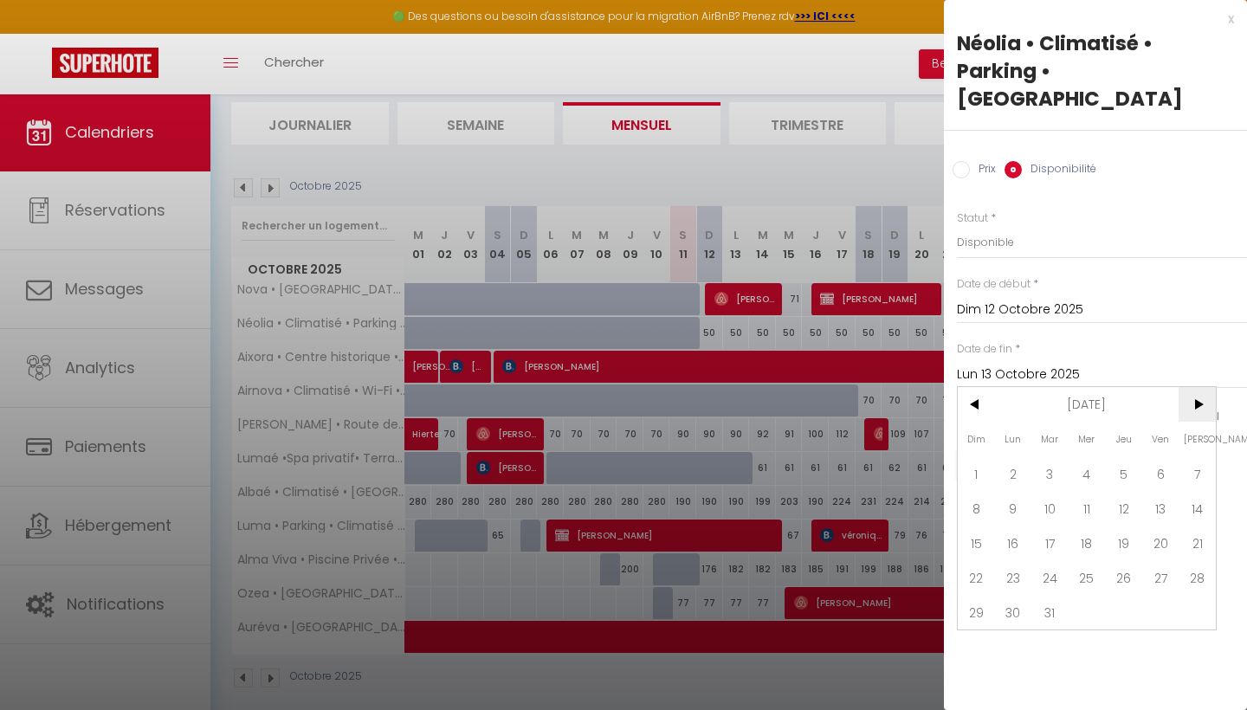
click at [1188, 387] on span ">" at bounding box center [1196, 404] width 37 height 35
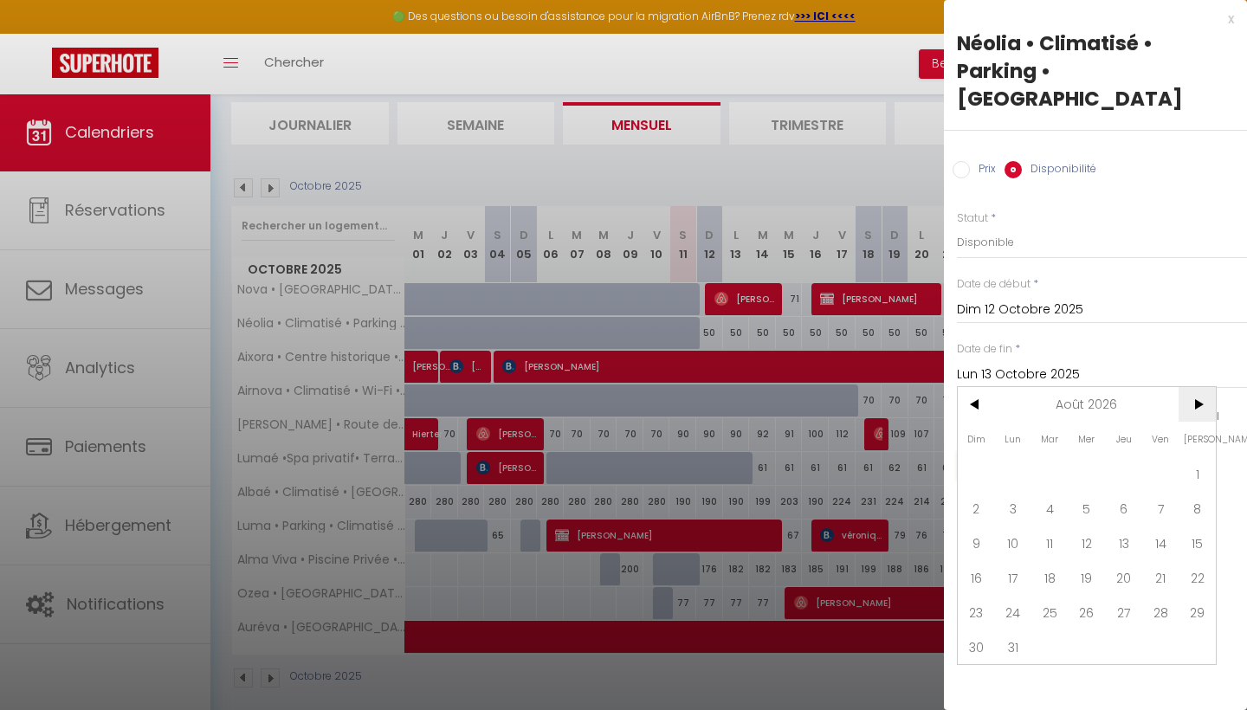
click at [1188, 387] on span ">" at bounding box center [1196, 404] width 37 height 35
click at [1023, 526] on span "12" at bounding box center [1013, 543] width 37 height 35
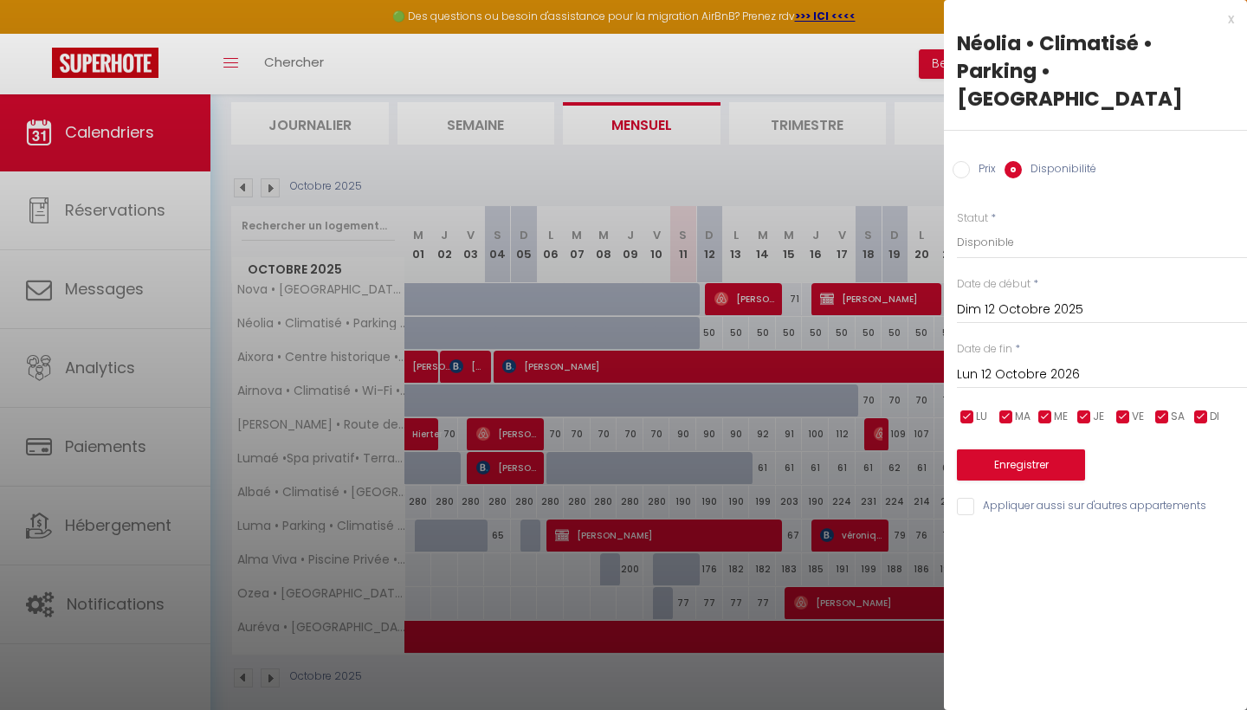
click at [1019, 449] on button "Enregistrer" at bounding box center [1021, 464] width 128 height 31
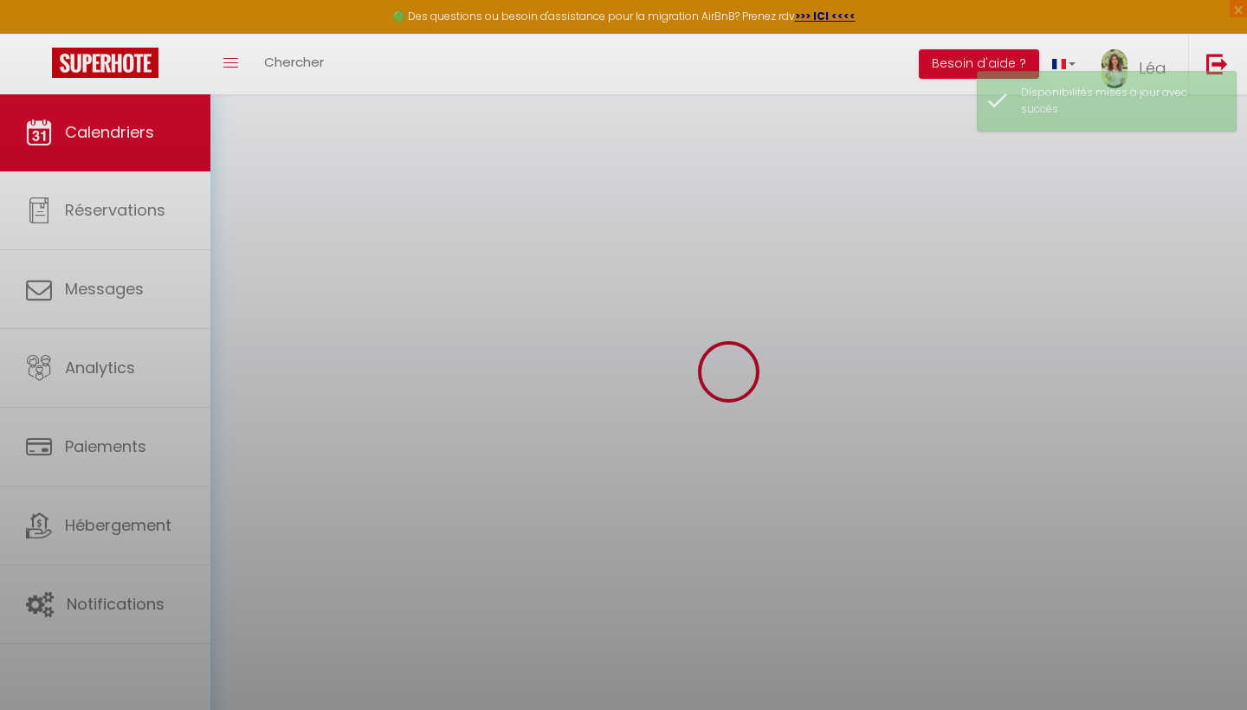
scroll to position [94, 0]
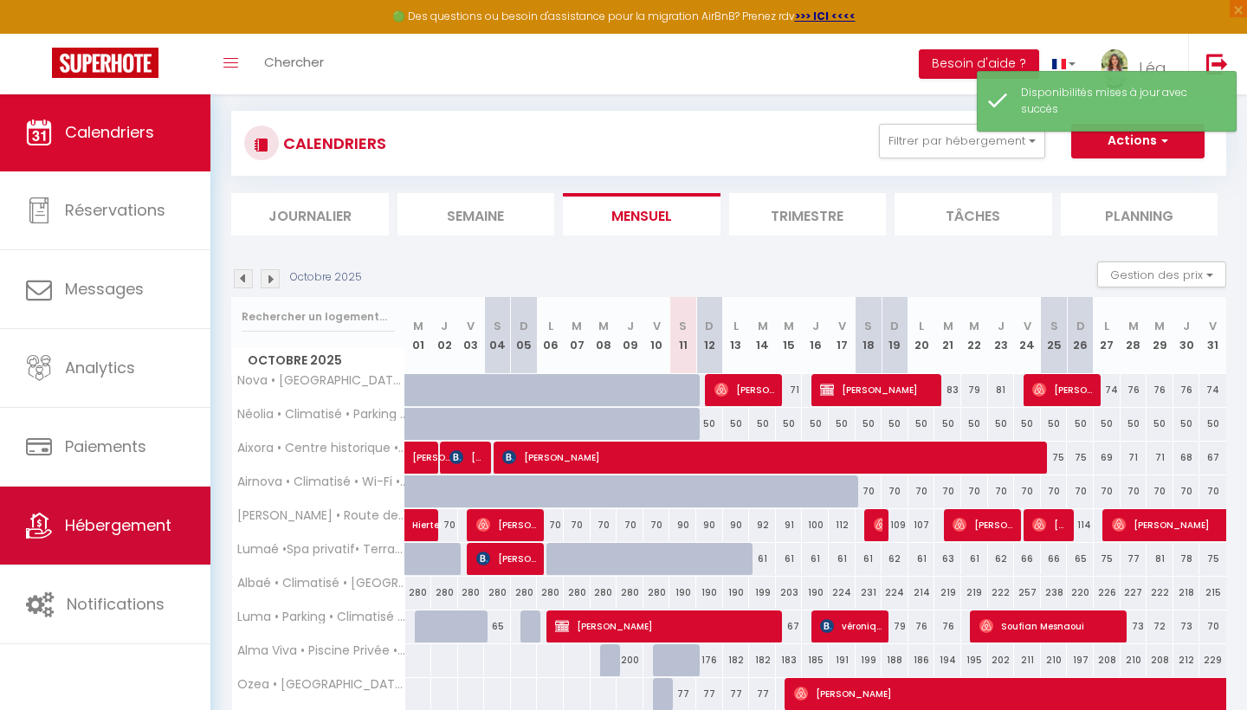
click at [120, 510] on link "Hébergement" at bounding box center [105, 526] width 210 height 78
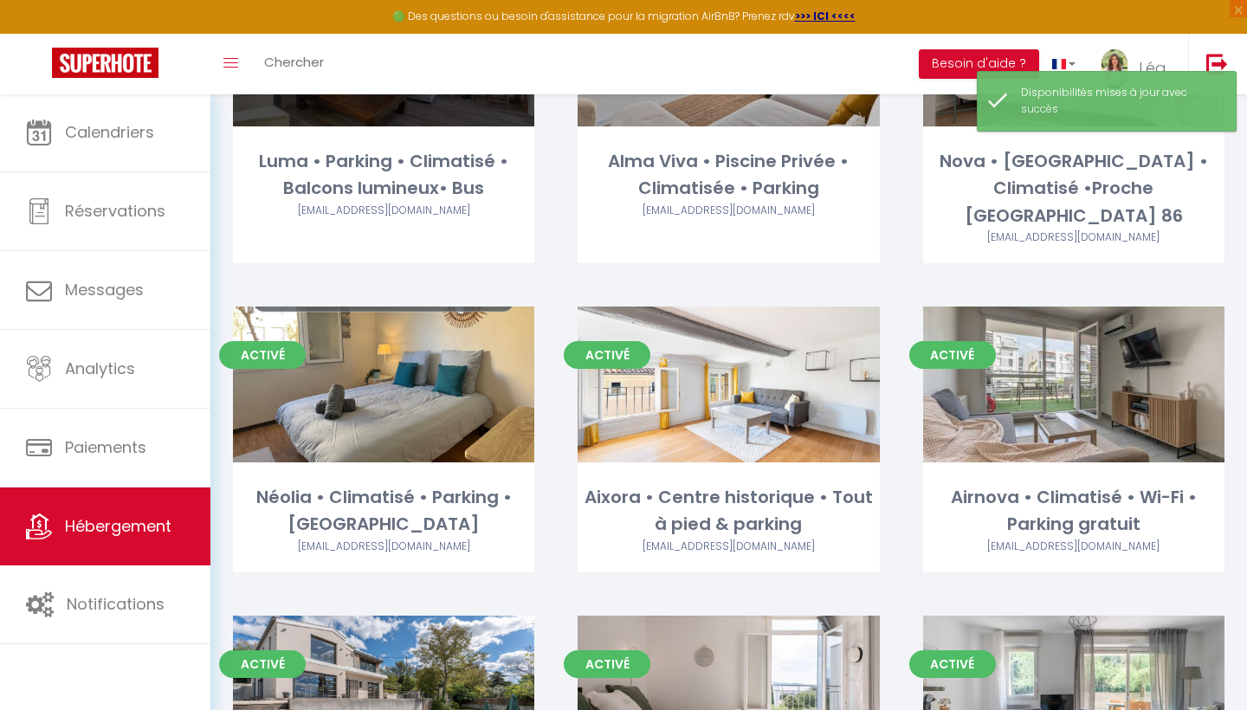
scroll to position [491, 0]
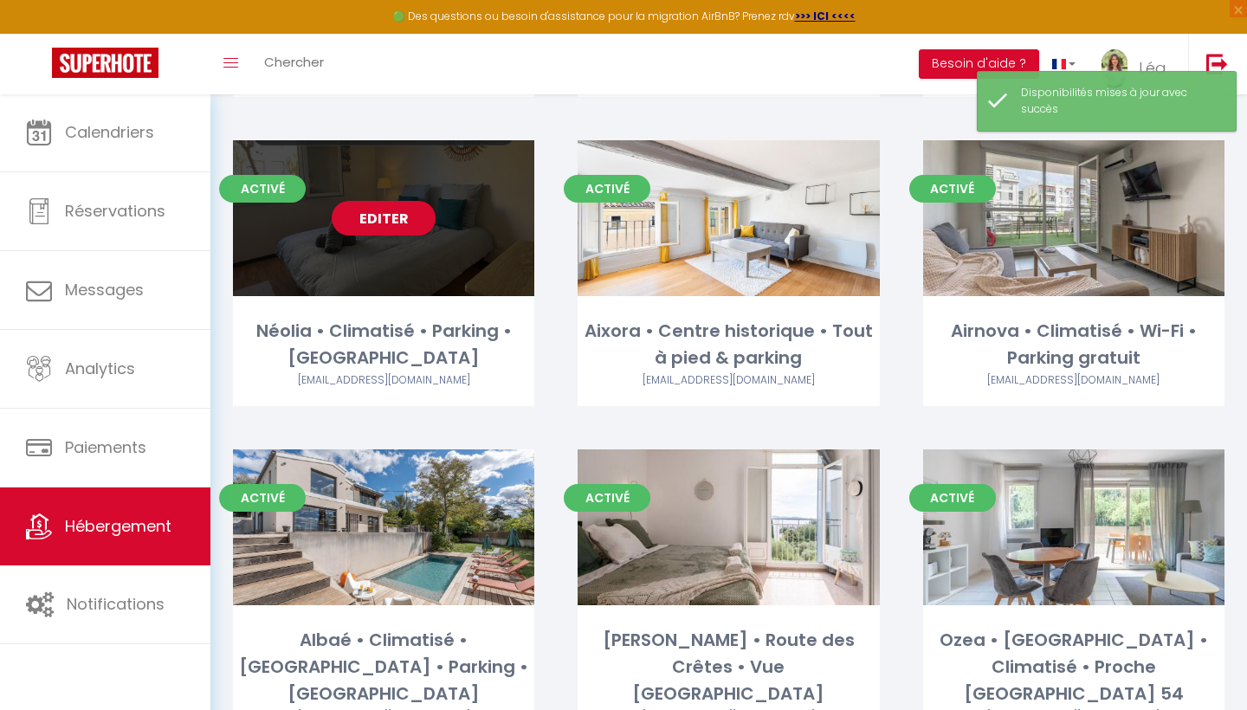
click at [414, 201] on link "Editer" at bounding box center [384, 218] width 104 height 35
click at [413, 201] on link "Editer" at bounding box center [384, 218] width 104 height 35
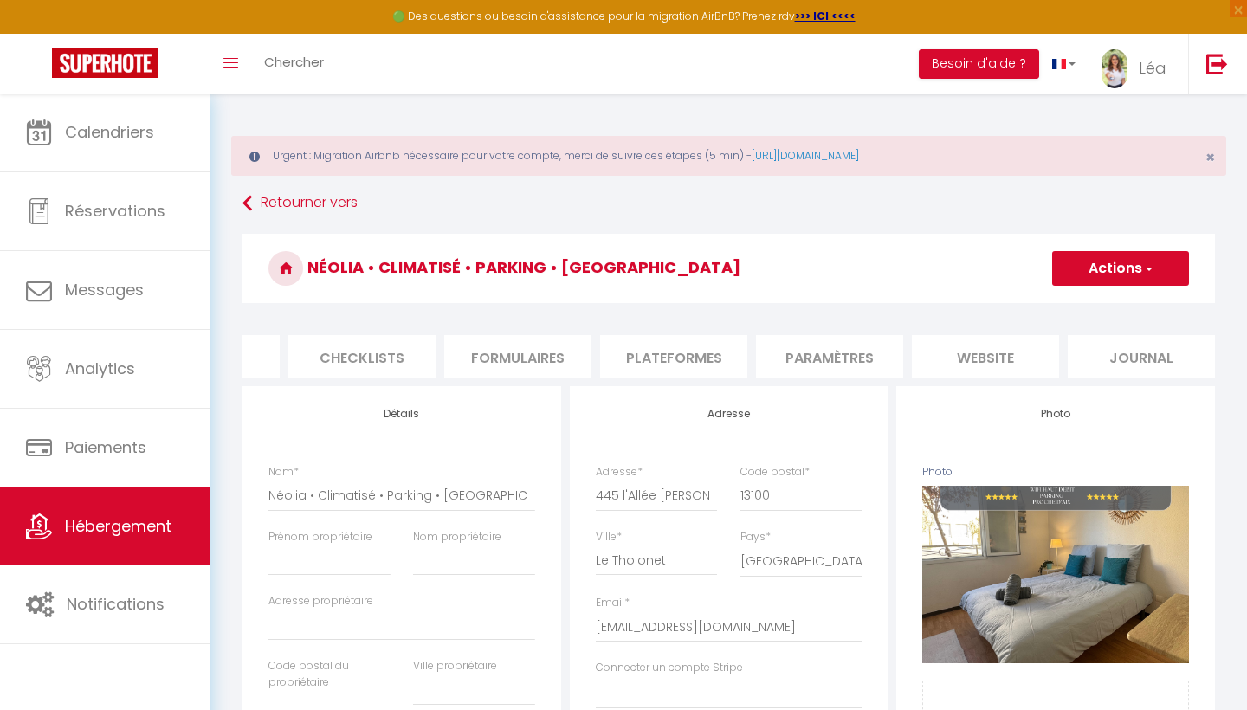
click at [1004, 356] on li "website" at bounding box center [985, 356] width 147 height 42
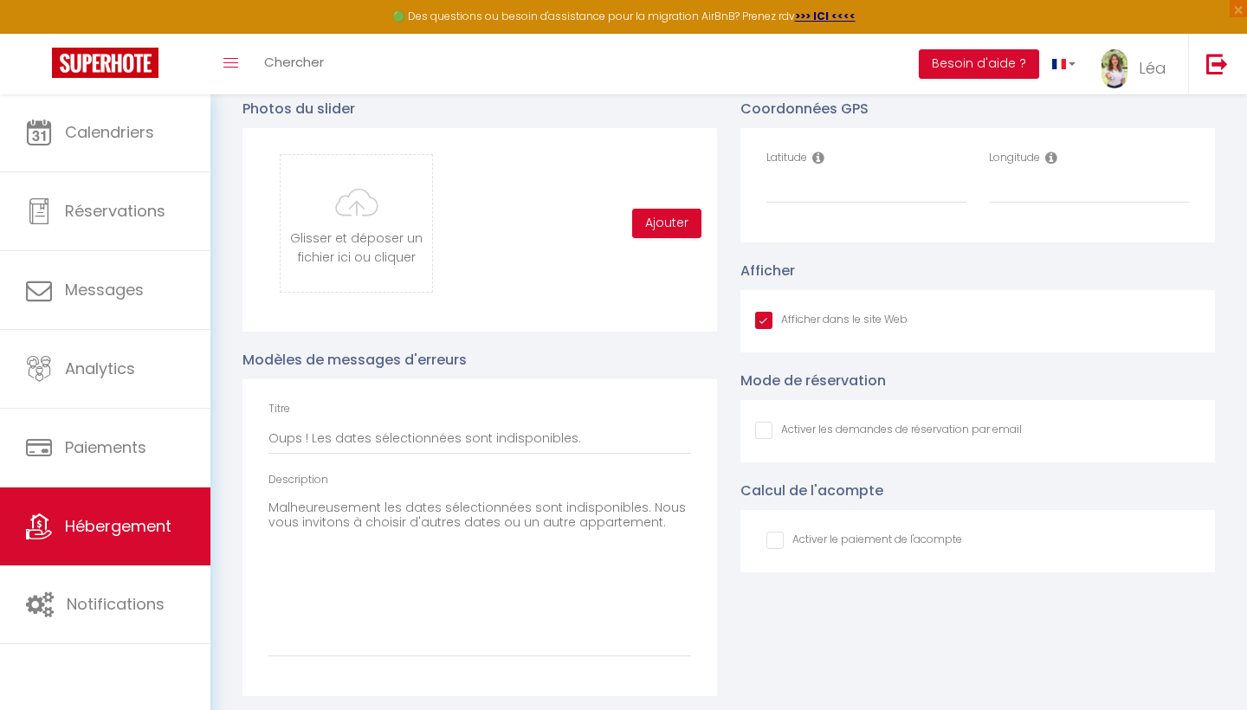
scroll to position [1906, 0]
click at [811, 178] on input "Latitude" at bounding box center [866, 188] width 200 height 31
paste input "43.512269,5.4848941"
drag, startPoint x: 824, startPoint y: 187, endPoint x: 923, endPoint y: 189, distance: 98.7
click at [923, 189] on input "43.512269,5.4848941" at bounding box center [866, 188] width 200 height 31
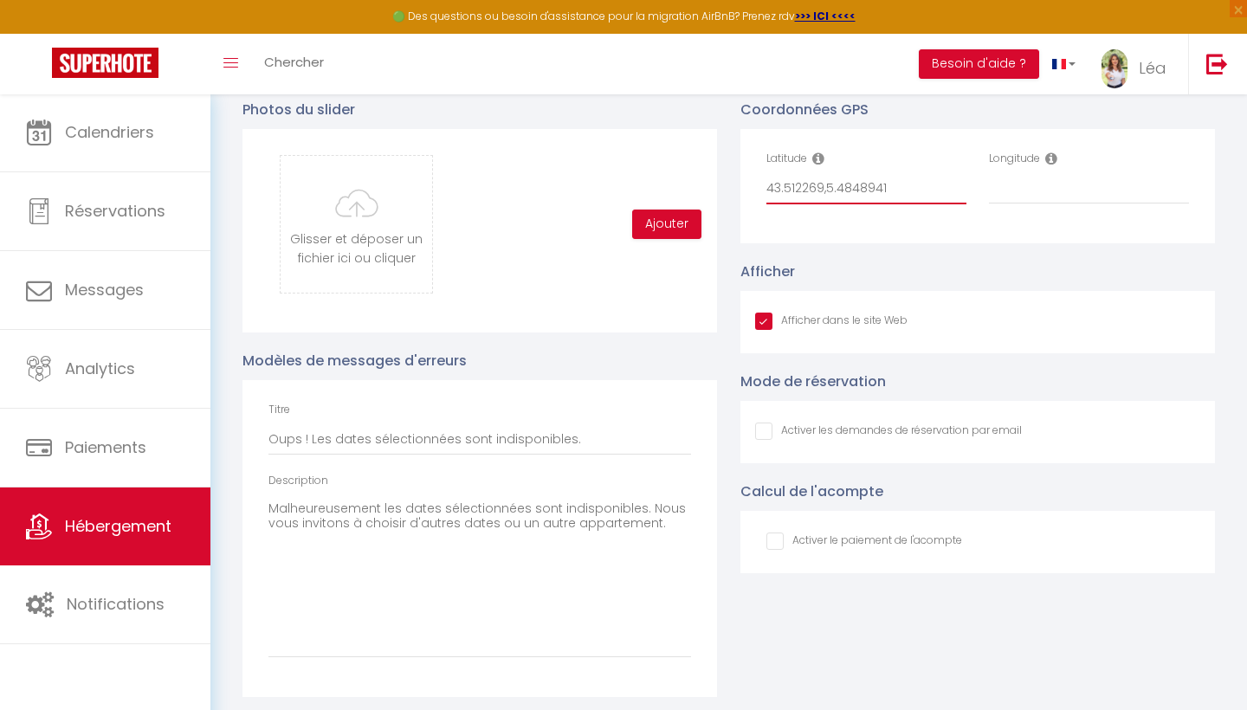
click at [872, 178] on input "43.512269,5.4848941" at bounding box center [866, 188] width 200 height 31
drag, startPoint x: 826, startPoint y: 184, endPoint x: 908, endPoint y: 187, distance: 82.3
click at [906, 186] on input "43.512269,5.4848941" at bounding box center [866, 188] width 200 height 31
click at [1056, 194] on input "Longitude" at bounding box center [1089, 188] width 200 height 31
paste input "5.4848941"
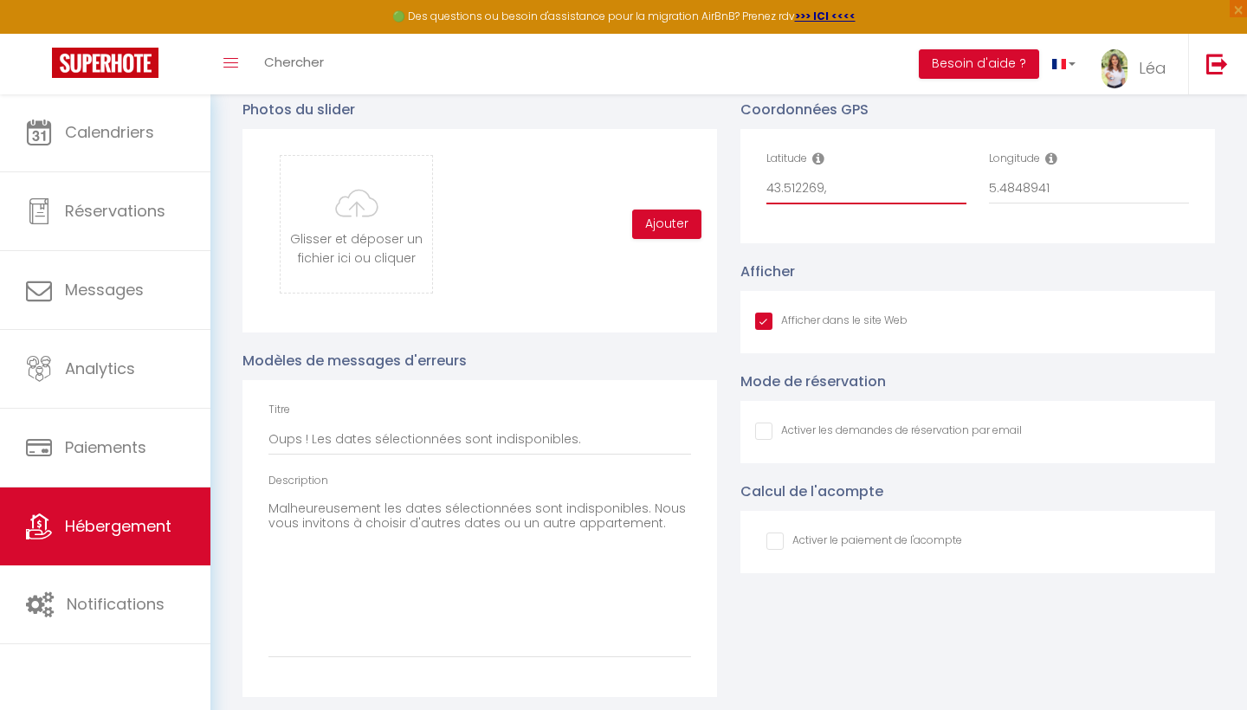
click at [868, 190] on input "43.512269," at bounding box center [866, 188] width 200 height 31
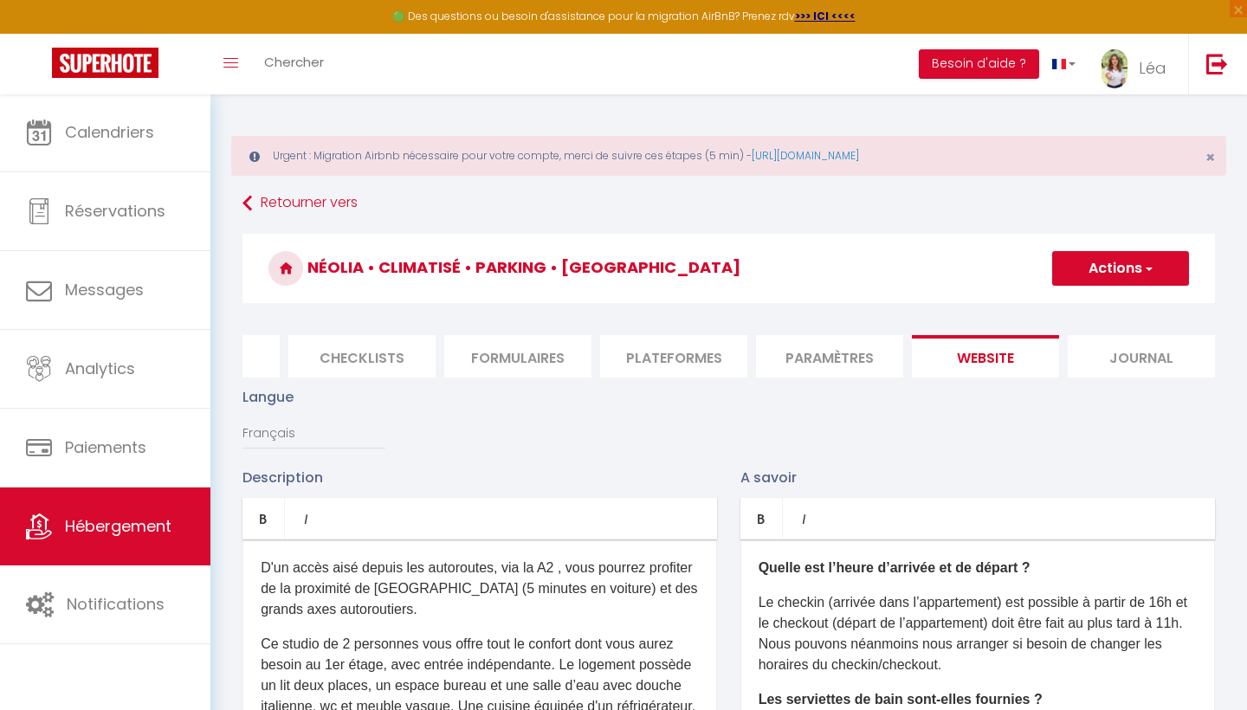
scroll to position [-1, 0]
click at [1139, 288] on h3 "Néolia • Climatisé • Parking • [GEOGRAPHIC_DATA]" at bounding box center [728, 268] width 972 height 69
click at [1138, 287] on h3 "Néolia • Climatisé • Parking • [GEOGRAPHIC_DATA]" at bounding box center [728, 268] width 972 height 69
click at [1134, 287] on h3 "Néolia • Climatisé • Parking • [GEOGRAPHIC_DATA]" at bounding box center [728, 268] width 972 height 69
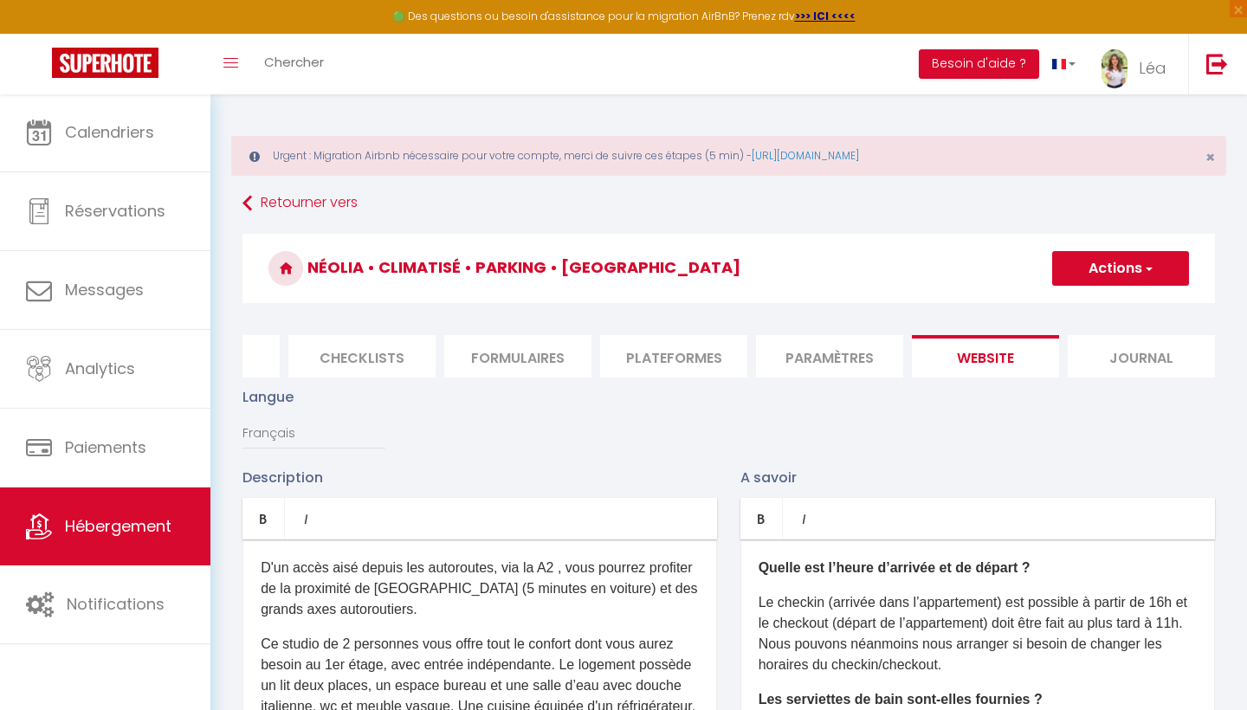
click at [1130, 280] on button "Actions" at bounding box center [1120, 268] width 137 height 35
click at [1096, 308] on input "Enregistrer" at bounding box center [1100, 306] width 64 height 17
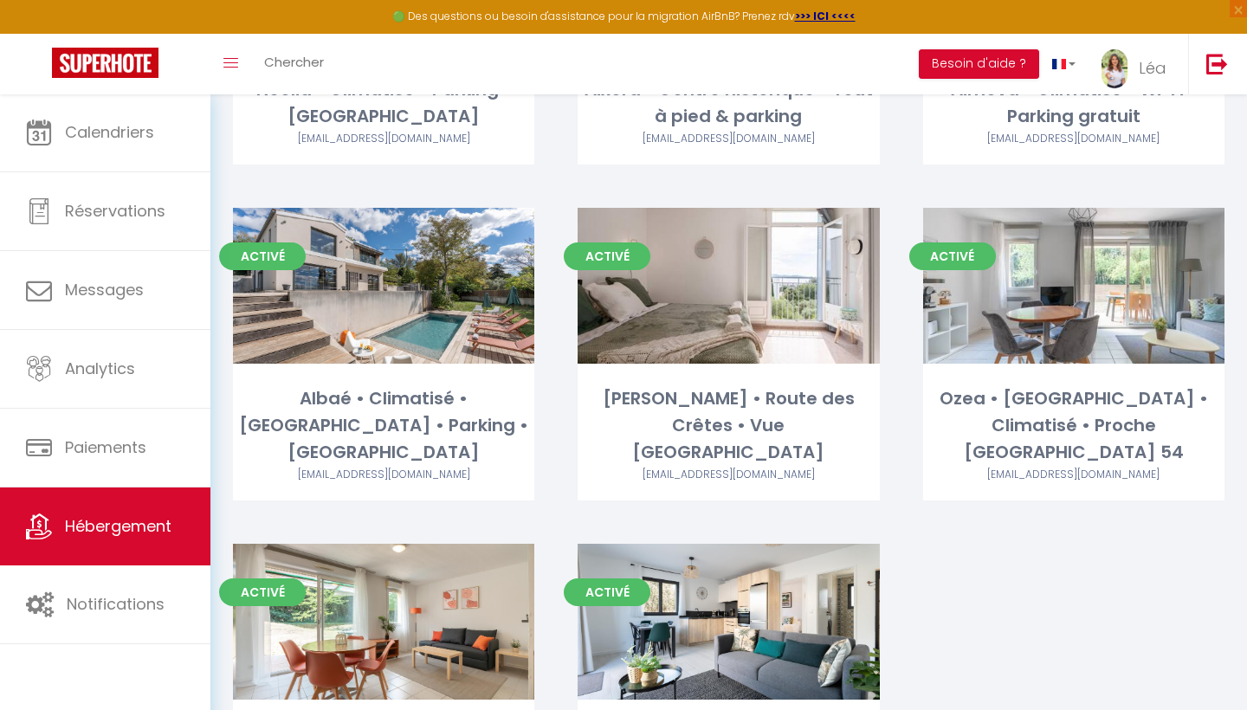
scroll to position [239, 0]
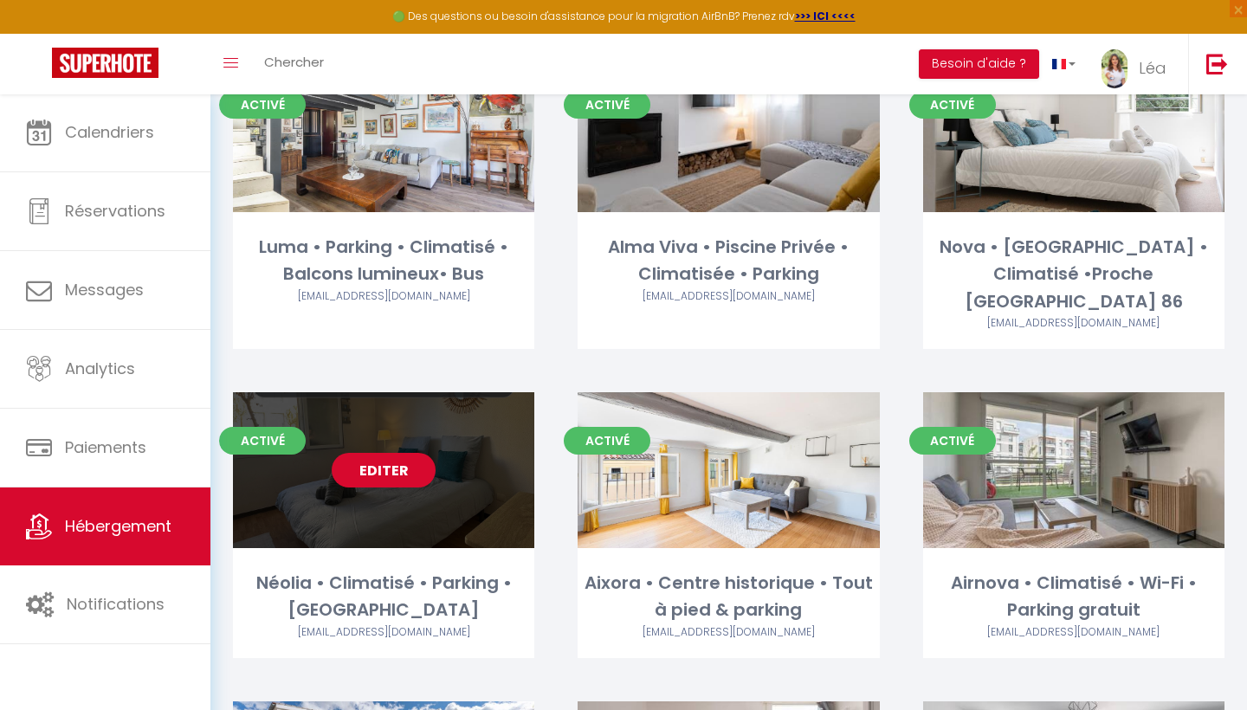
click at [384, 453] on link "Editer" at bounding box center [384, 470] width 104 height 35
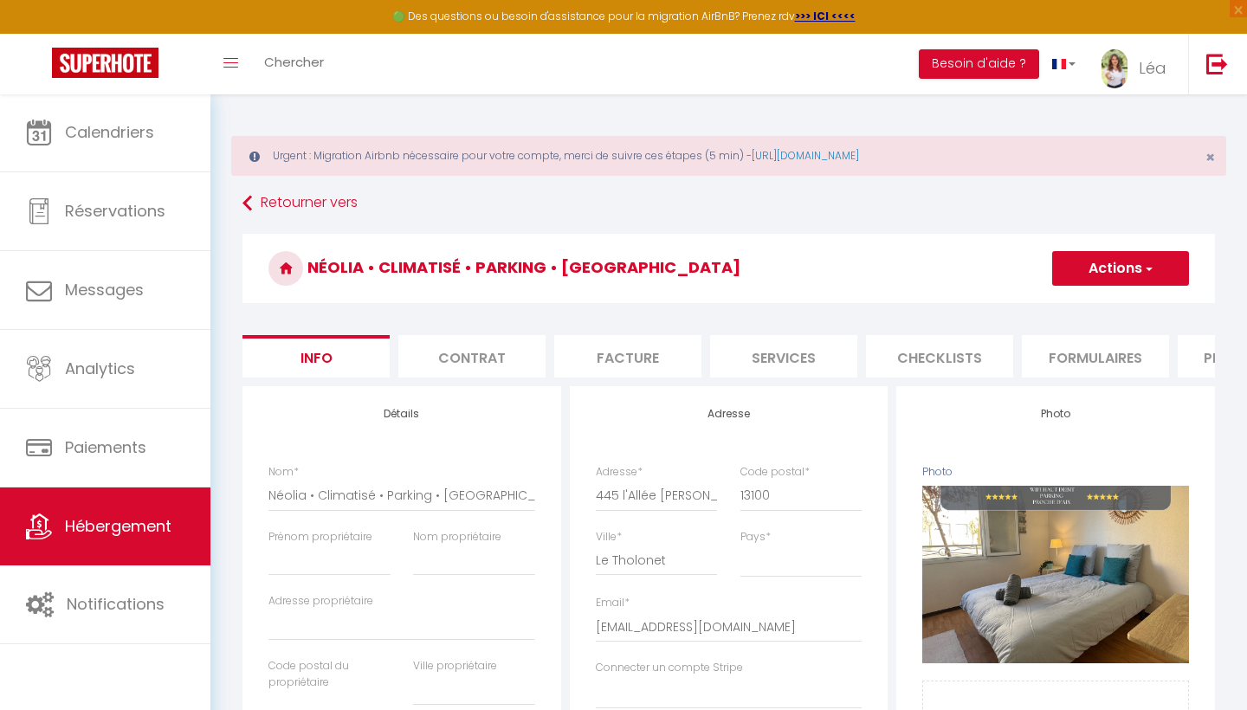
click at [792, 365] on li "Services" at bounding box center [783, 356] width 147 height 42
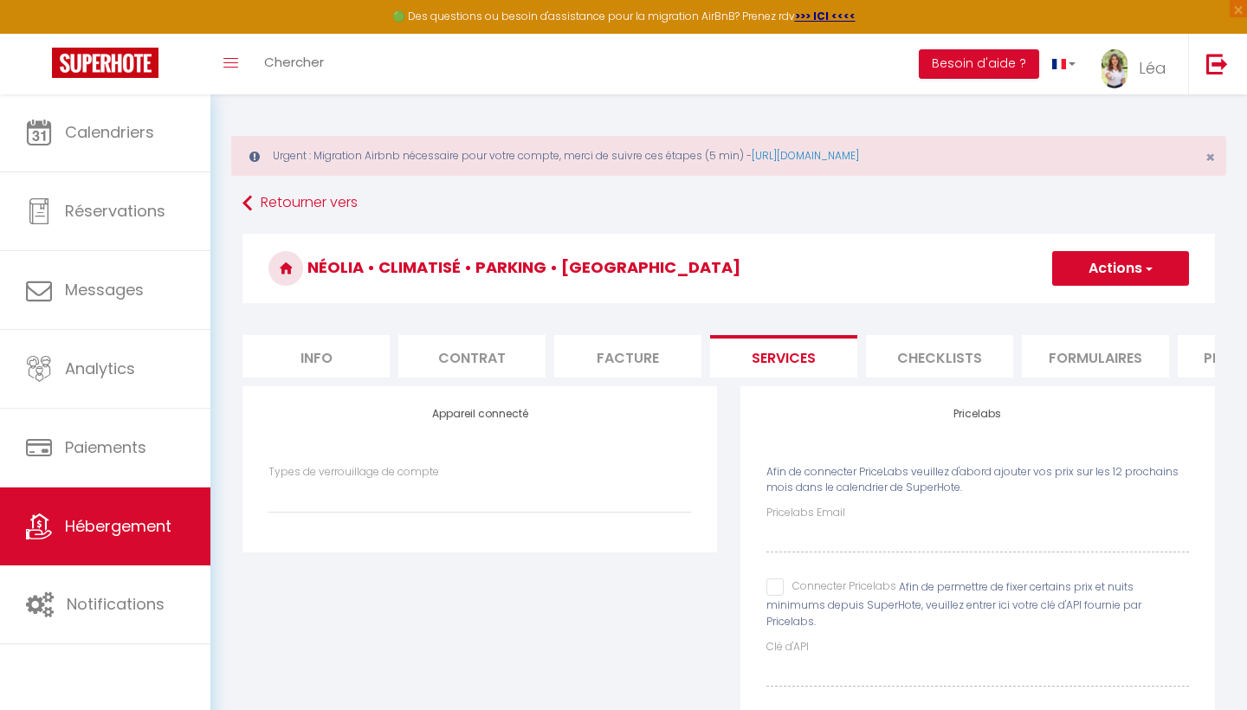
click at [952, 535] on input "Pricelabs Email" at bounding box center [977, 536] width 423 height 31
click at [788, 583] on input "Connecter Pricelabs" at bounding box center [831, 586] width 130 height 17
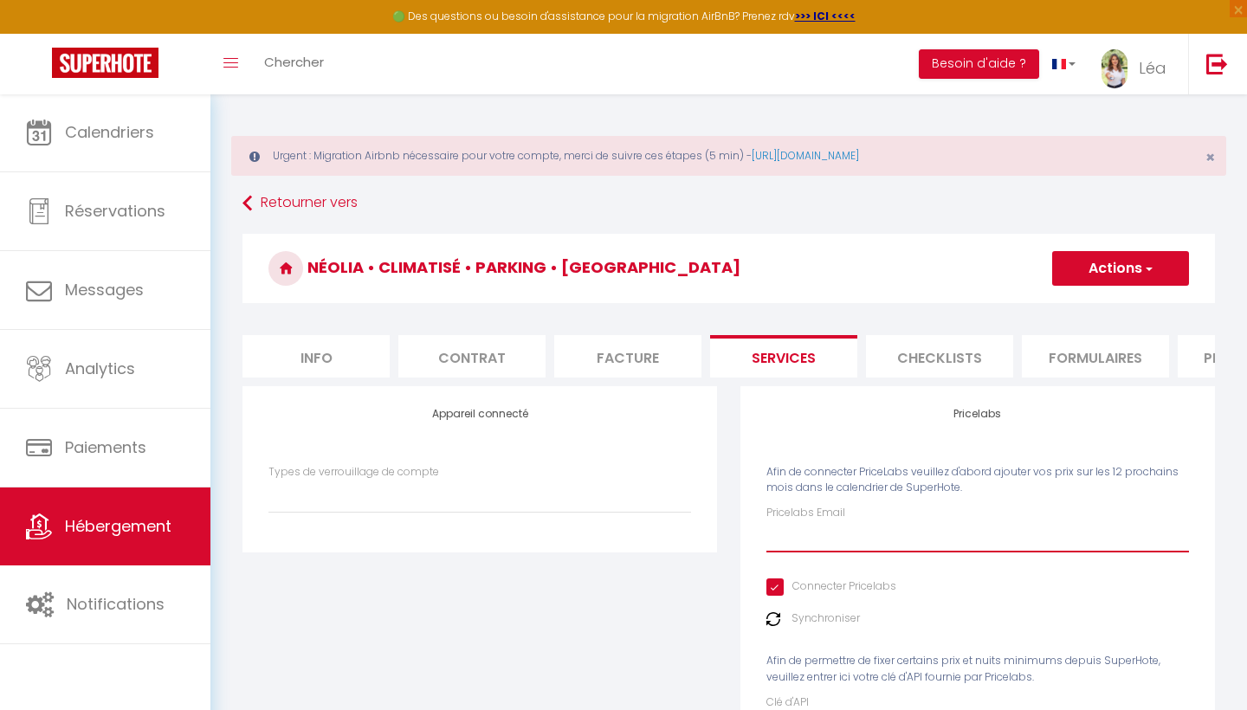
click at [802, 537] on input "Pricelabs Email" at bounding box center [977, 536] width 423 height 31
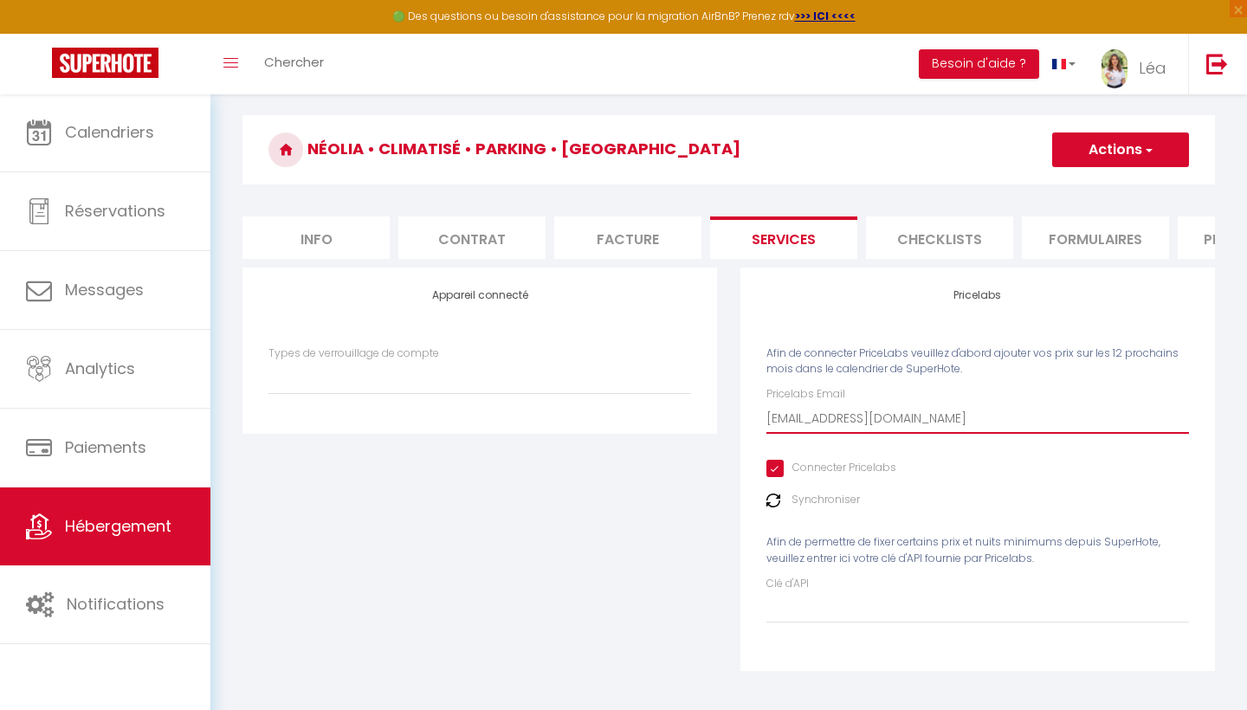
scroll to position [118, 0]
click at [1127, 153] on button "Actions" at bounding box center [1120, 150] width 137 height 35
click at [1088, 204] on ul "Enregistrer" at bounding box center [1119, 188] width 139 height 33
click at [1113, 158] on button "Actions" at bounding box center [1120, 150] width 137 height 35
click at [1105, 182] on link "Enregistrer" at bounding box center [1119, 189] width 137 height 23
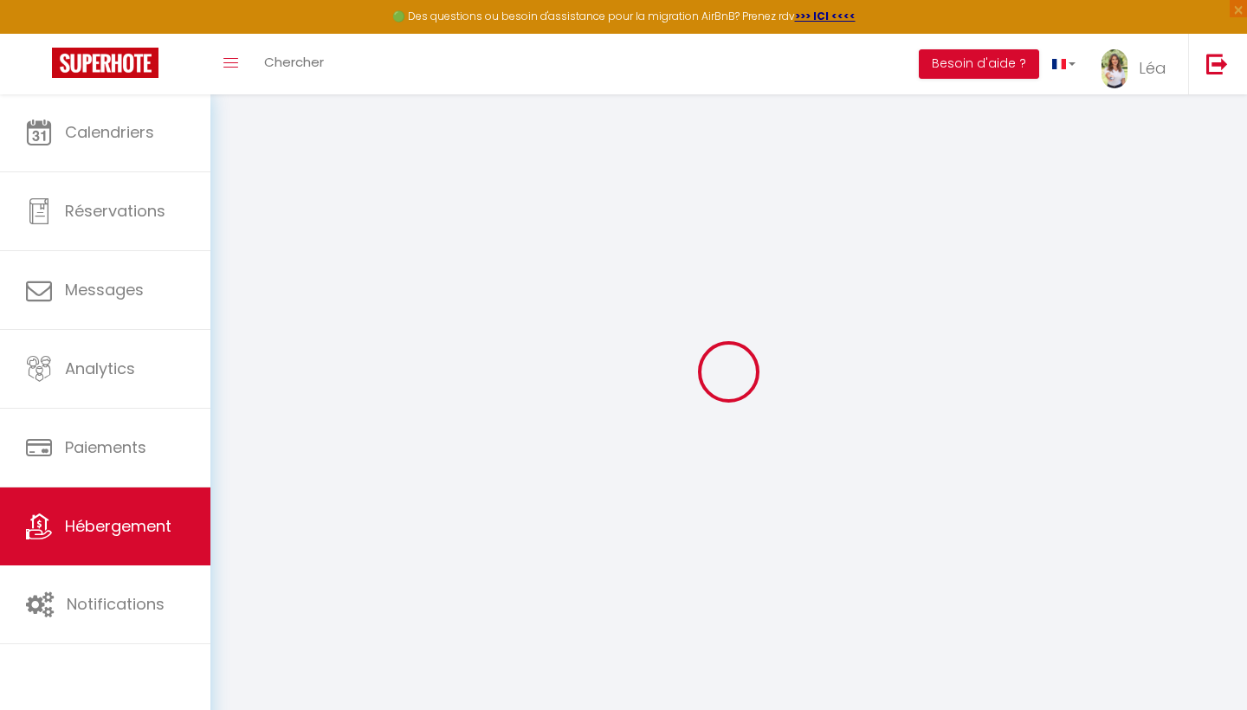
scroll to position [94, 0]
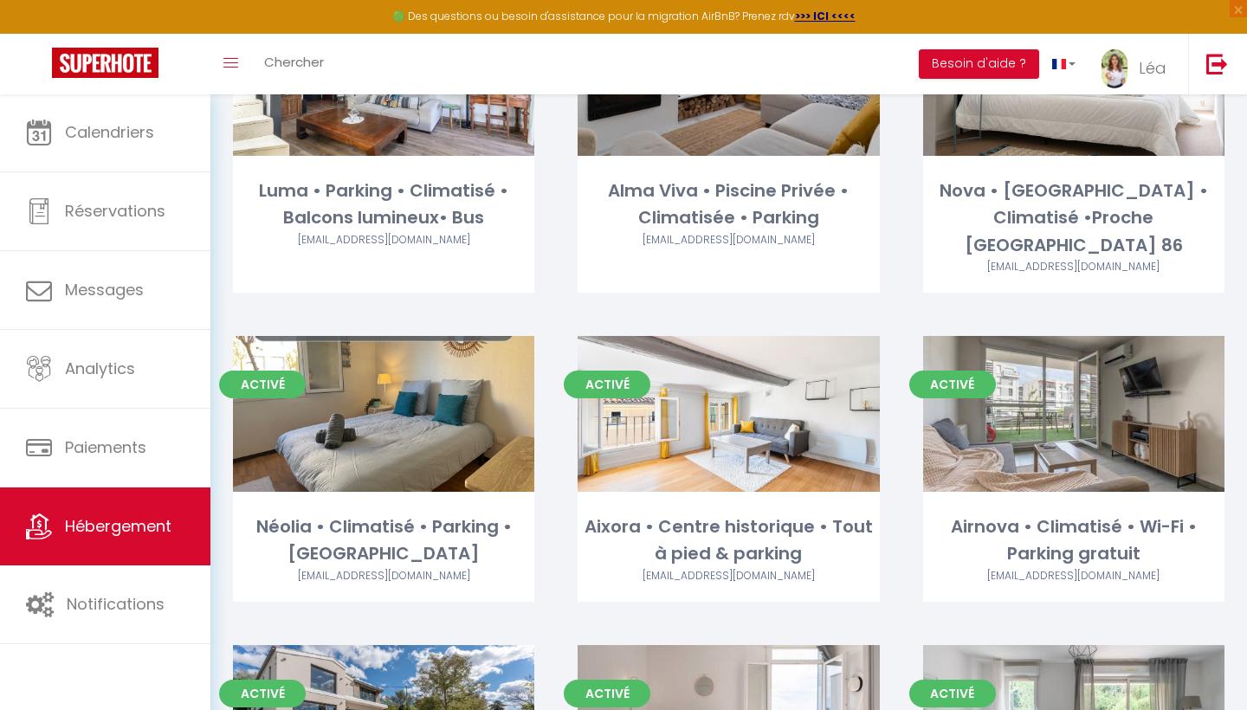
scroll to position [296, 0]
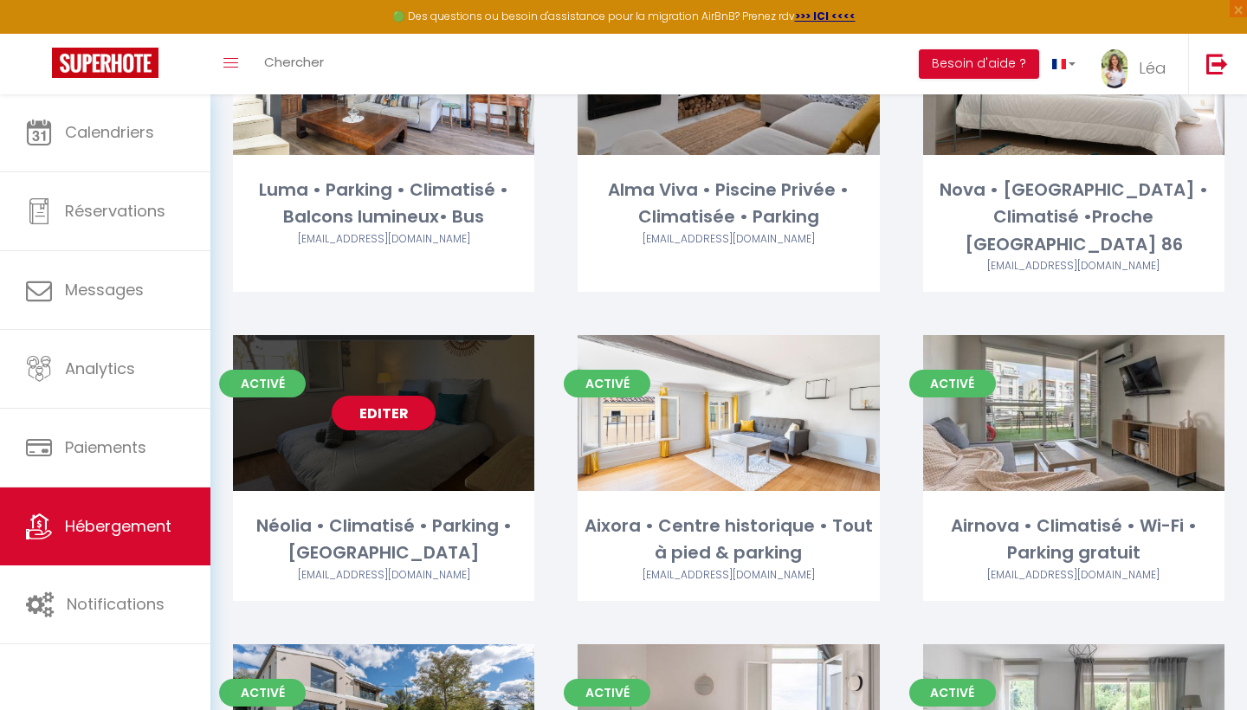
click at [378, 396] on link "Editer" at bounding box center [384, 413] width 104 height 35
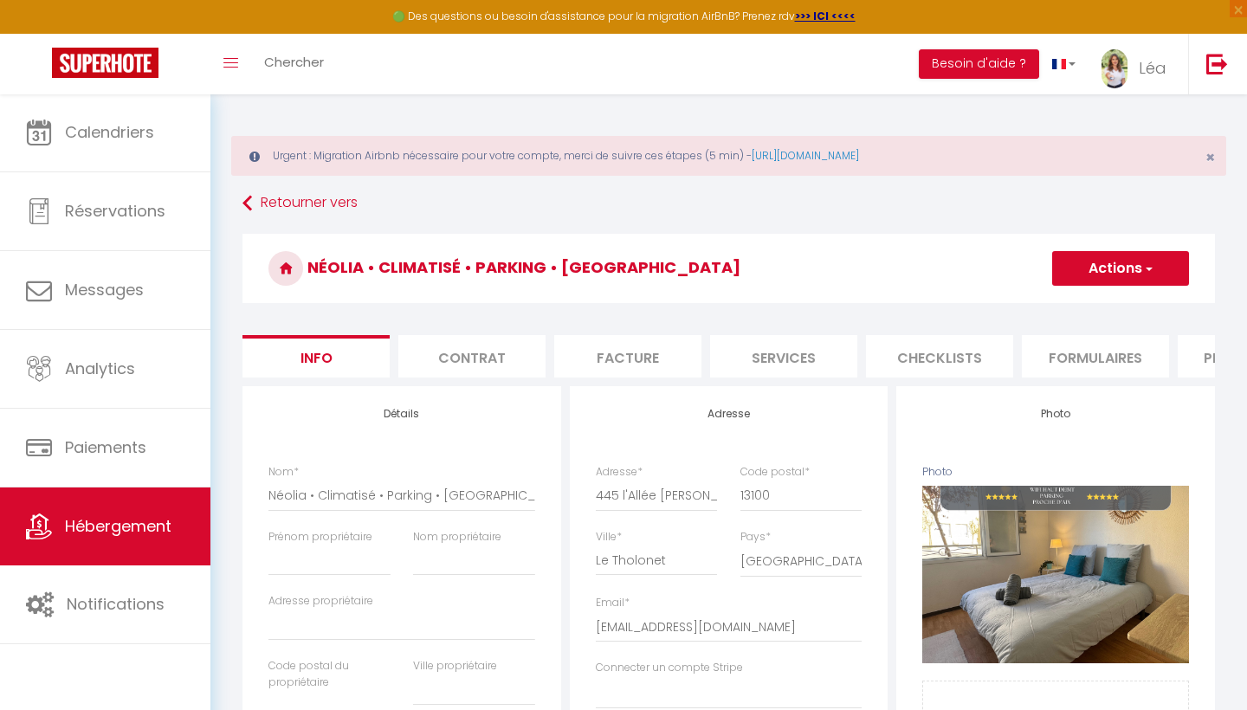
click at [1213, 365] on li "Plateformes" at bounding box center [1251, 356] width 147 height 42
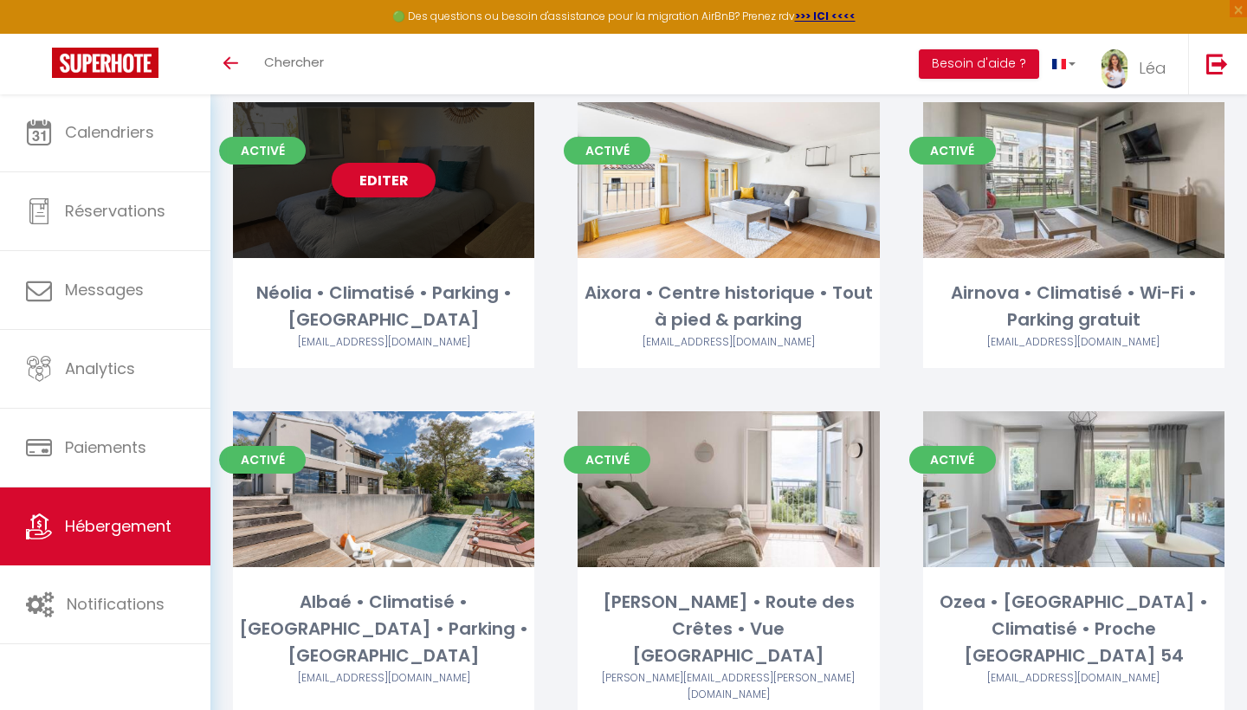
scroll to position [455, 0]
click at [398, 163] on link "Editer" at bounding box center [384, 180] width 104 height 35
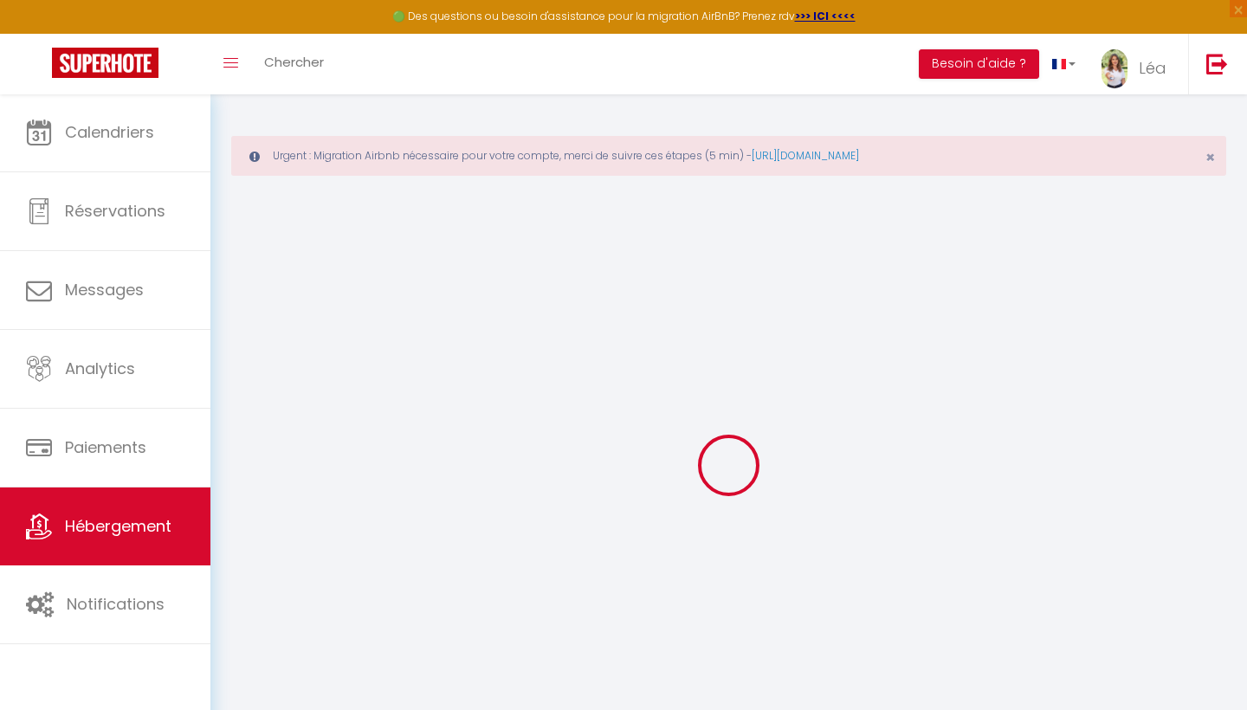
select select "+ 18 %"
select select
checkbox input "false"
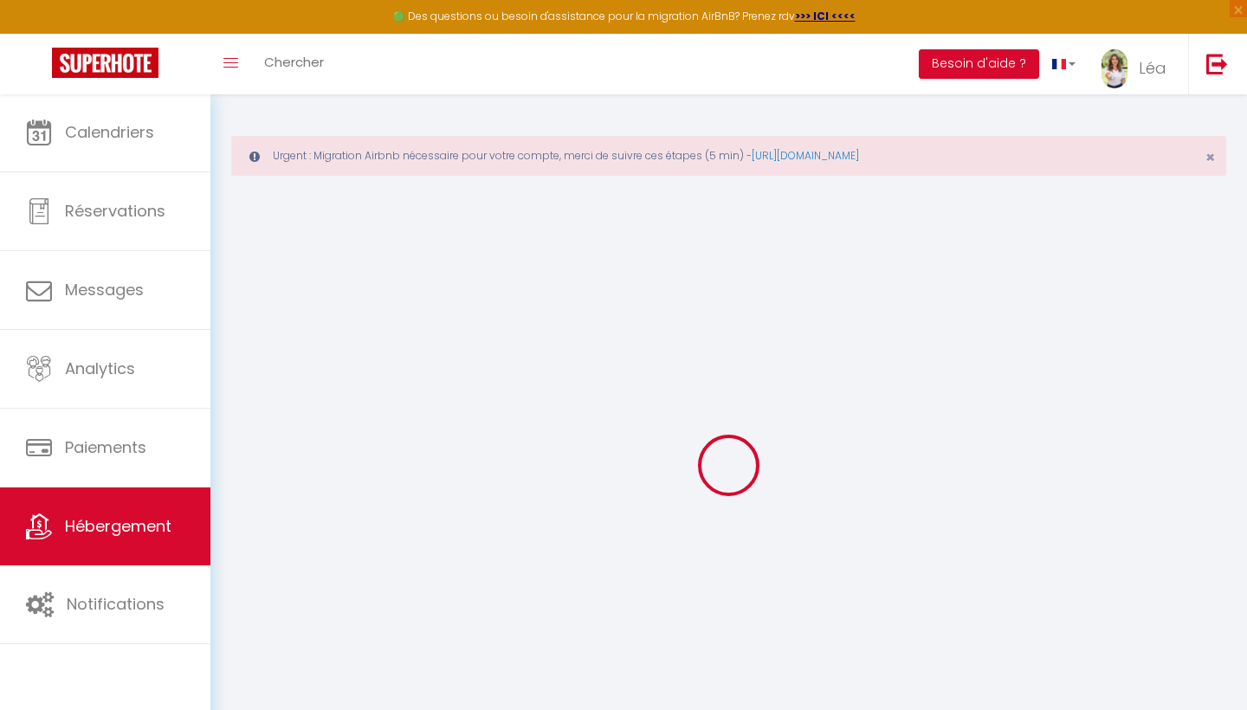
checkbox input "false"
select select "17:00"
select select "23:45"
select select "11:00"
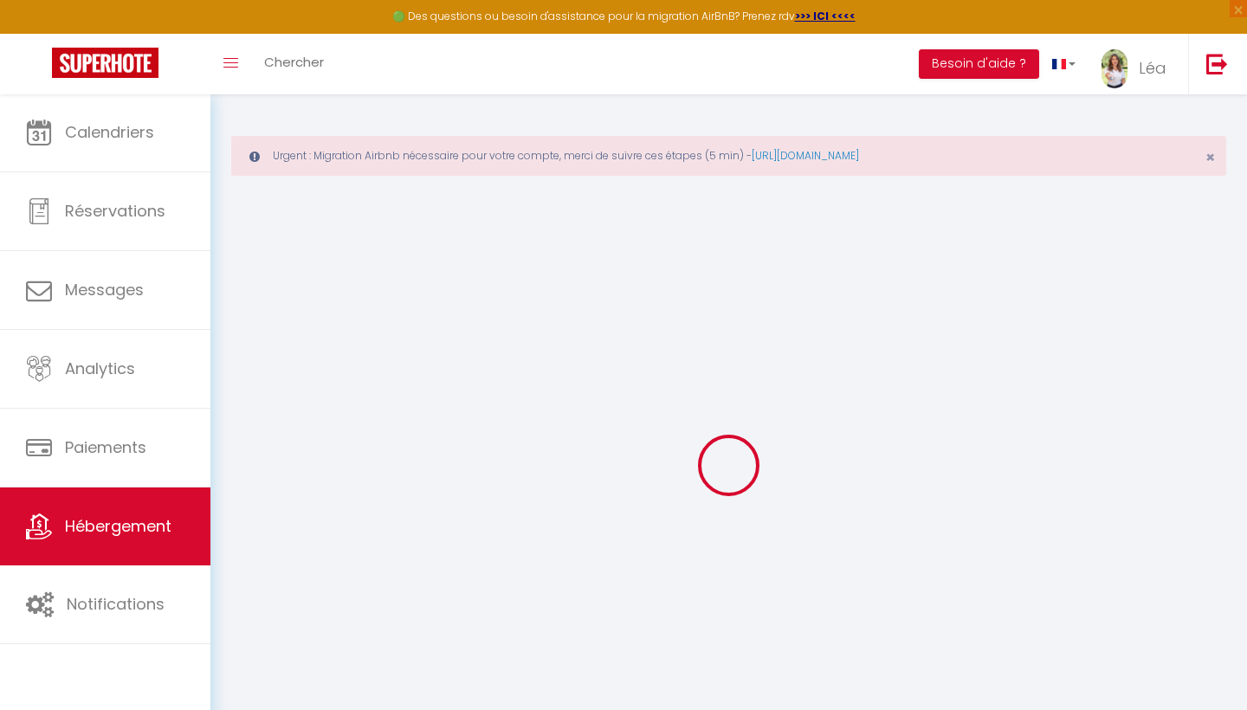
select select "30"
select select "120"
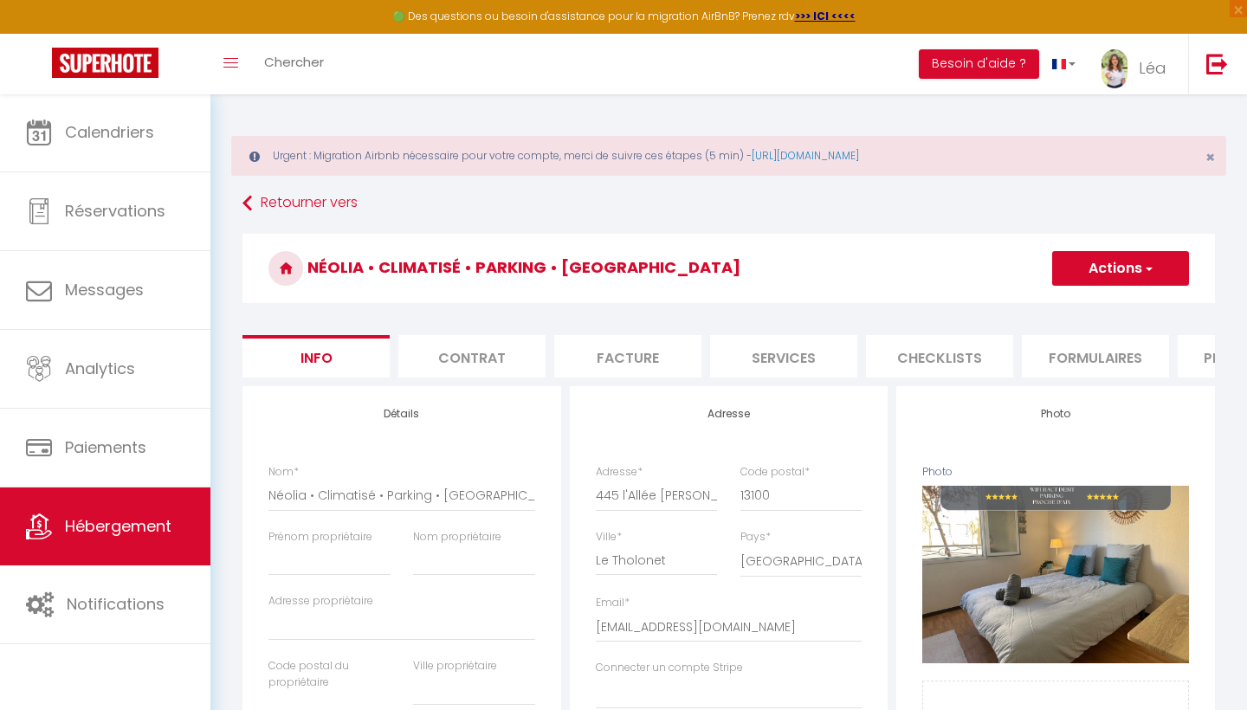
select select
checkbox input "false"
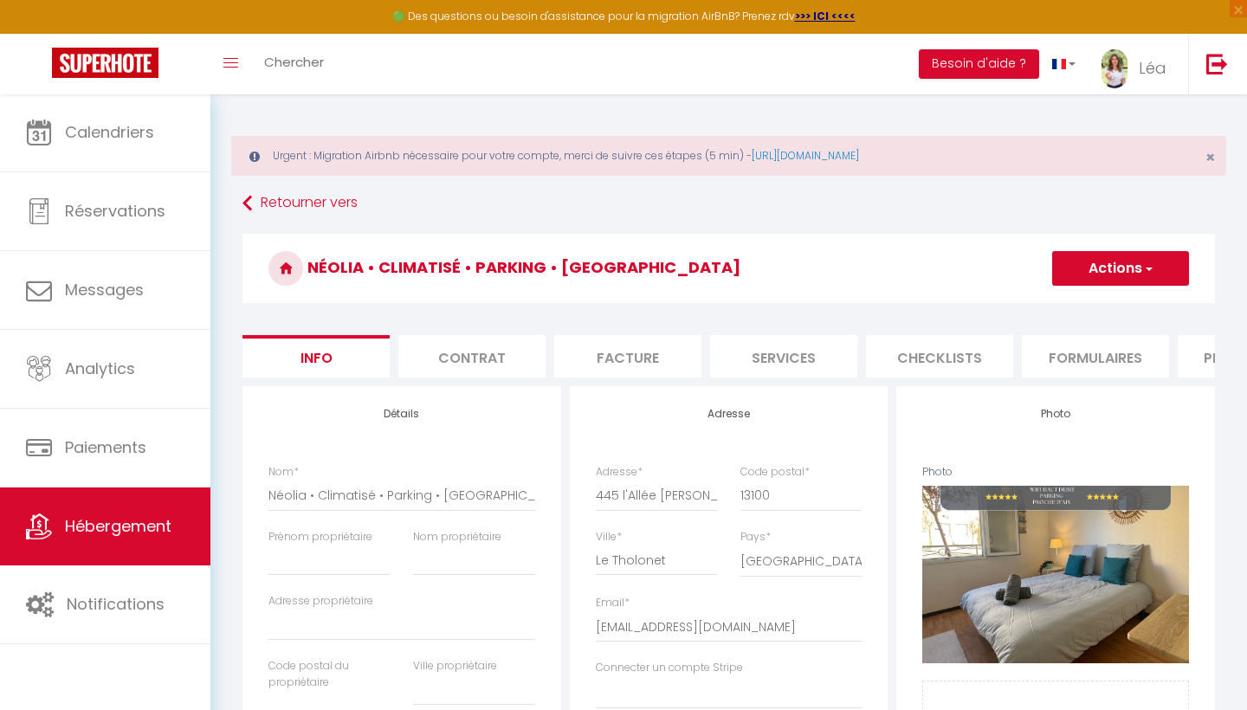
select select "EUR"
select select
select select "19266-1529800214698622407"
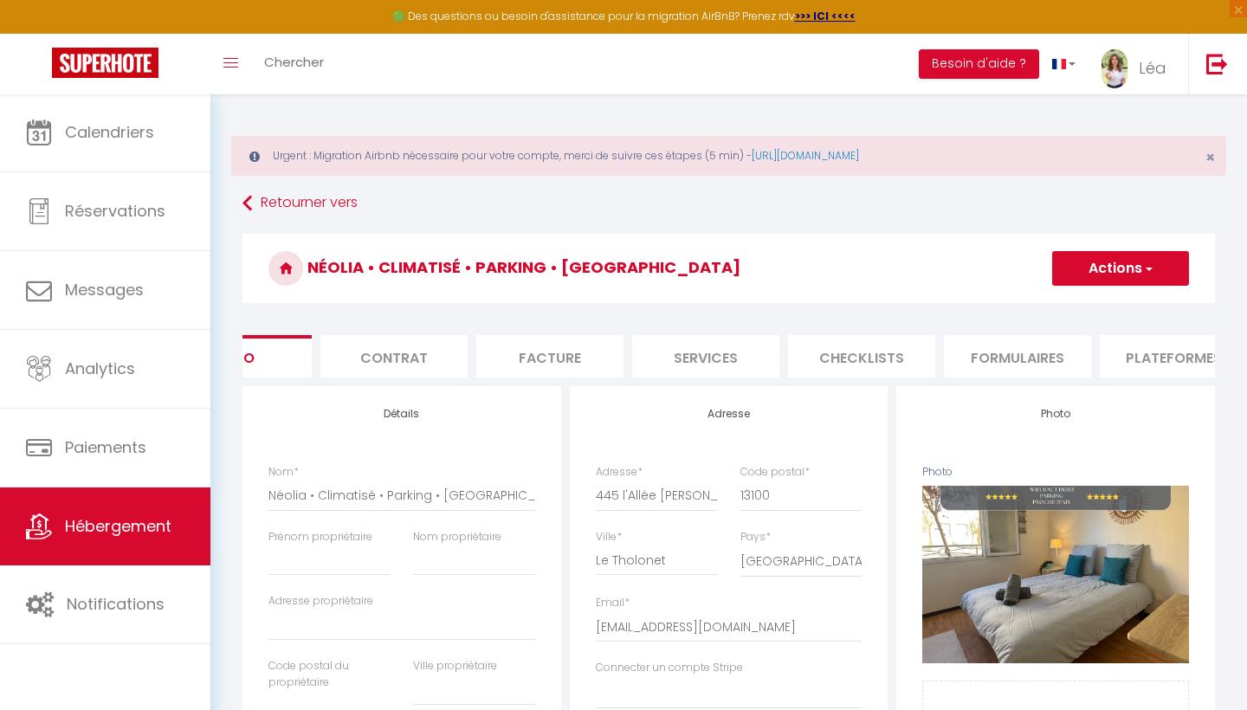
click at [1173, 353] on li "Plateformes" at bounding box center [1173, 356] width 147 height 42
select select
